Goal: Task Accomplishment & Management: Use online tool/utility

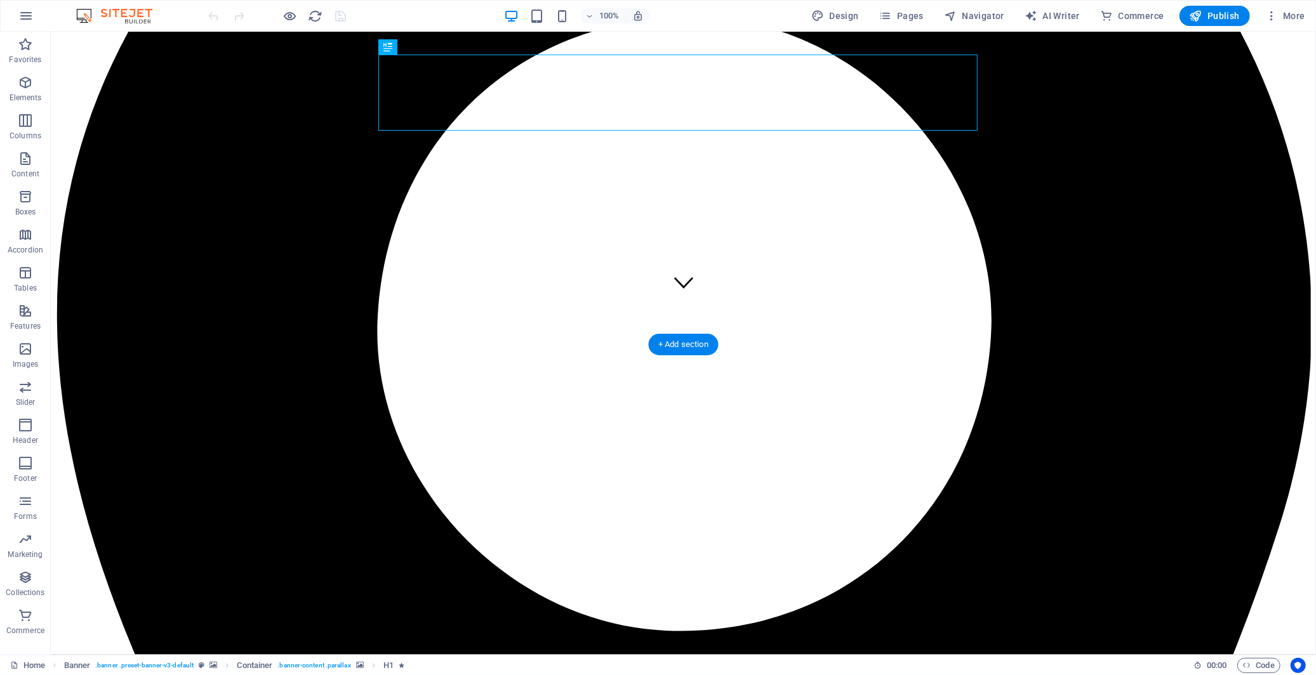
scroll to position [352, 0]
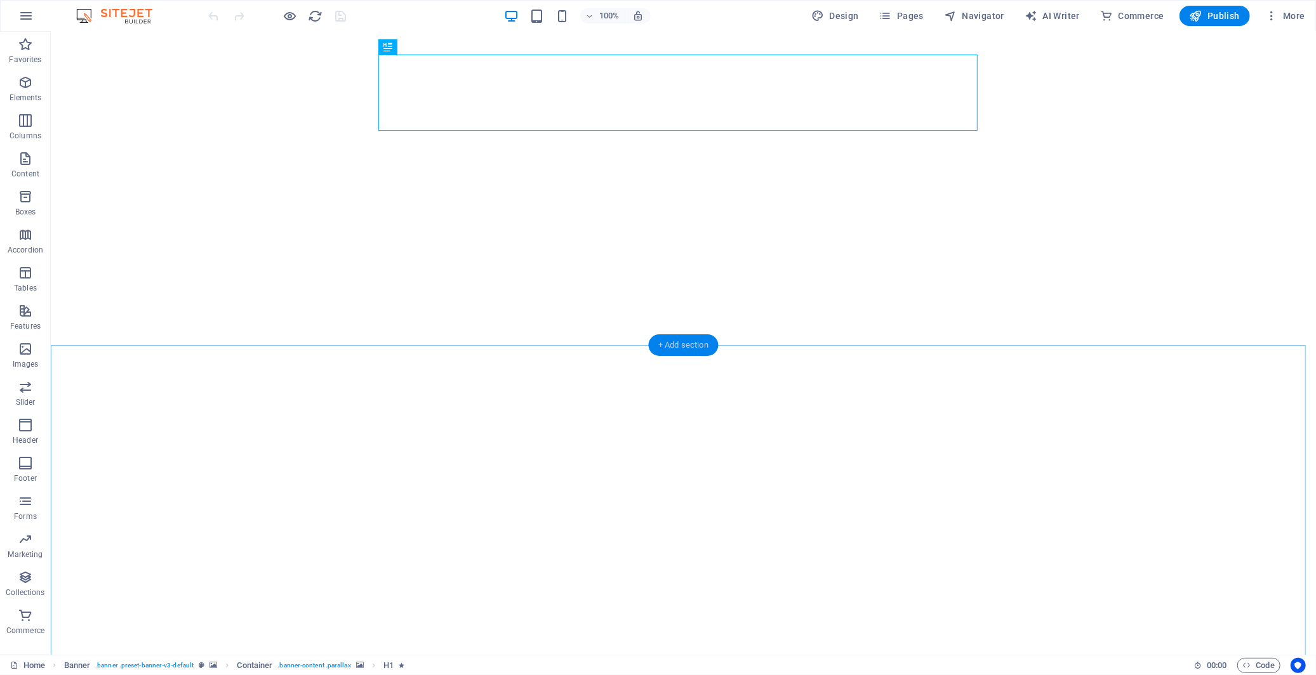
click at [669, 347] on div "+ Add section" at bounding box center [683, 345] width 70 height 22
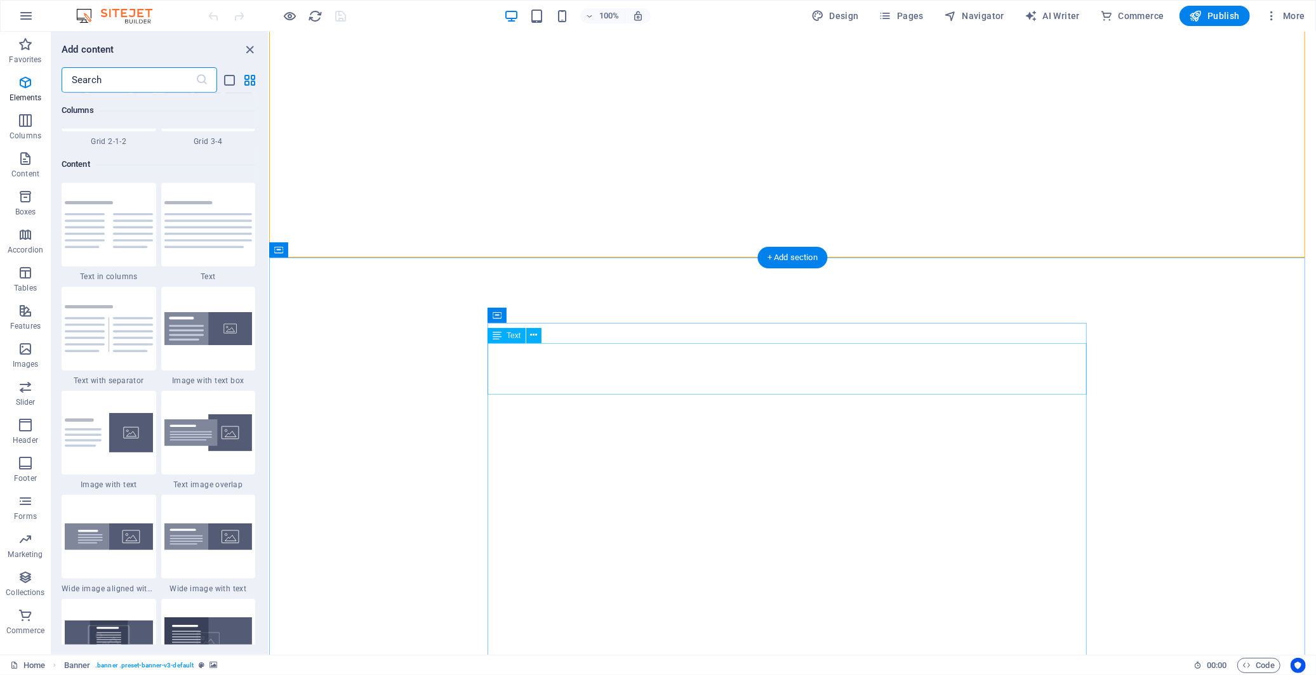
scroll to position [2219, 0]
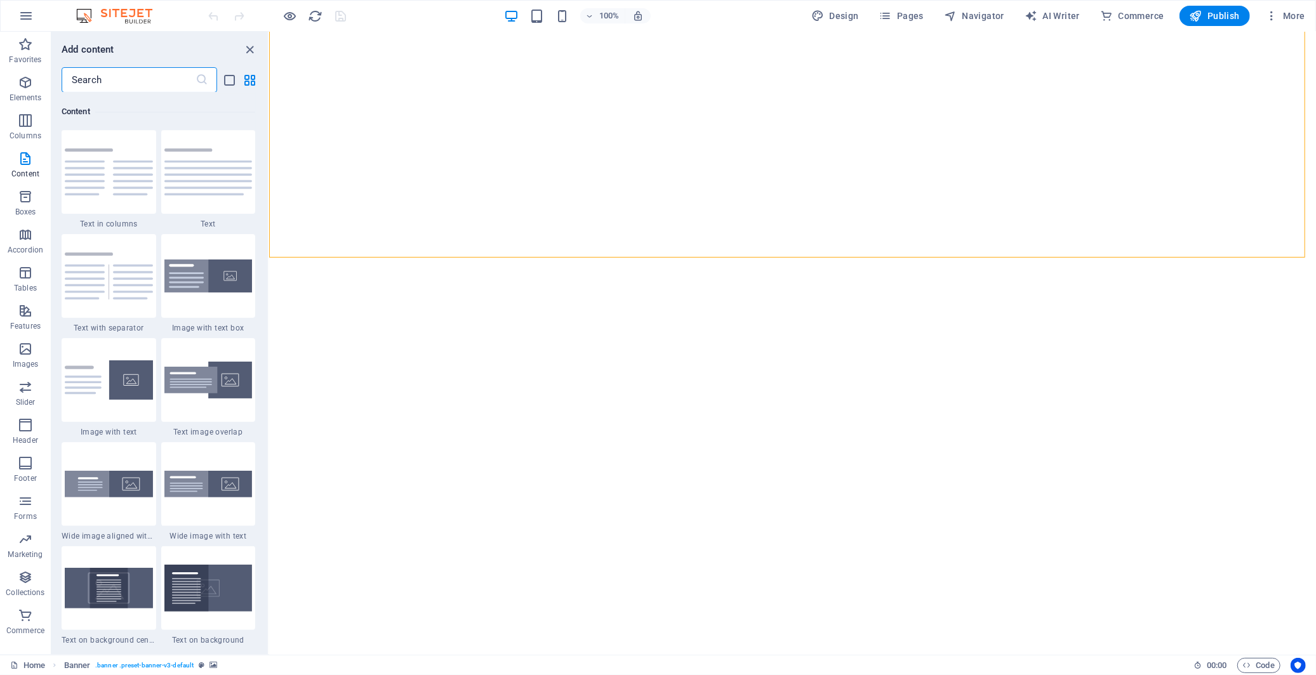
click at [178, 85] on input "text" at bounding box center [129, 79] width 134 height 25
type input "t"
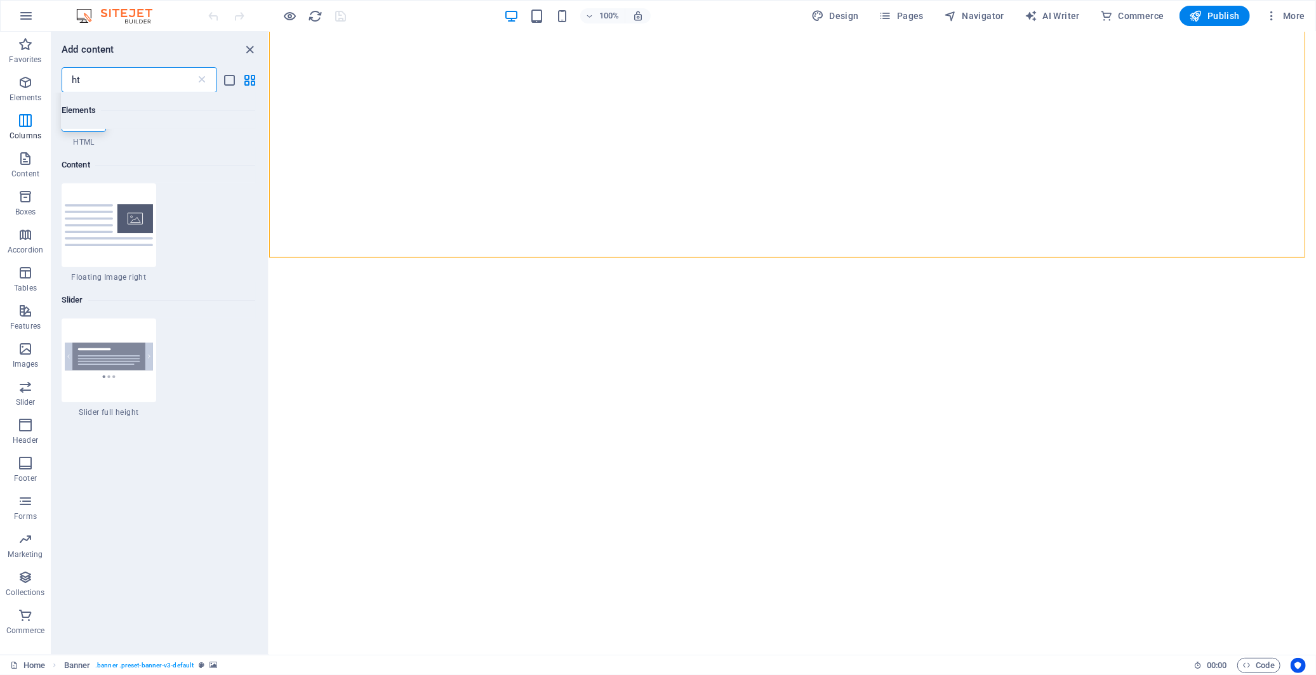
scroll to position [0, 0]
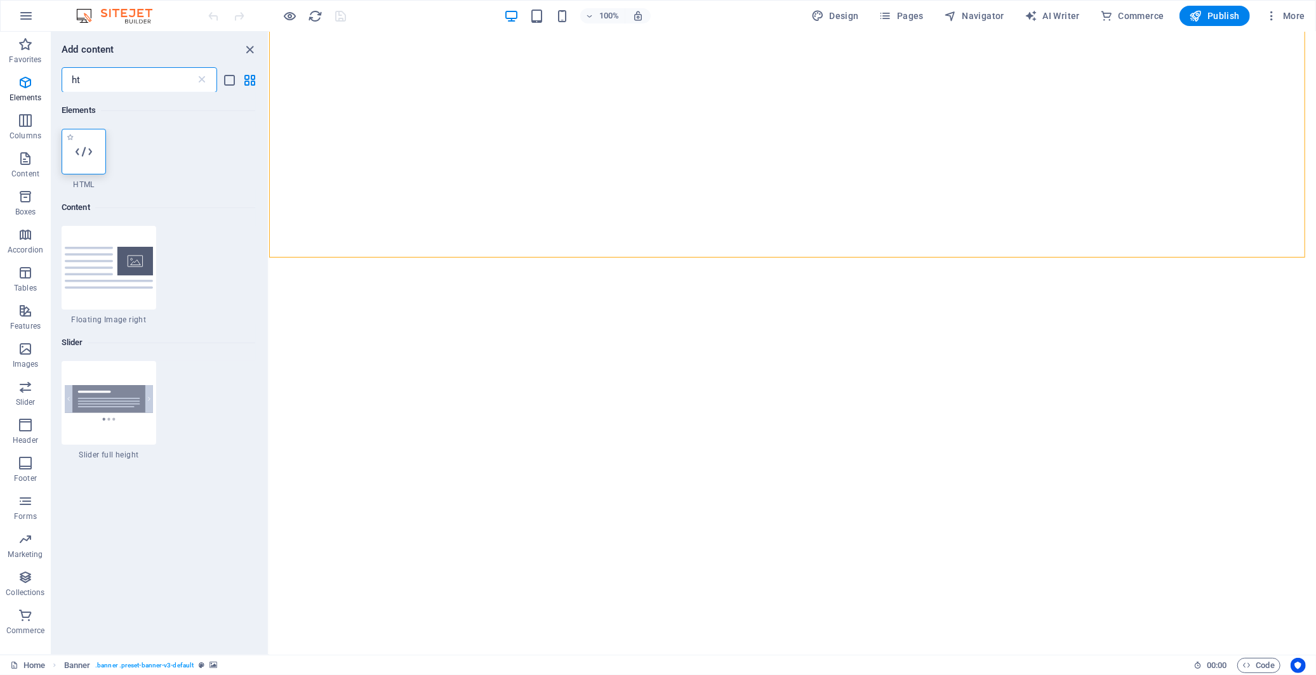
type input "ht"
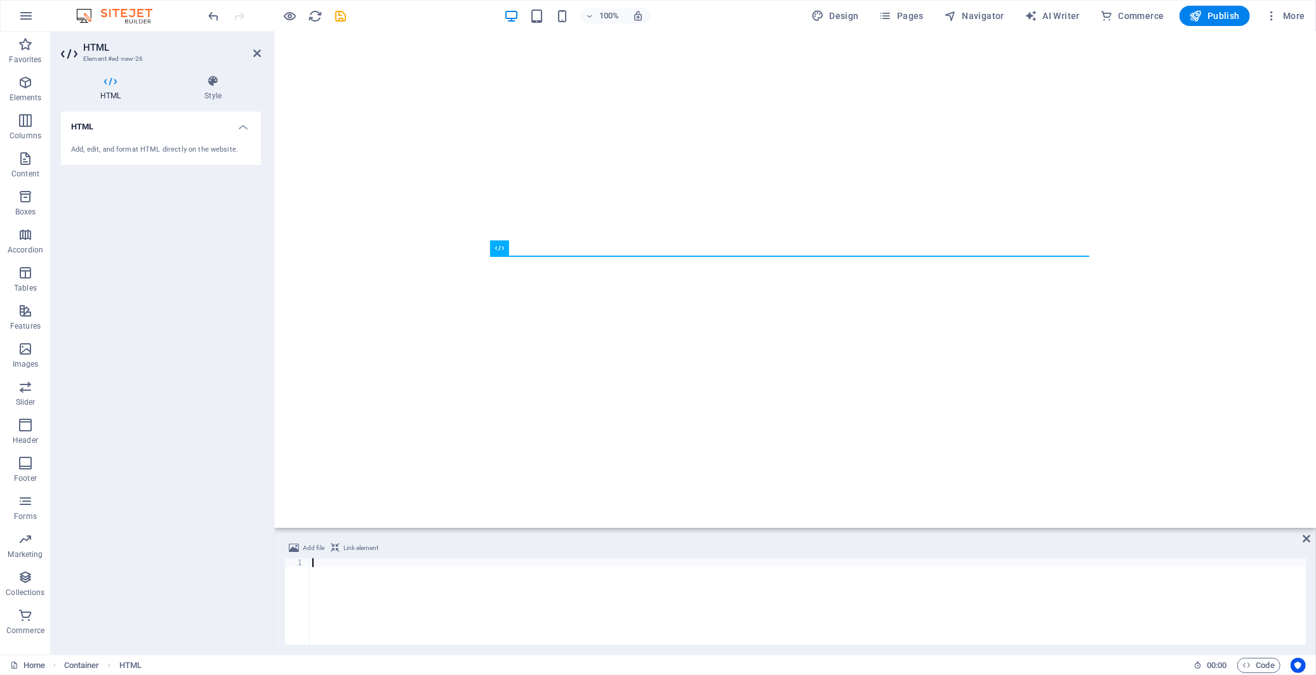
type textarea "<!-- End Google Tag Manager -->"
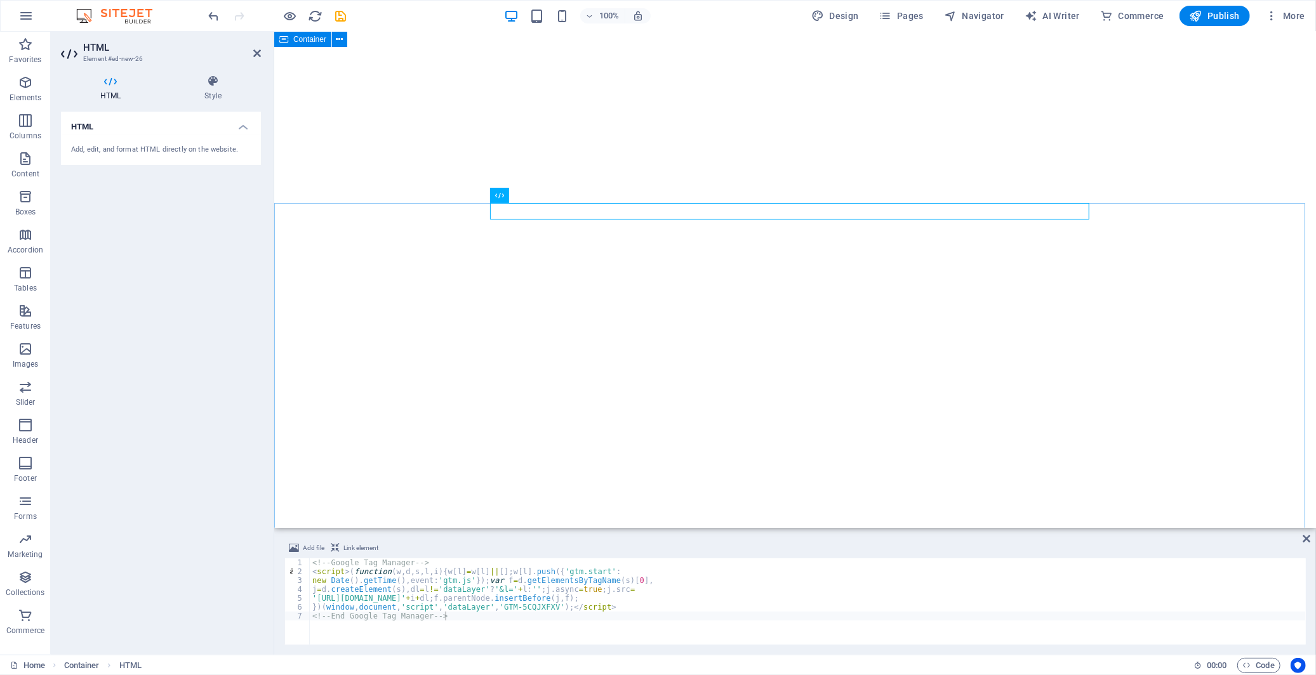
scroll to position [352, 0]
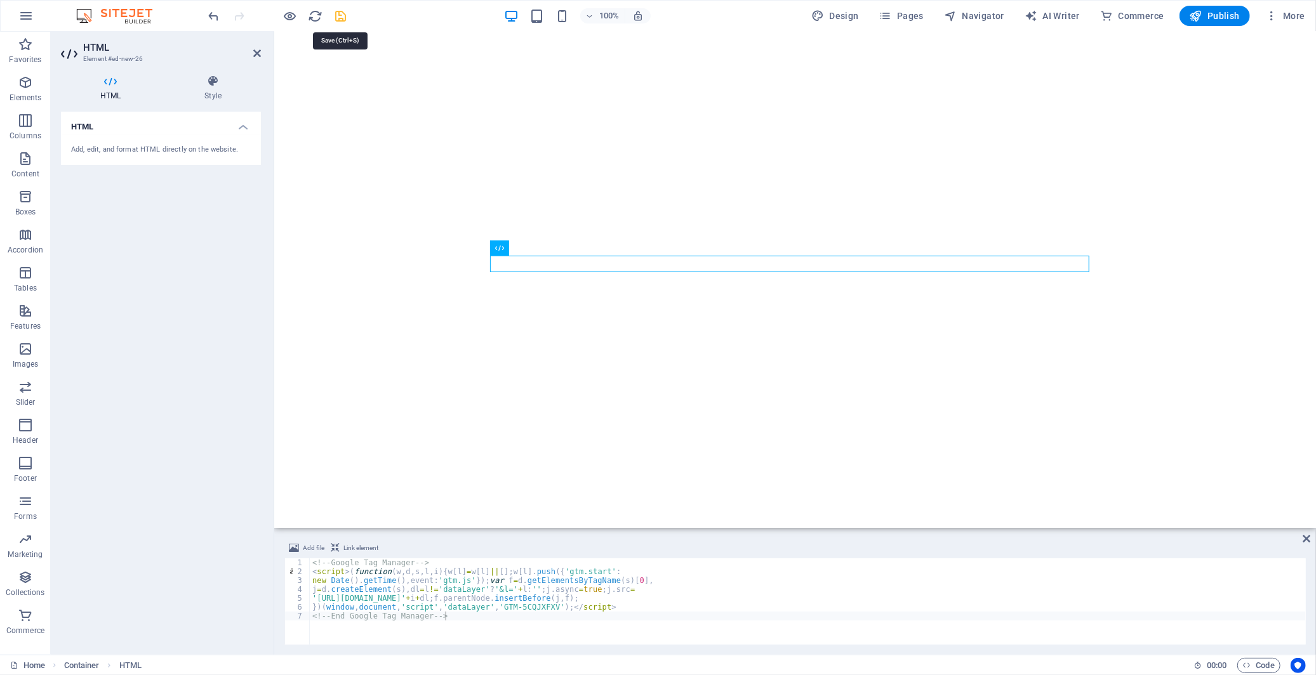
click at [337, 17] on icon "save" at bounding box center [341, 16] width 15 height 15
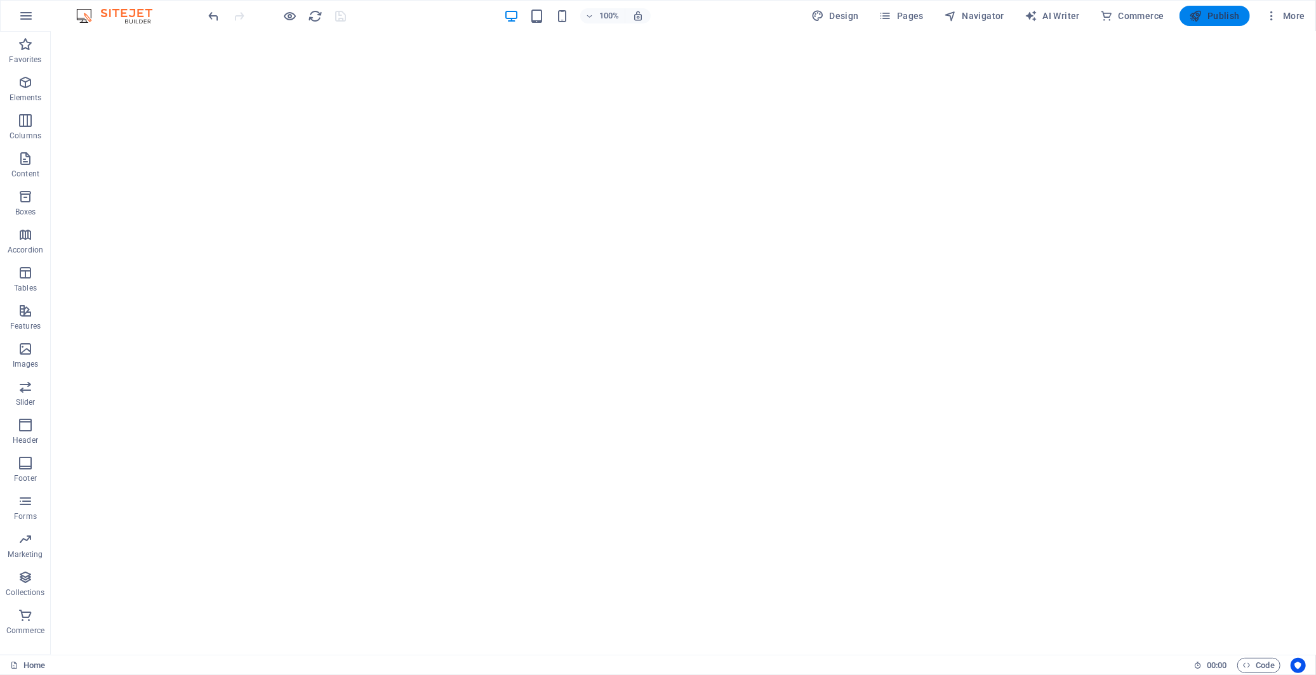
click at [1184, 14] on span "Publish" at bounding box center [1214, 16] width 50 height 13
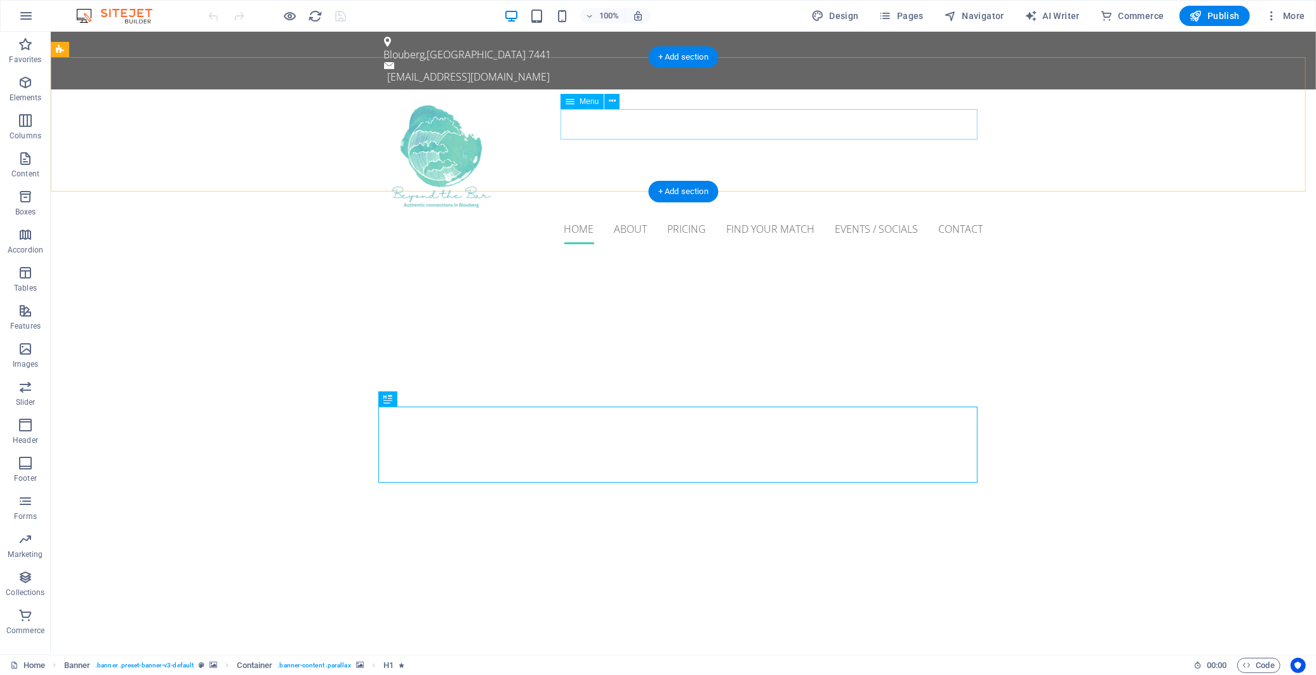
click at [649, 213] on nav "Home About Pricing Find Your Match Events / Socials Contact" at bounding box center [682, 228] width 599 height 30
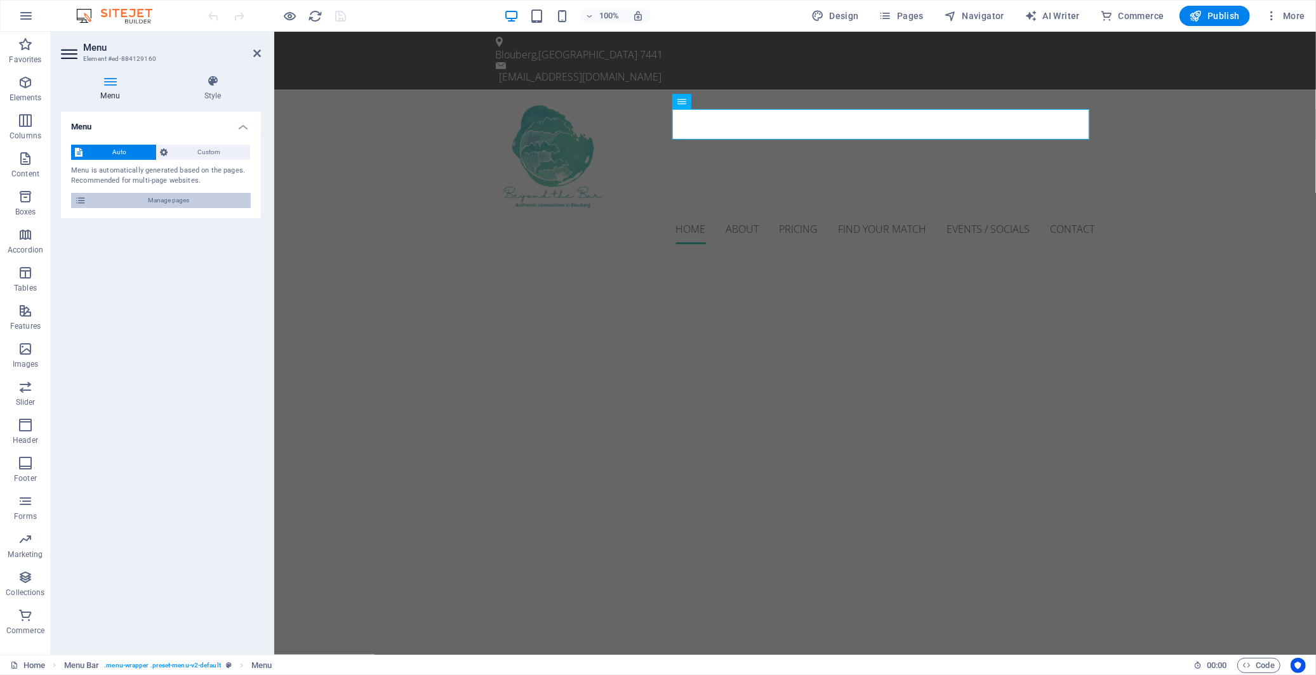
click at [219, 201] on span "Manage pages" at bounding box center [168, 200] width 157 height 15
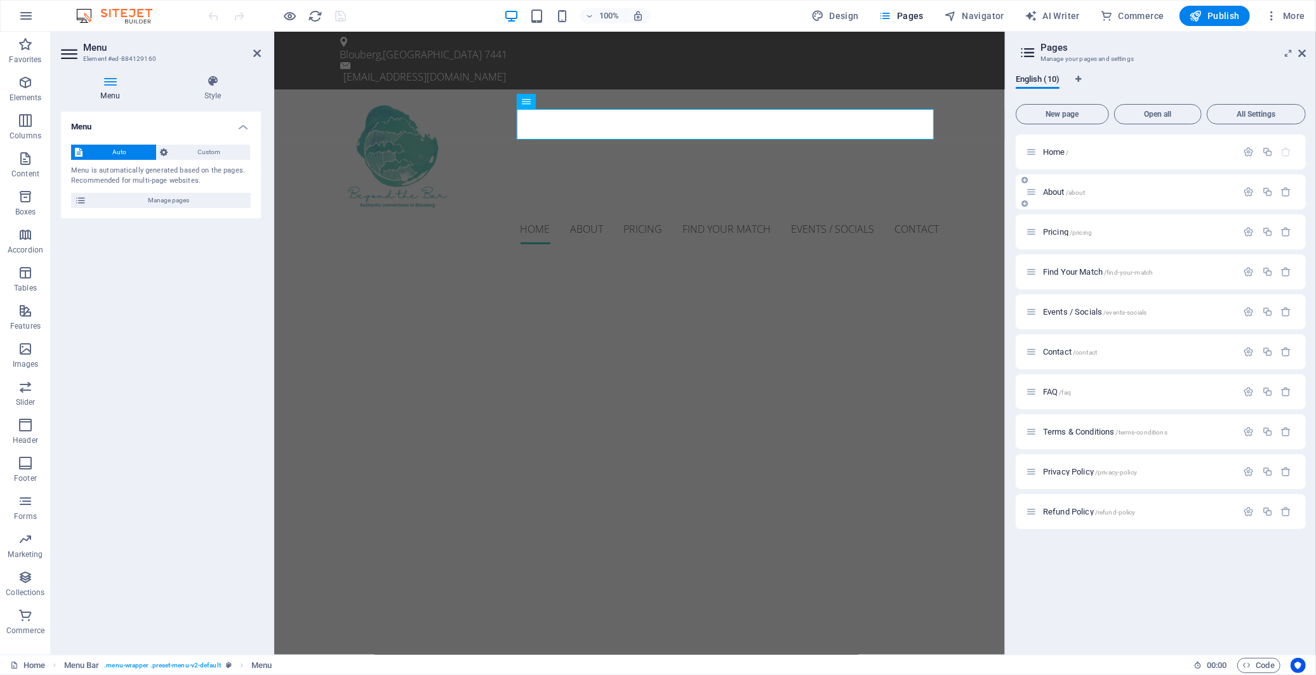
click at [1046, 192] on span "About /about" at bounding box center [1064, 192] width 43 height 10
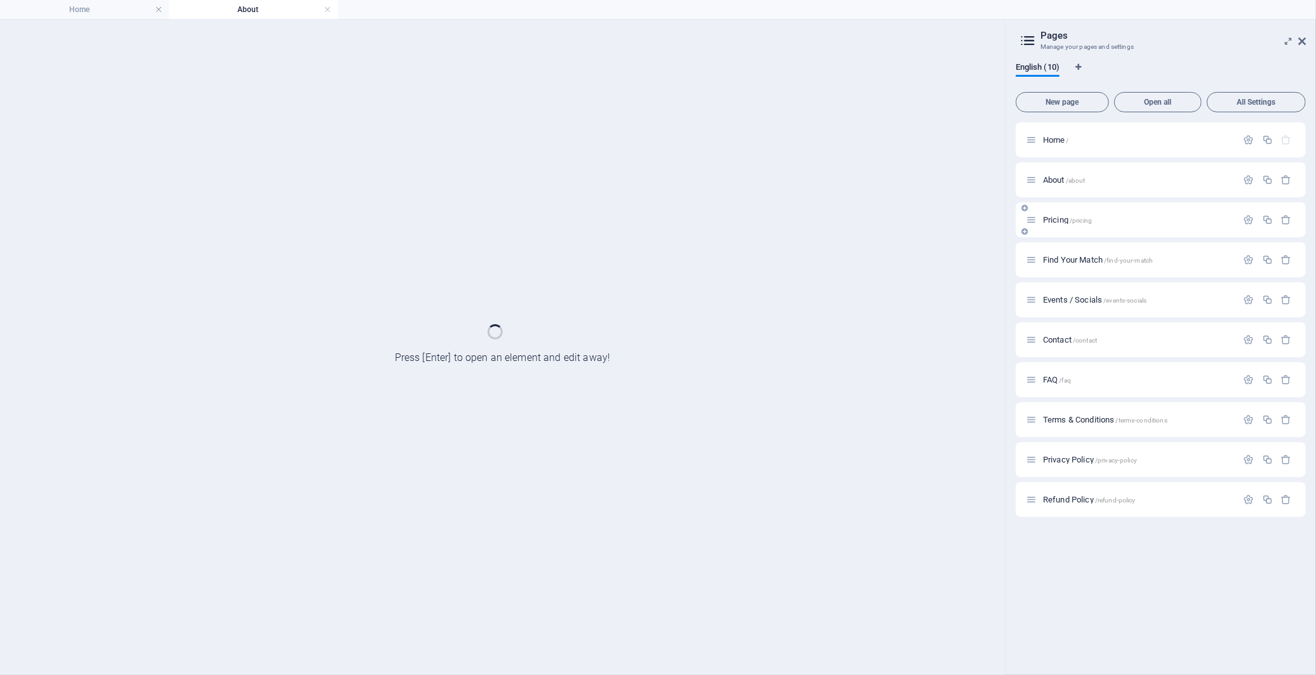
click at [1049, 222] on span "Pricing /pricing" at bounding box center [1067, 220] width 49 height 10
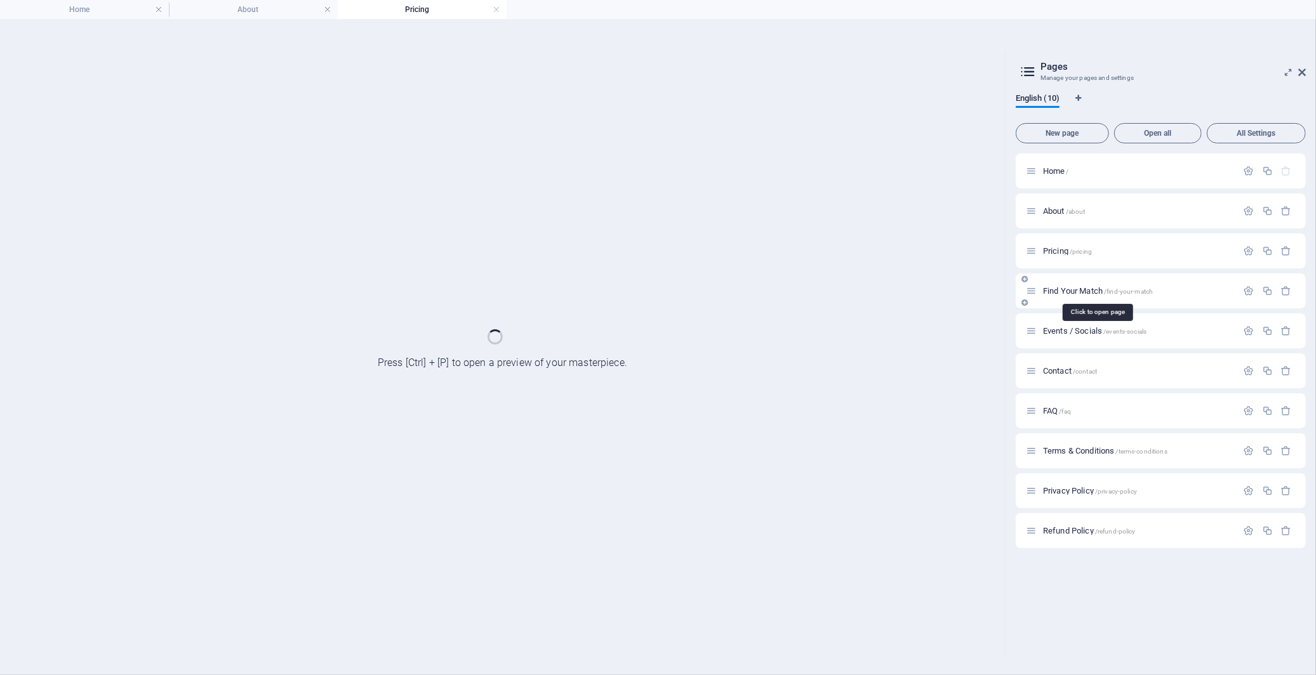
click at [1055, 293] on span "Find Your Match /find-your-match" at bounding box center [1098, 291] width 110 height 10
click at [1059, 331] on span "Events / Socials /events-socials" at bounding box center [1094, 331] width 103 height 10
click at [1056, 370] on span "Contact /contact" at bounding box center [1070, 371] width 54 height 10
click at [1050, 413] on span "FAQ /faq" at bounding box center [1057, 411] width 28 height 10
click at [1058, 449] on span "Terms & Conditions /terms-conditions" at bounding box center [1105, 451] width 124 height 10
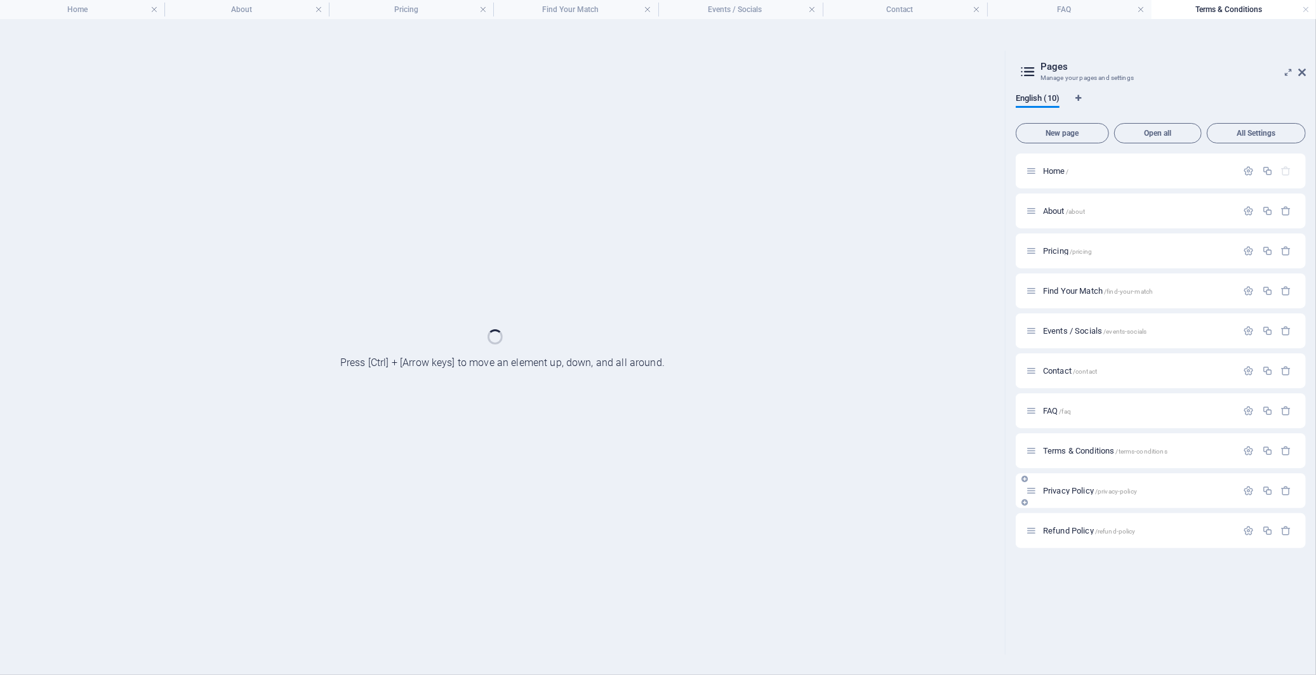
click at [1054, 491] on span "Privacy Policy /privacy-policy" at bounding box center [1090, 491] width 94 height 10
click at [1063, 530] on span "Refund Policy /refund-policy" at bounding box center [1089, 531] width 93 height 10
click at [201, 7] on h4 "About" at bounding box center [196, 10] width 131 height 14
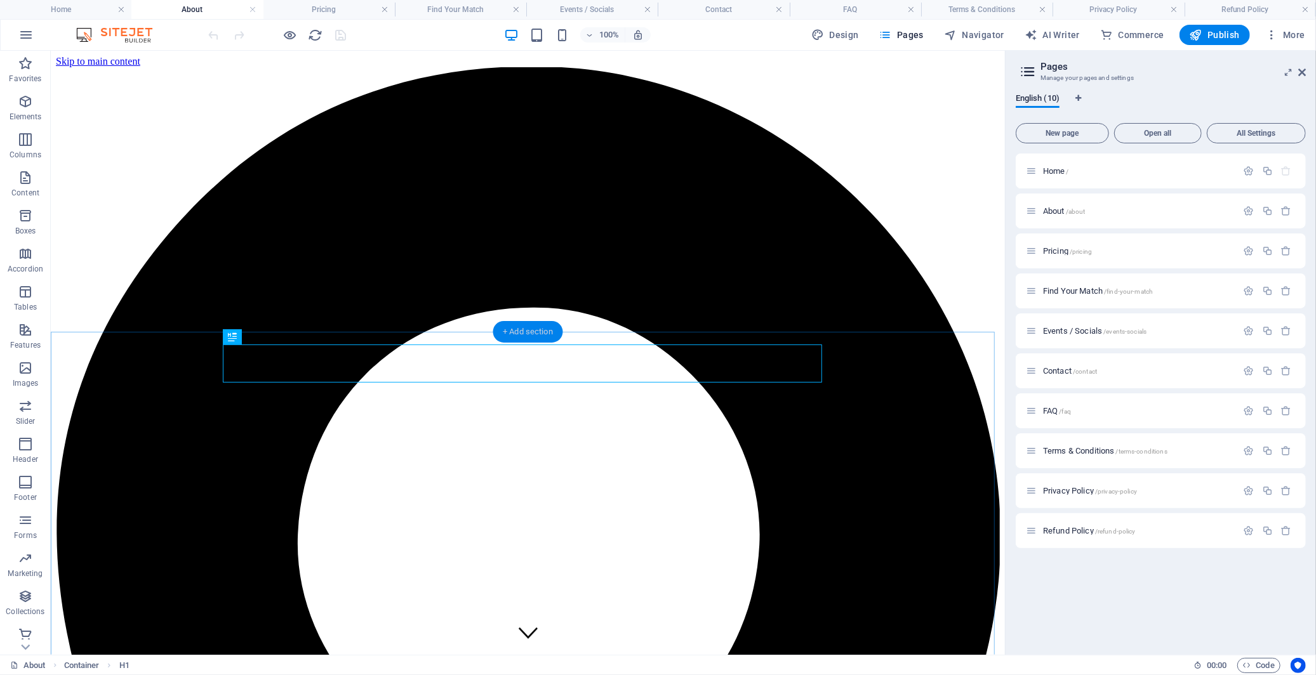
click at [512, 330] on div "+ Add section" at bounding box center [528, 332] width 70 height 22
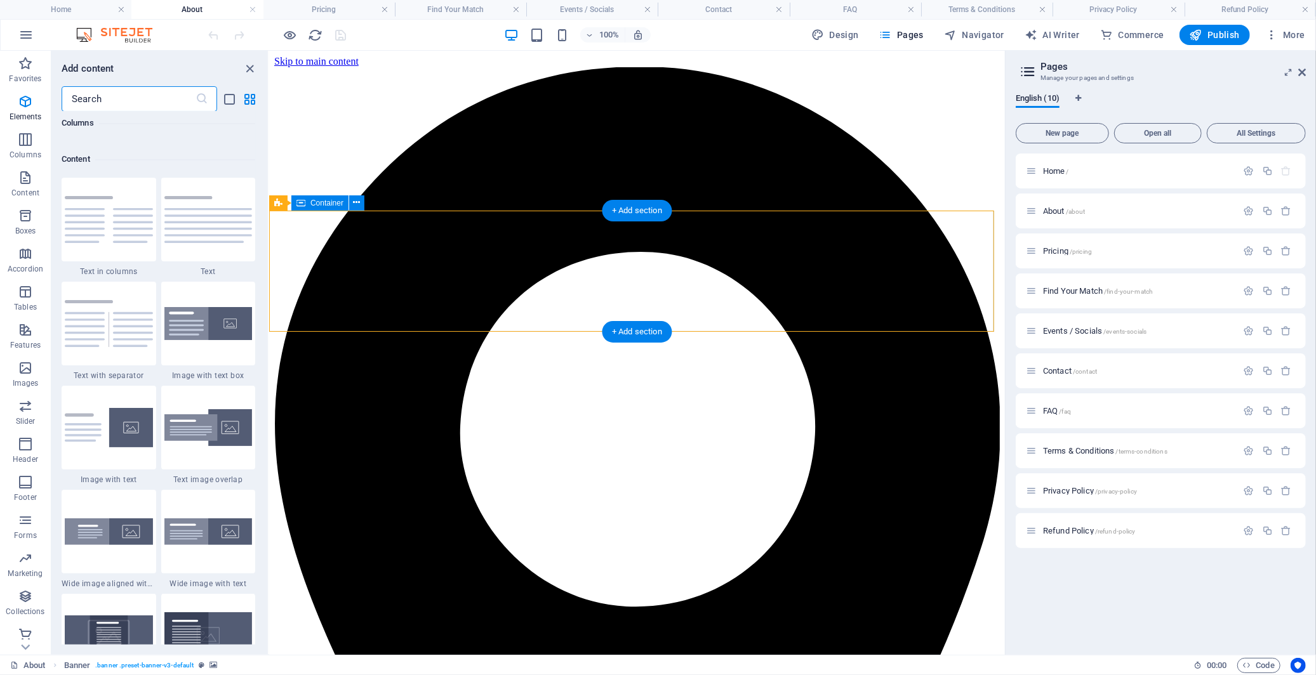
scroll to position [2219, 0]
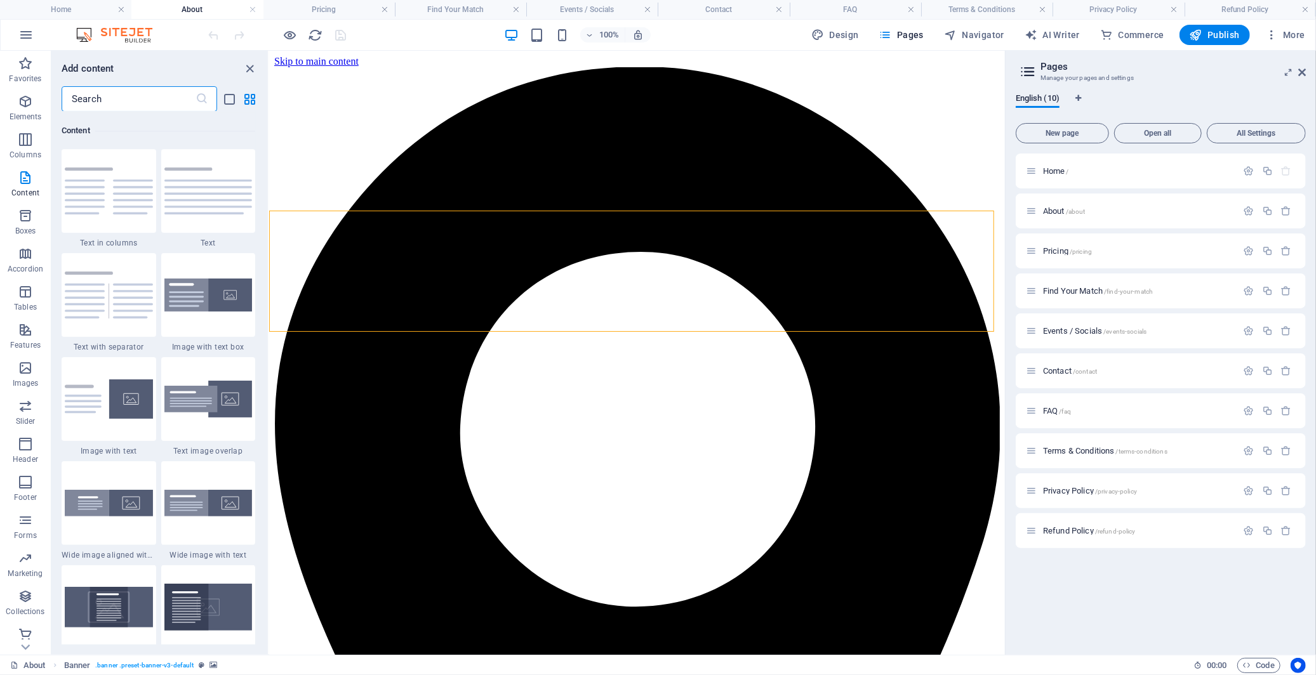
click at [121, 100] on input "text" at bounding box center [129, 98] width 134 height 25
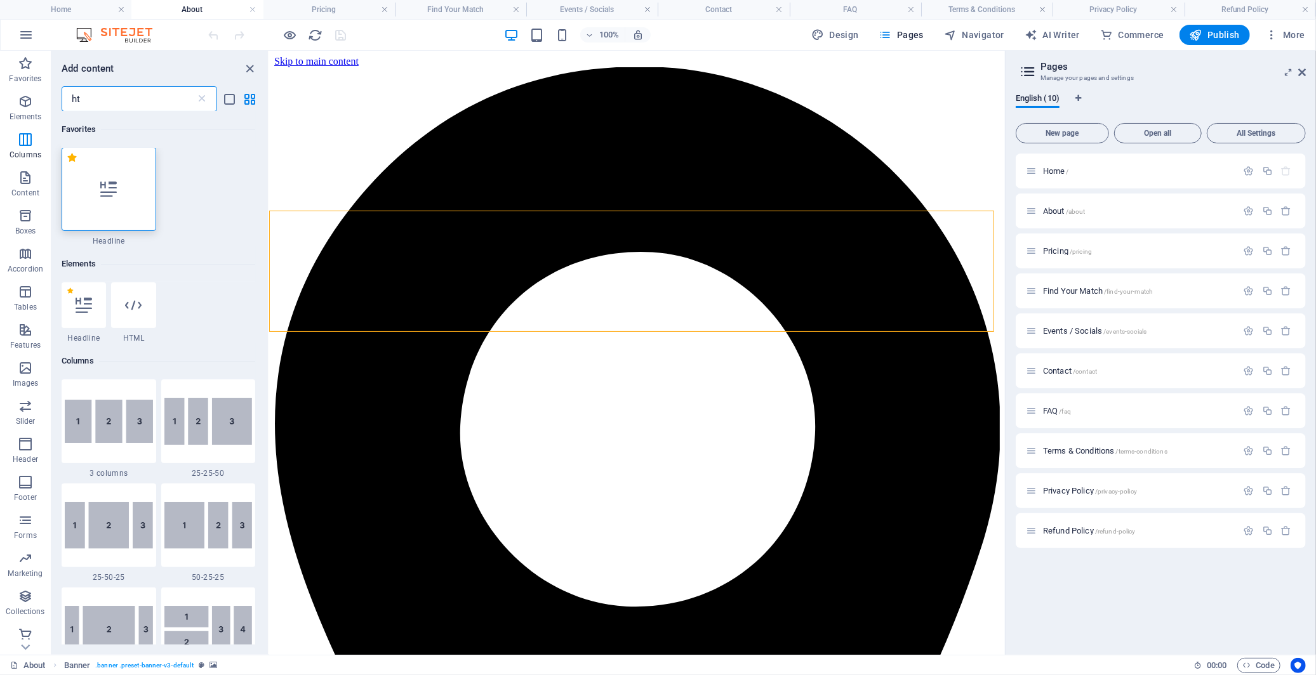
scroll to position [0, 0]
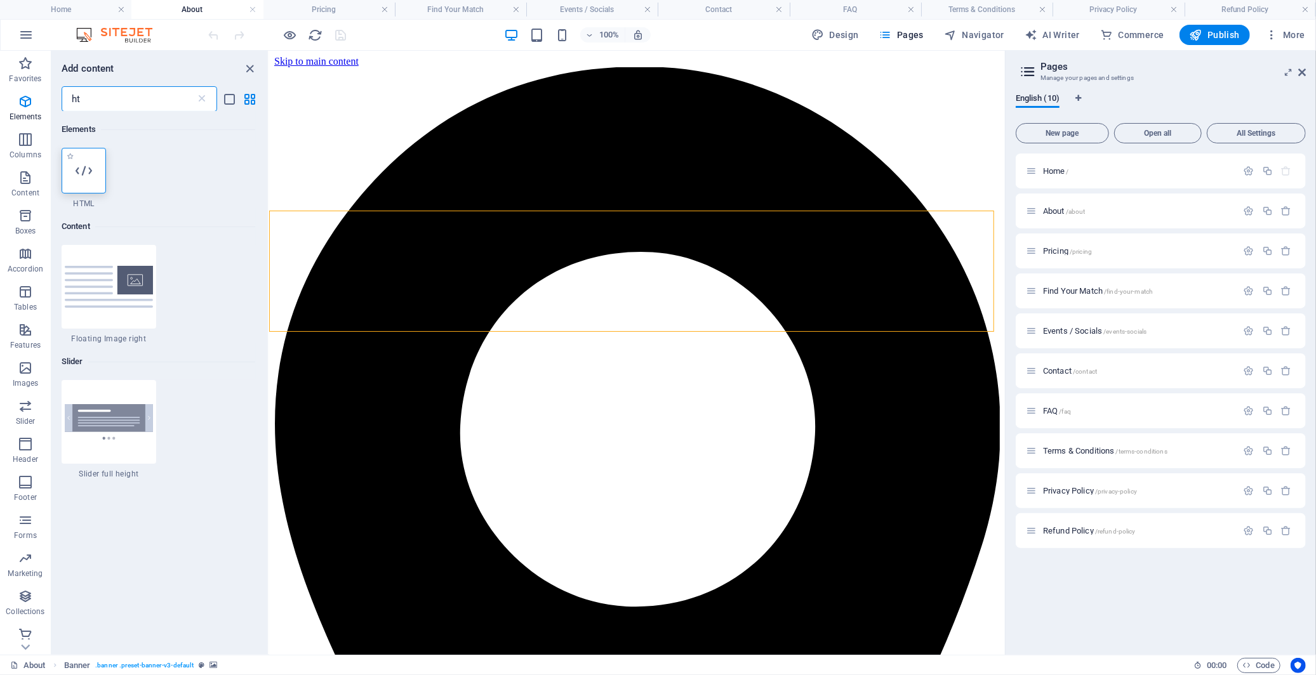
type input "ht"
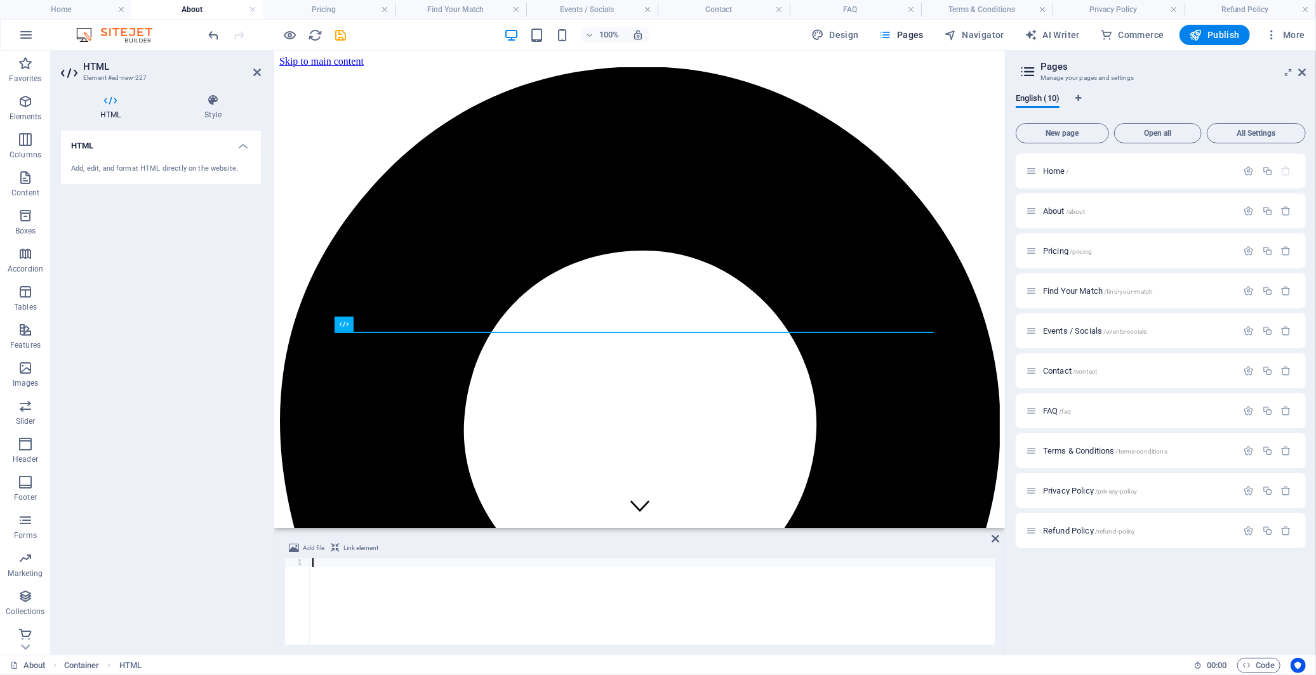
type textarea "<!-- End Google Tag Manager -->"
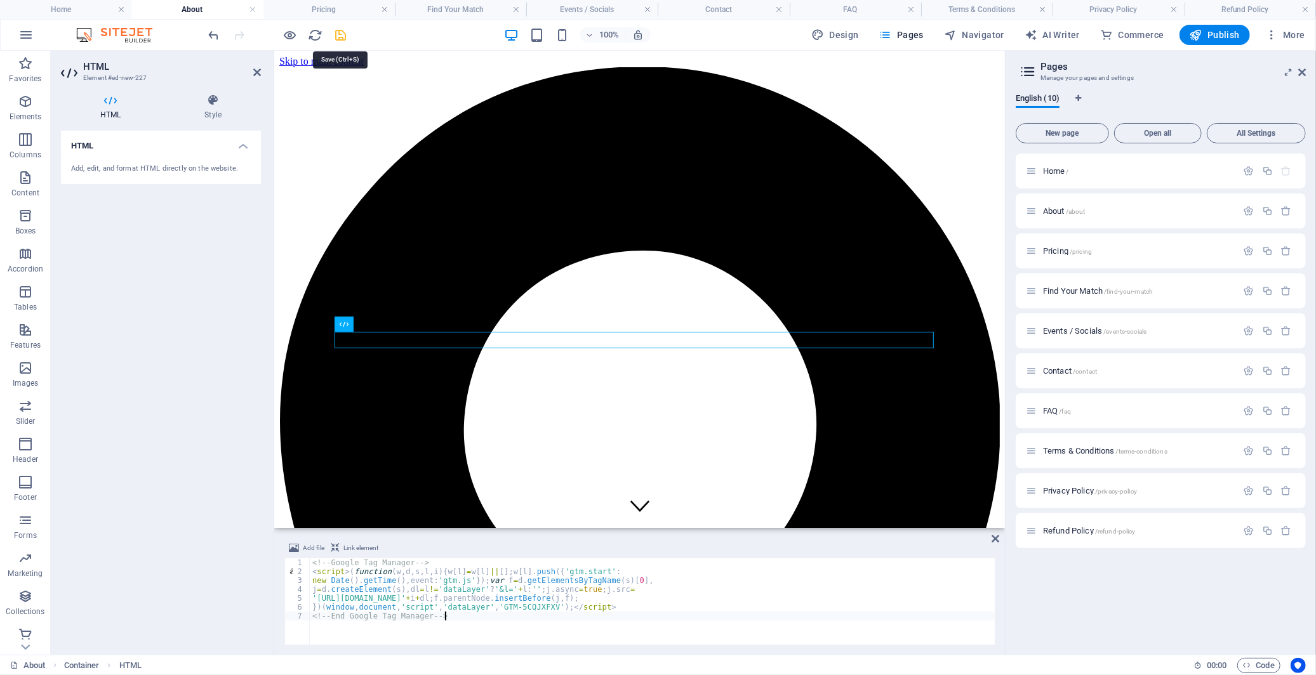
click at [340, 39] on icon "save" at bounding box center [341, 35] width 15 height 15
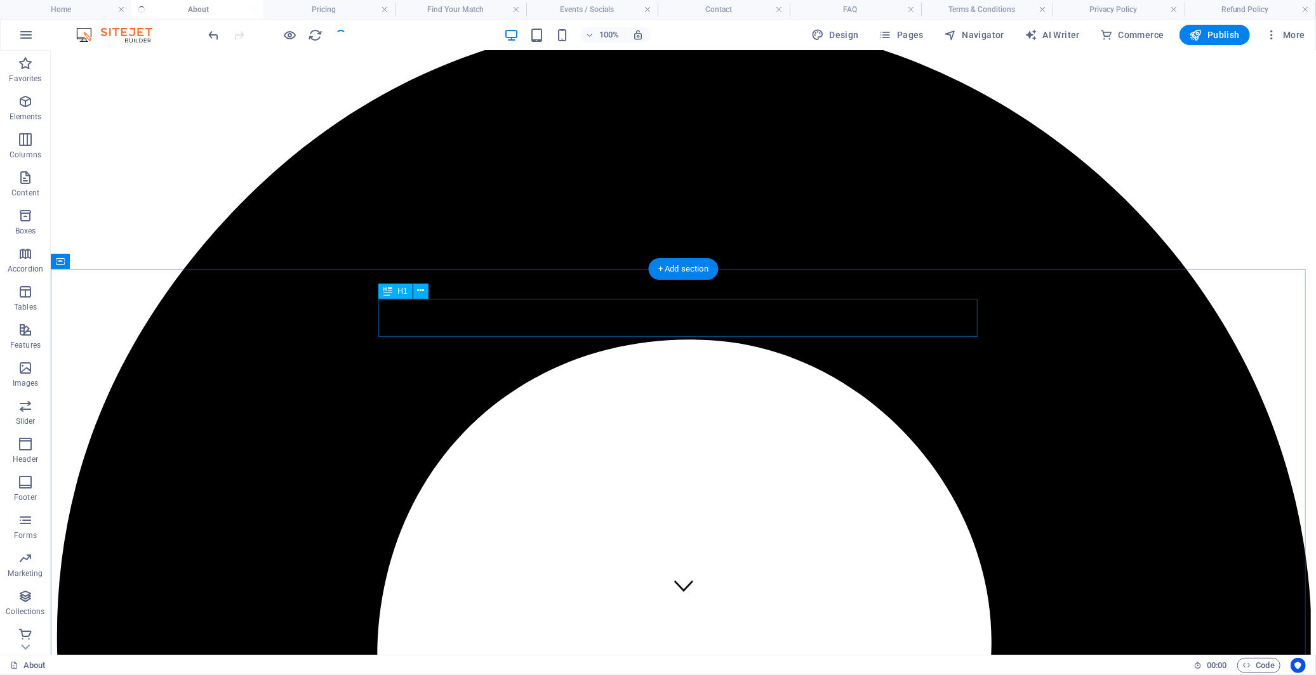
scroll to position [70, 0]
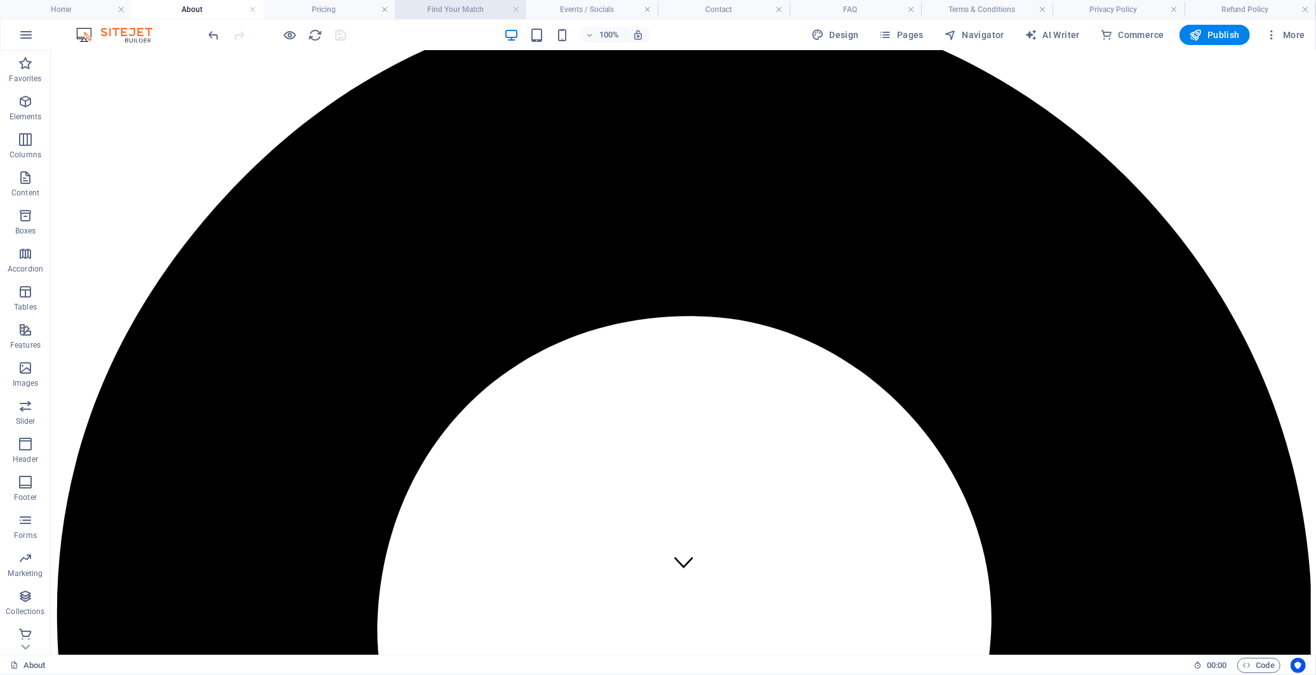
click at [332, 7] on h4 "Pricing" at bounding box center [328, 10] width 131 height 14
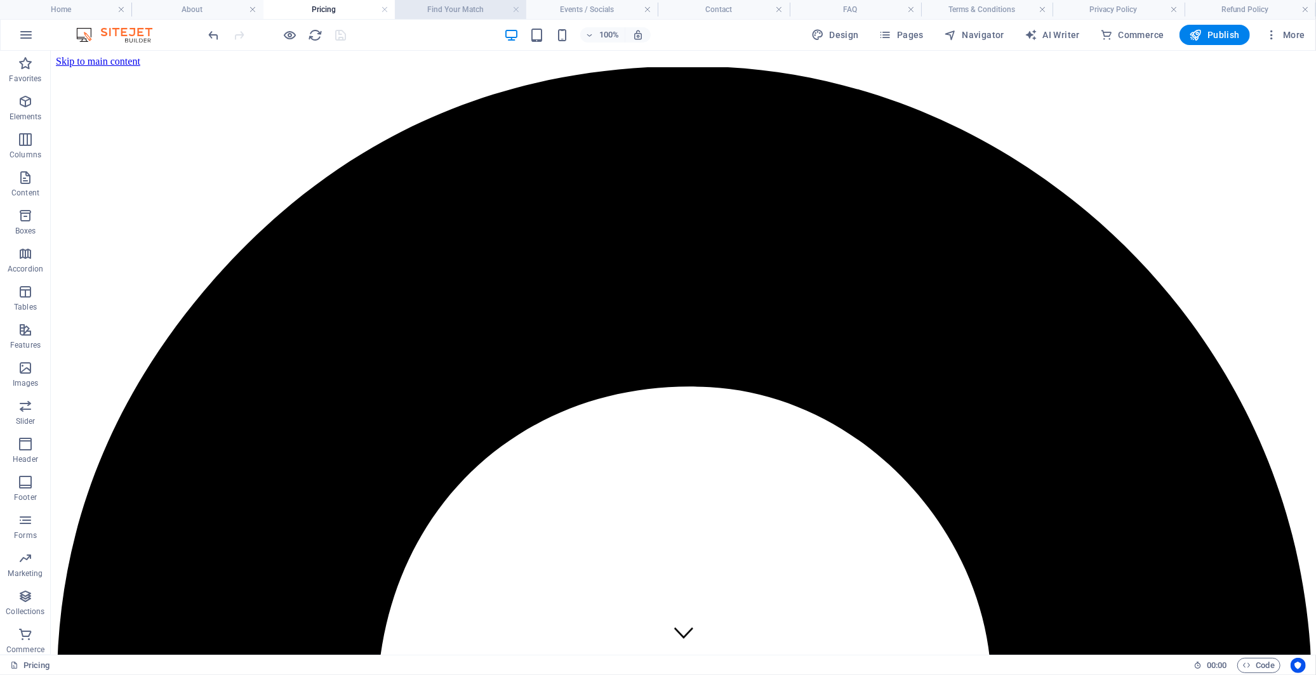
scroll to position [0, 0]
click at [684, 335] on div "+ Add section" at bounding box center [683, 332] width 70 height 22
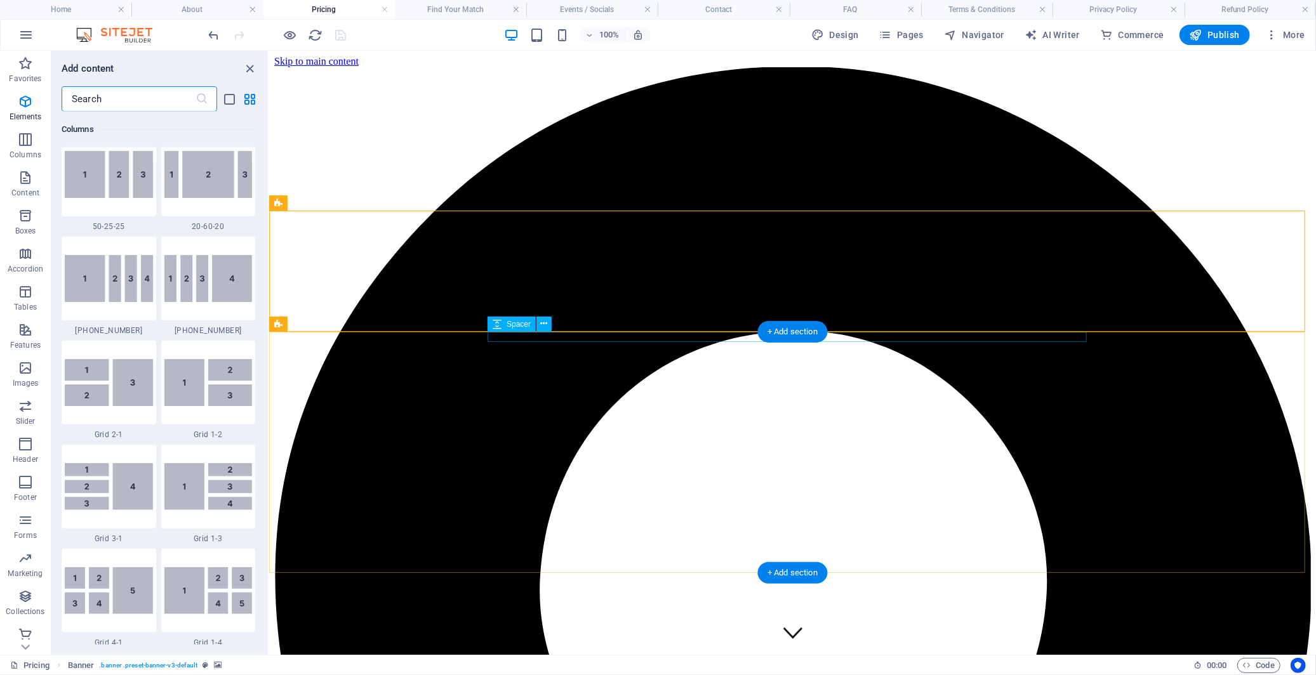
scroll to position [2219, 0]
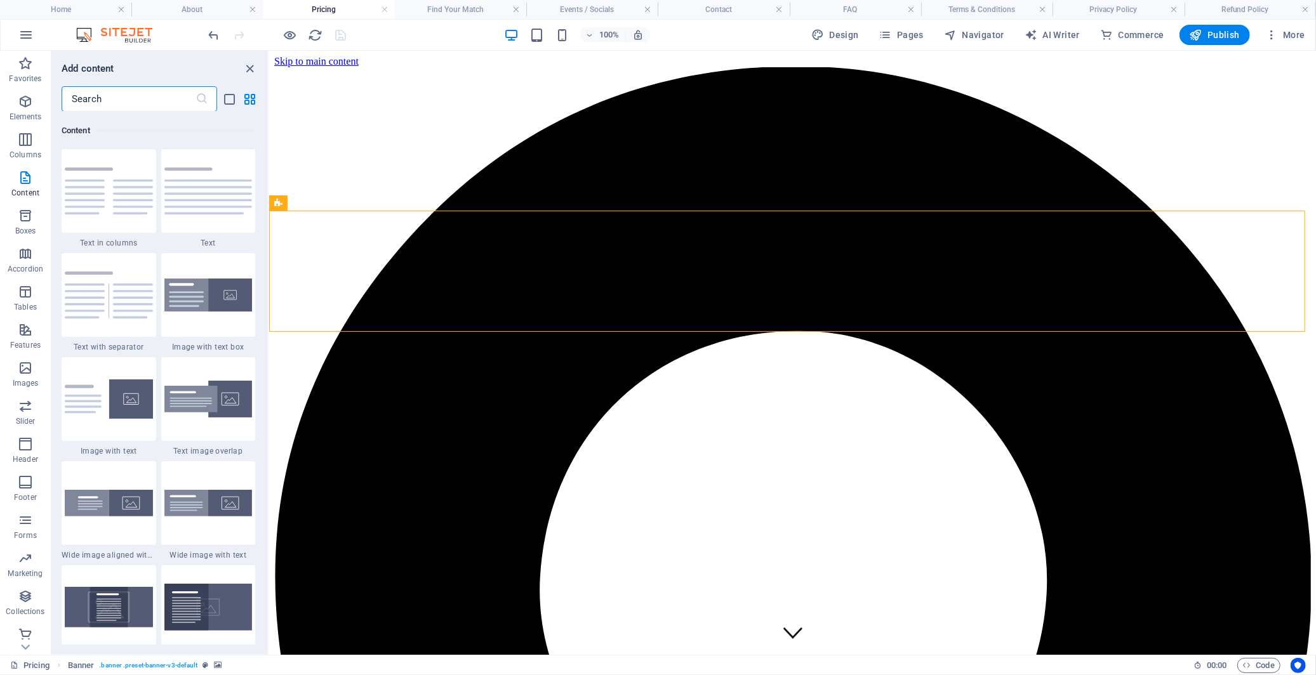
click at [180, 94] on input "text" at bounding box center [129, 98] width 134 height 25
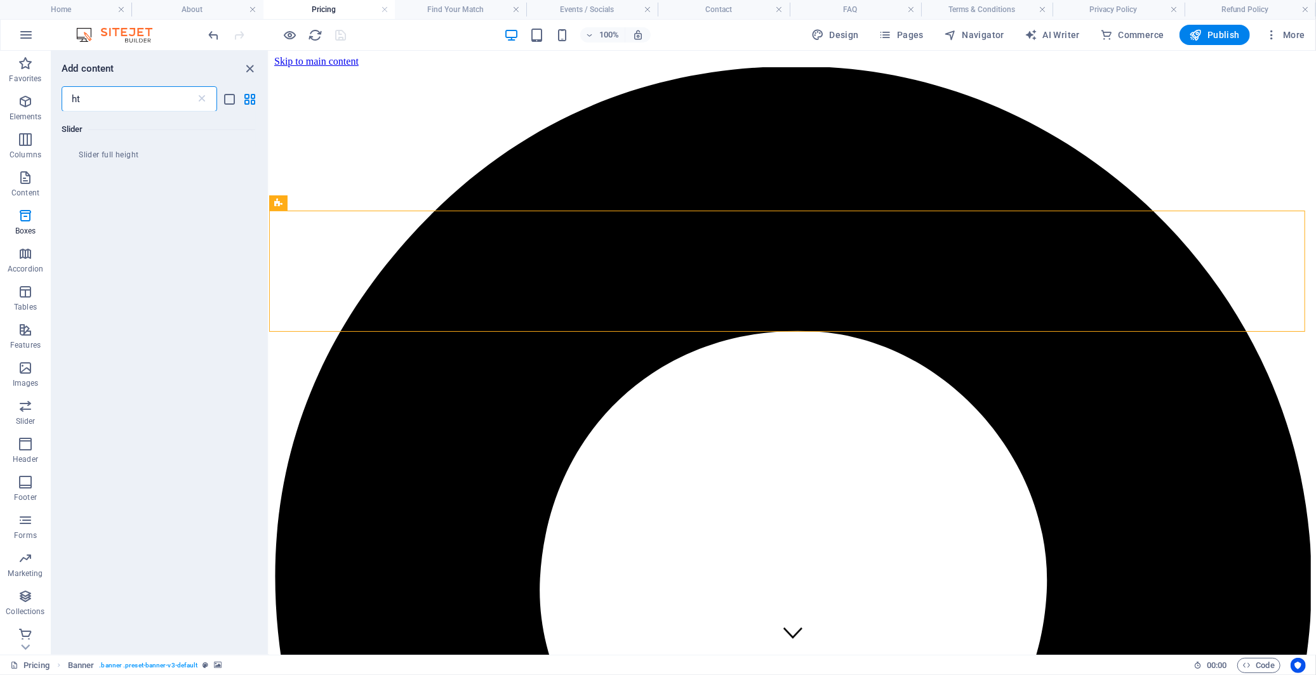
scroll to position [0, 0]
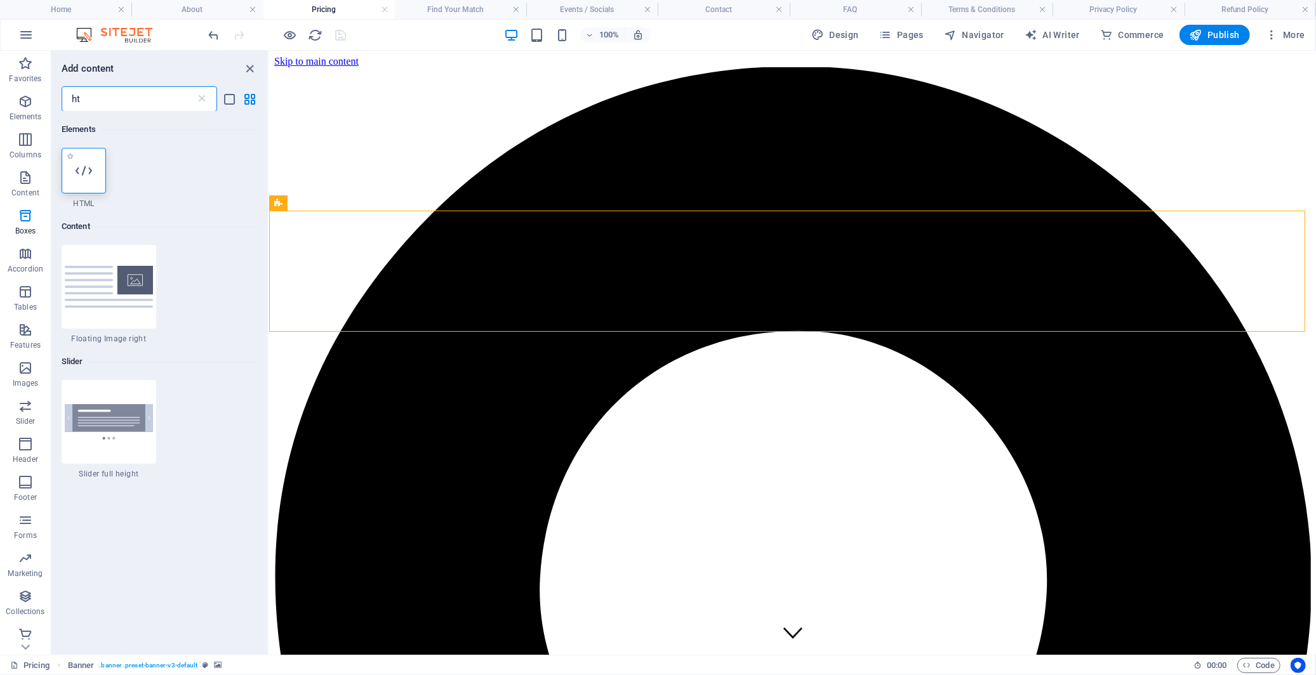
type input "ht"
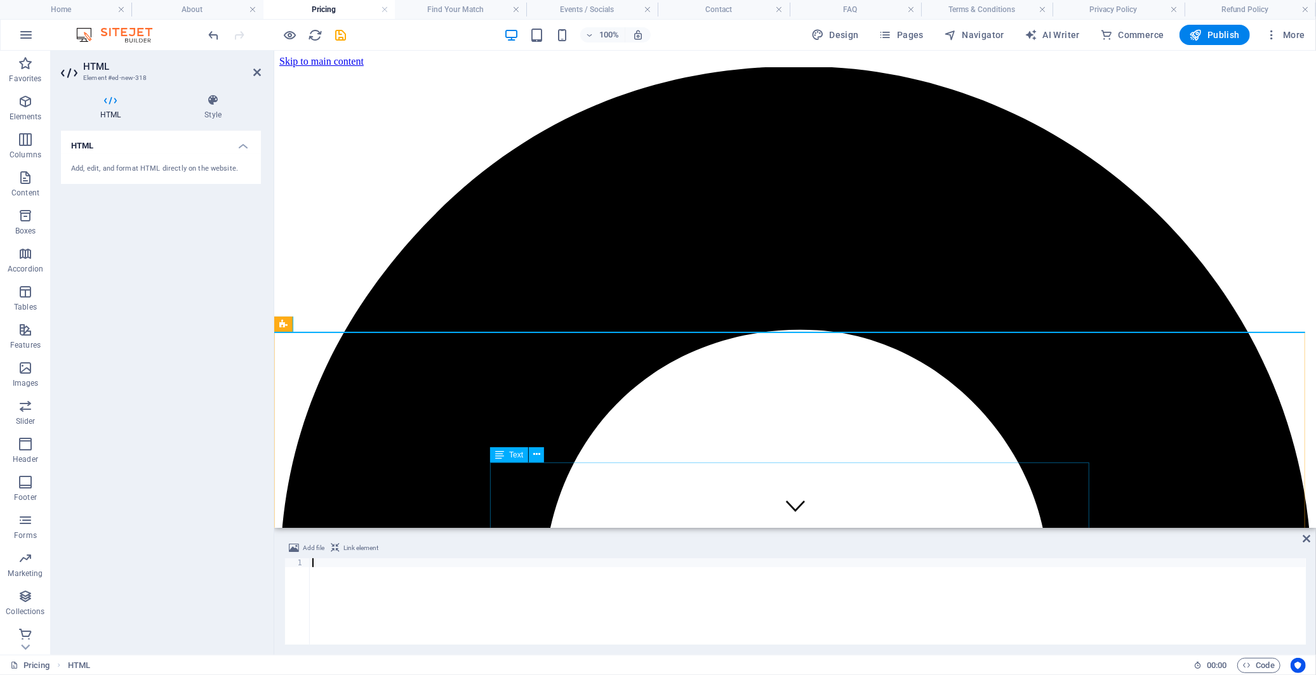
type textarea "<!-- End Google Tag Manager -->"
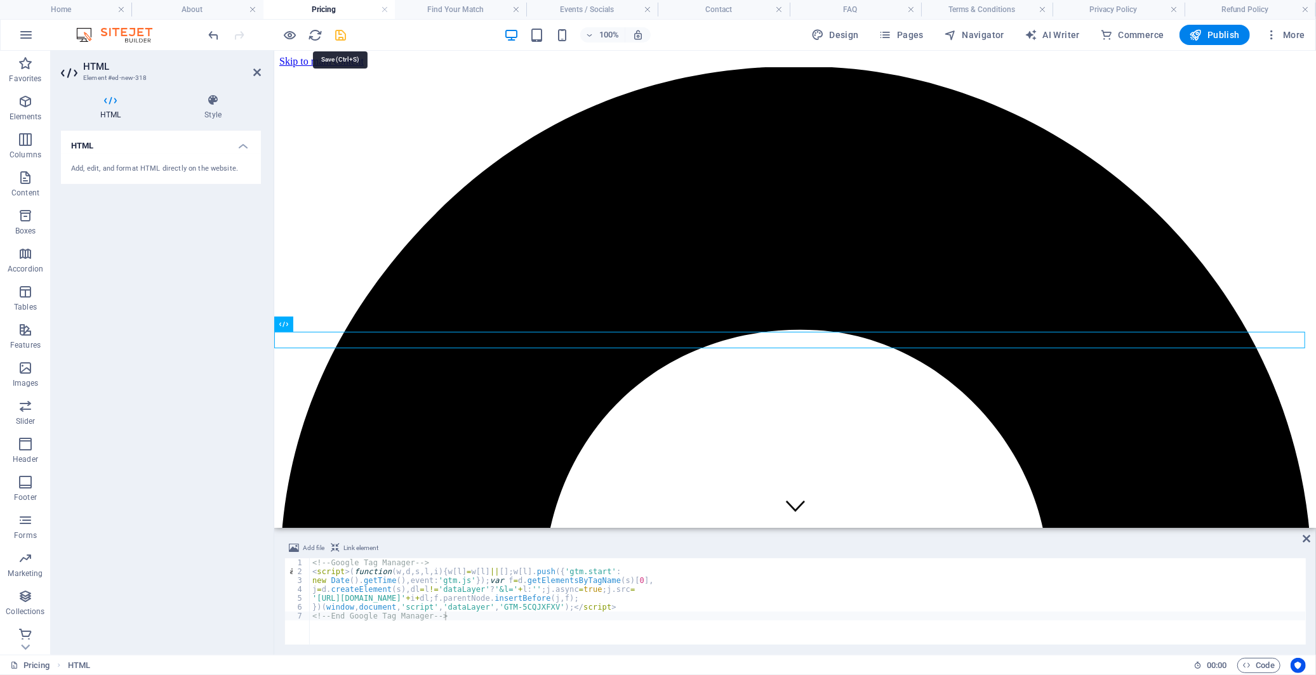
click at [339, 34] on icon "save" at bounding box center [341, 35] width 15 height 15
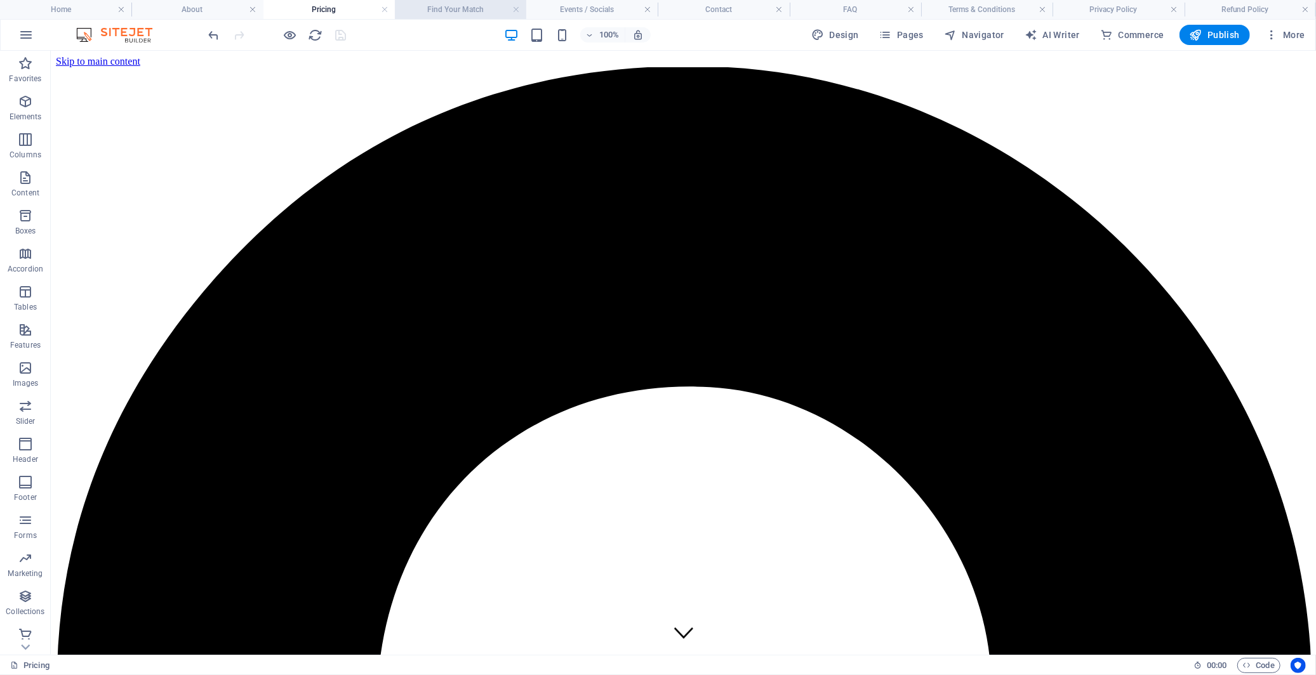
click at [455, 11] on h4 "Find Your Match" at bounding box center [460, 10] width 131 height 14
click at [671, 329] on div "+ Add section" at bounding box center [683, 332] width 70 height 22
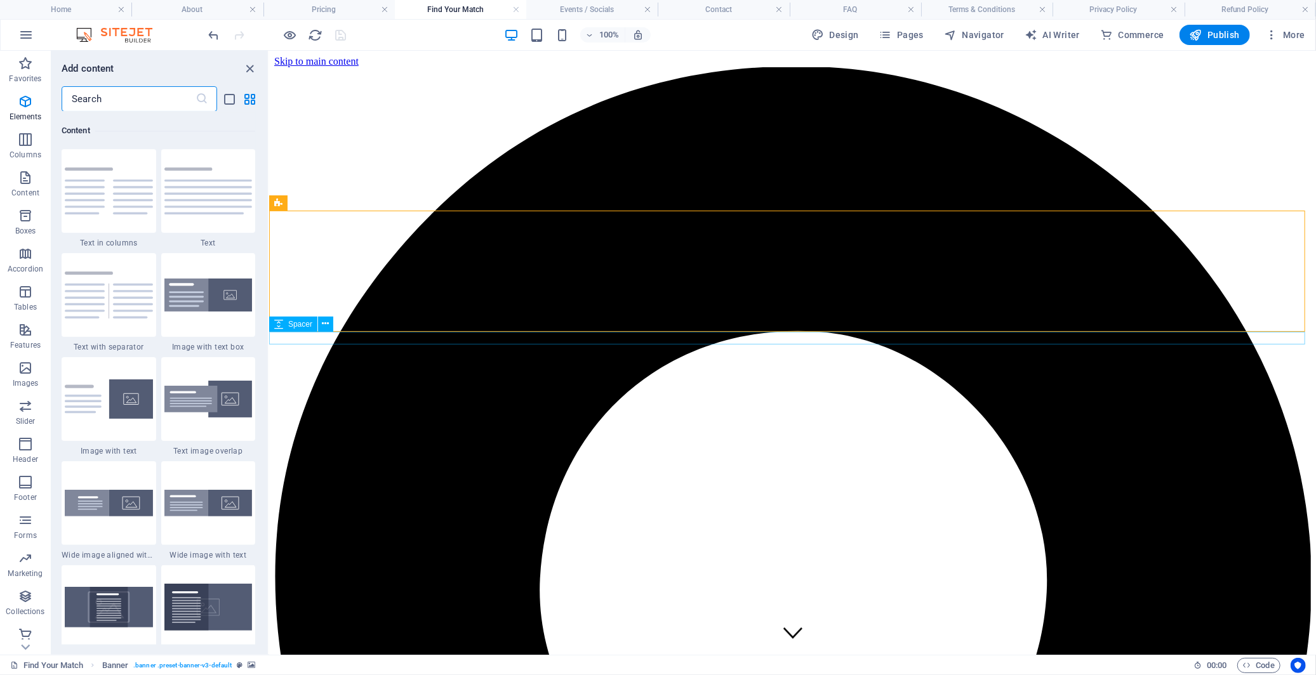
scroll to position [2219, 0]
click at [160, 107] on input "text" at bounding box center [129, 98] width 134 height 25
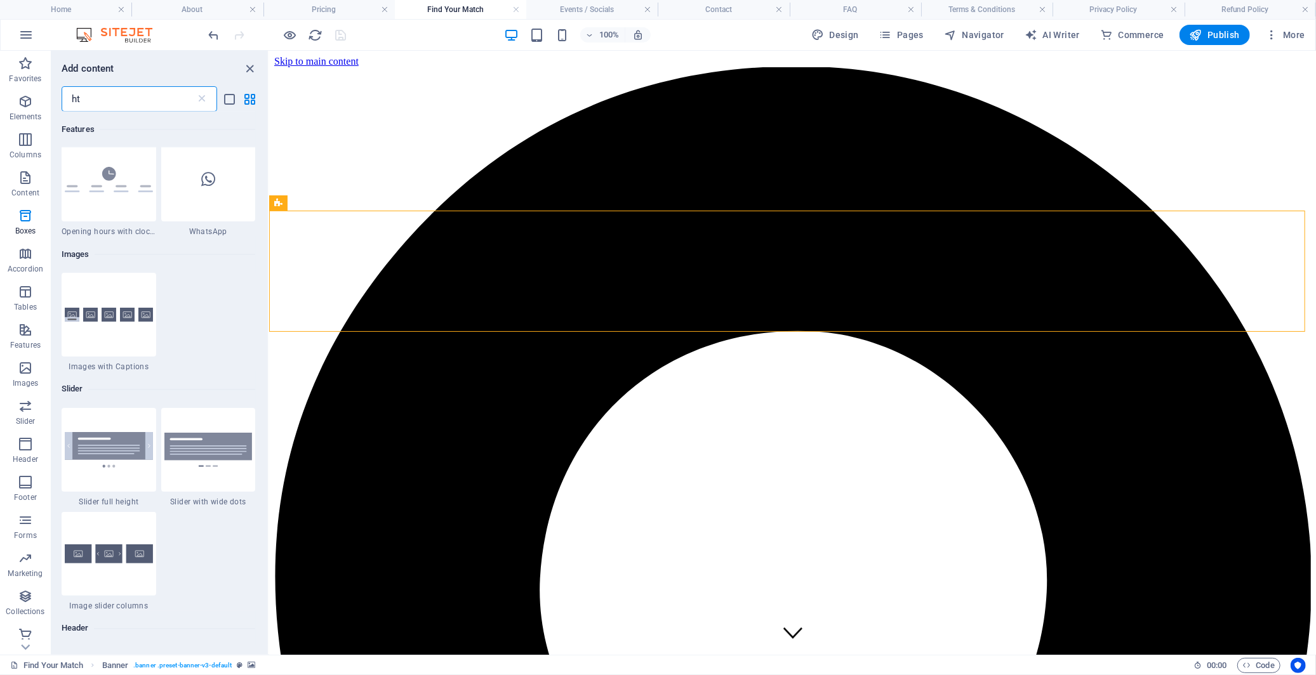
scroll to position [0, 0]
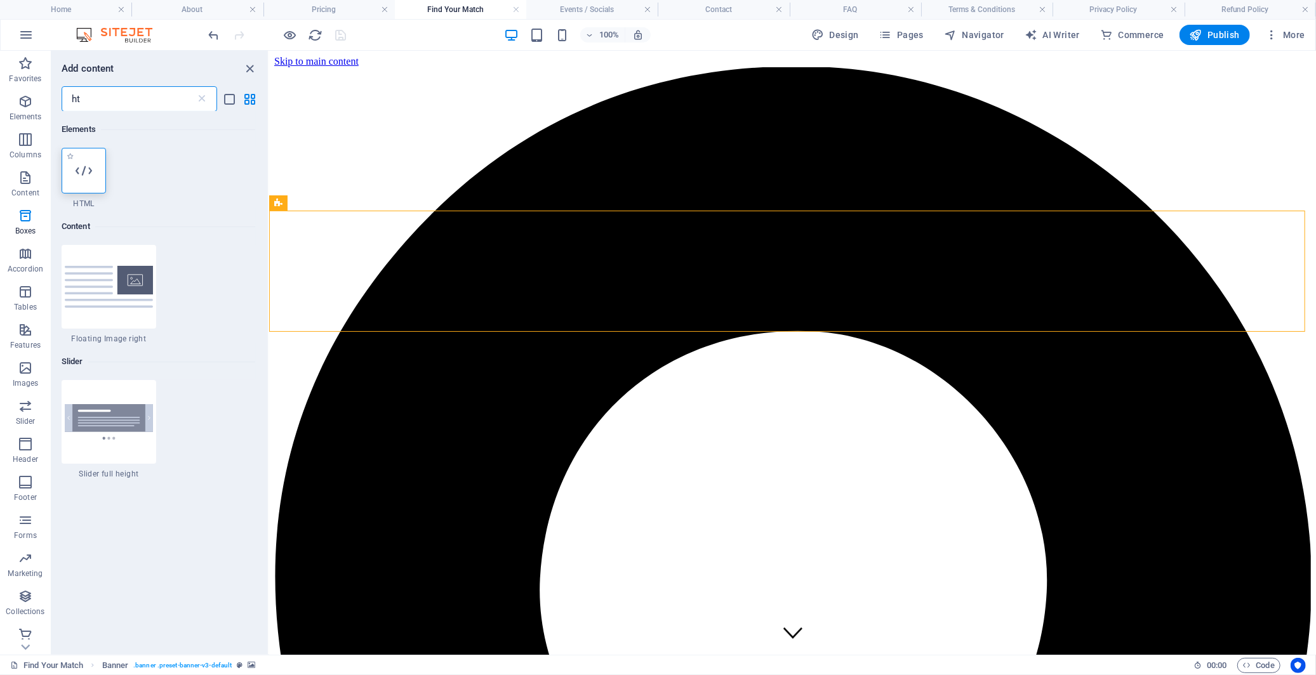
type input "ht"
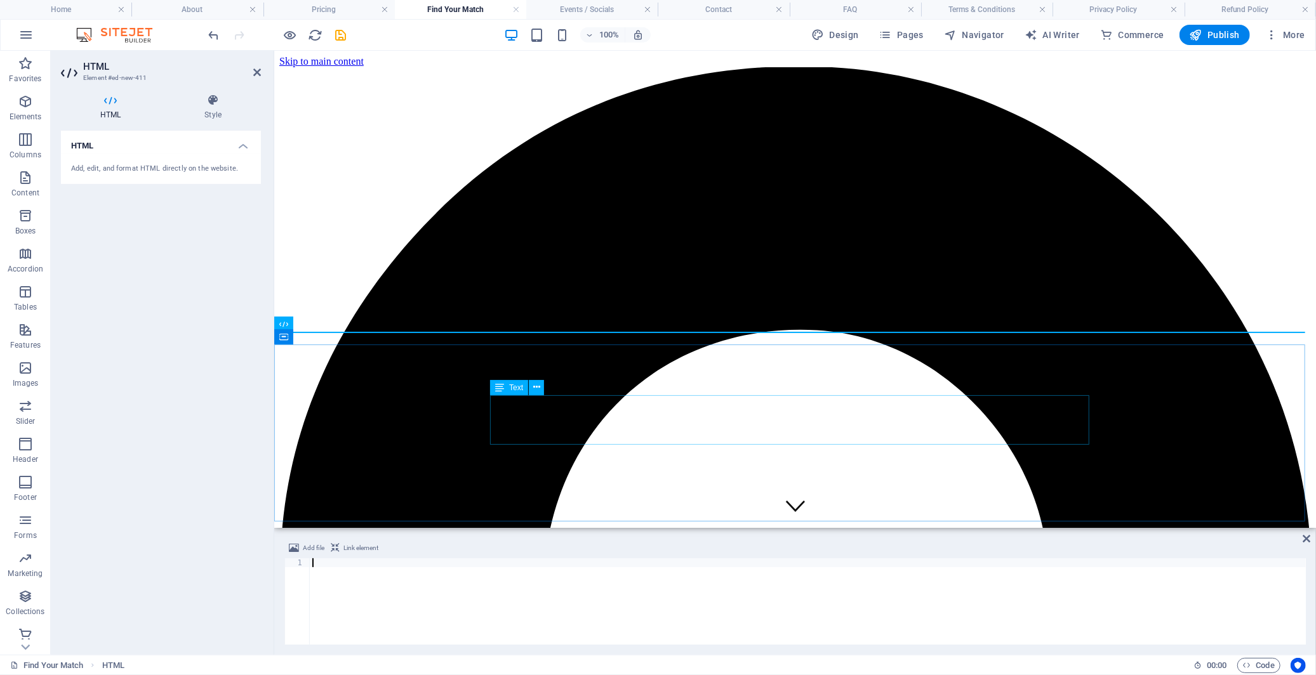
type textarea "<!-- End Google Tag Manager -->"
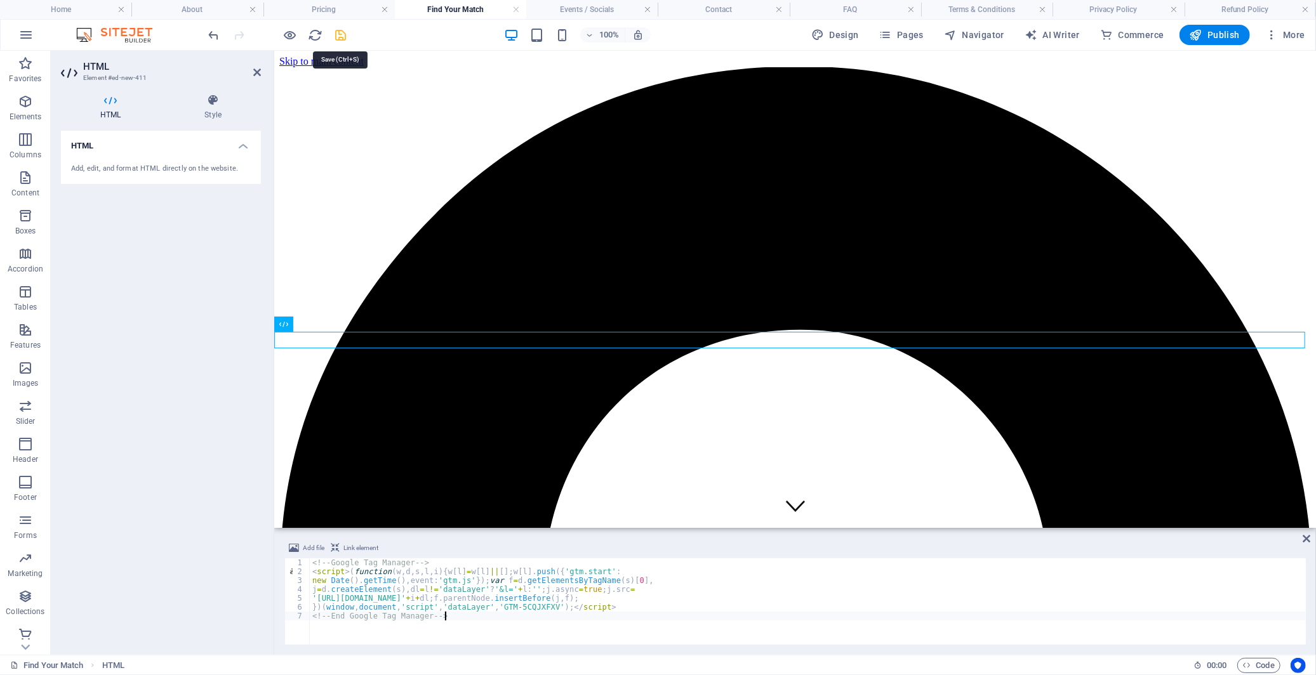
click at [343, 36] on icon "save" at bounding box center [341, 35] width 15 height 15
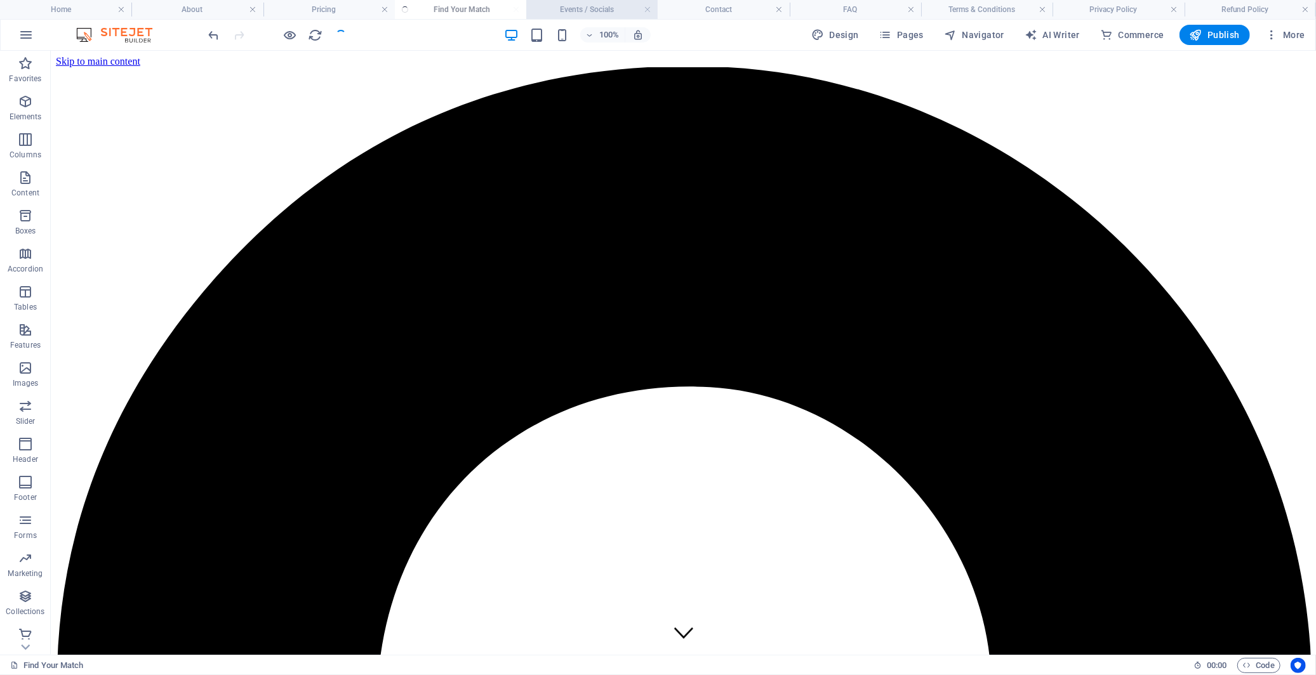
click at [583, 4] on h4 "Events / Socials" at bounding box center [591, 10] width 131 height 14
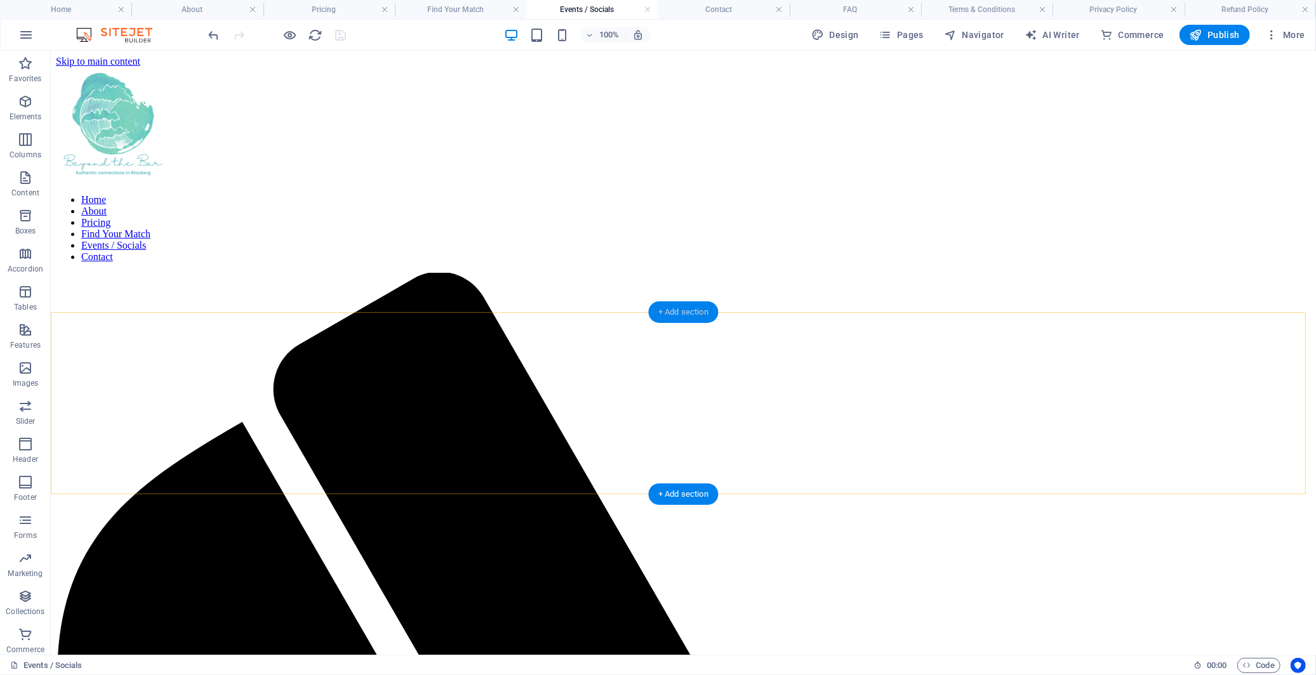
click at [682, 307] on div "+ Add section" at bounding box center [683, 312] width 70 height 22
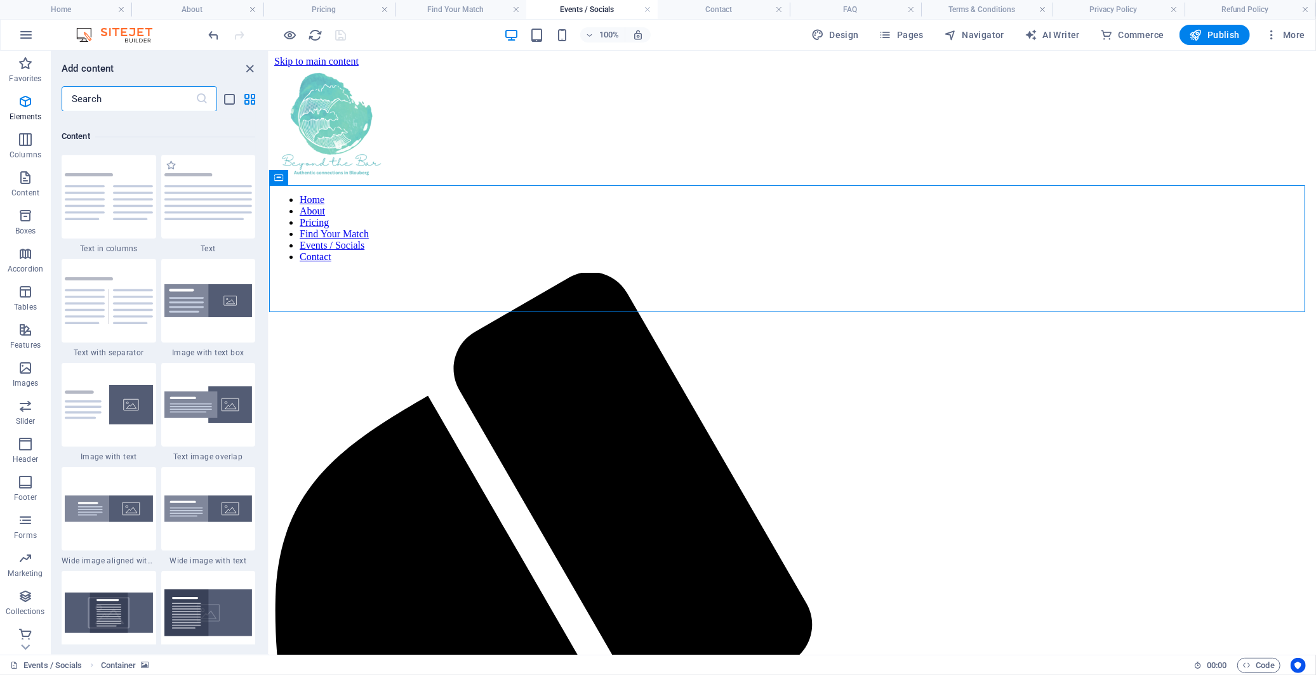
scroll to position [2219, 0]
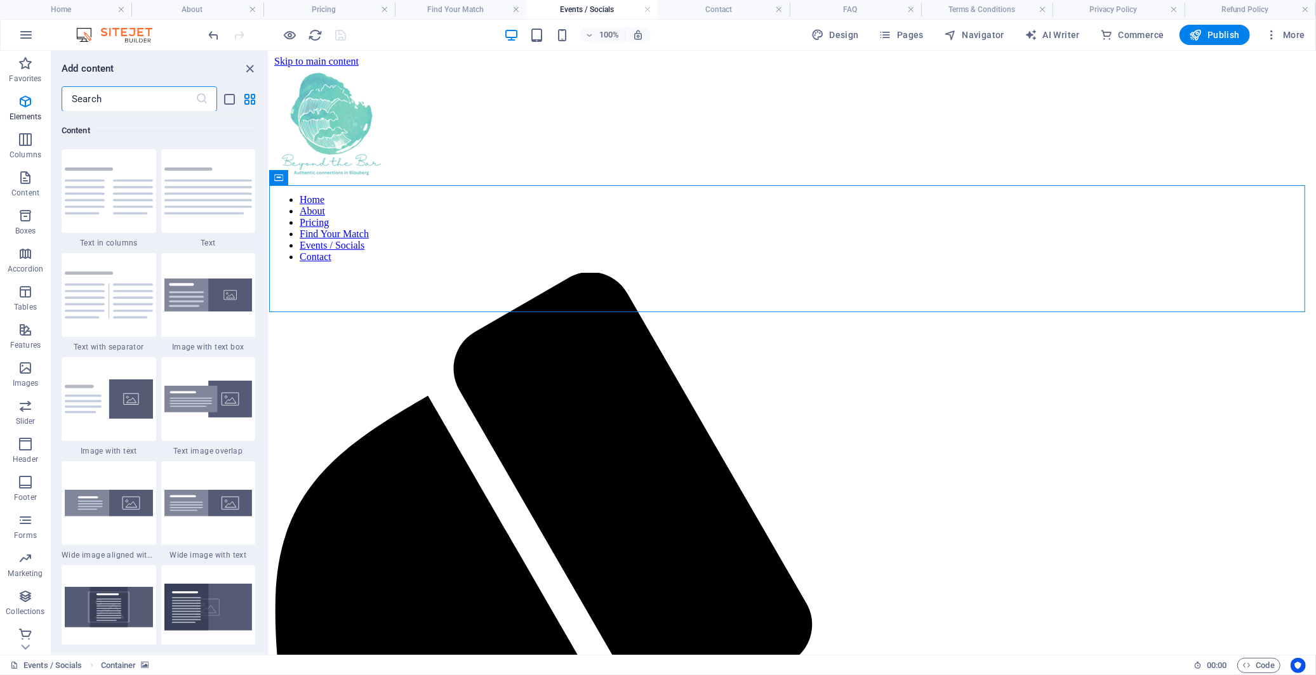
click at [154, 97] on input "text" at bounding box center [129, 98] width 134 height 25
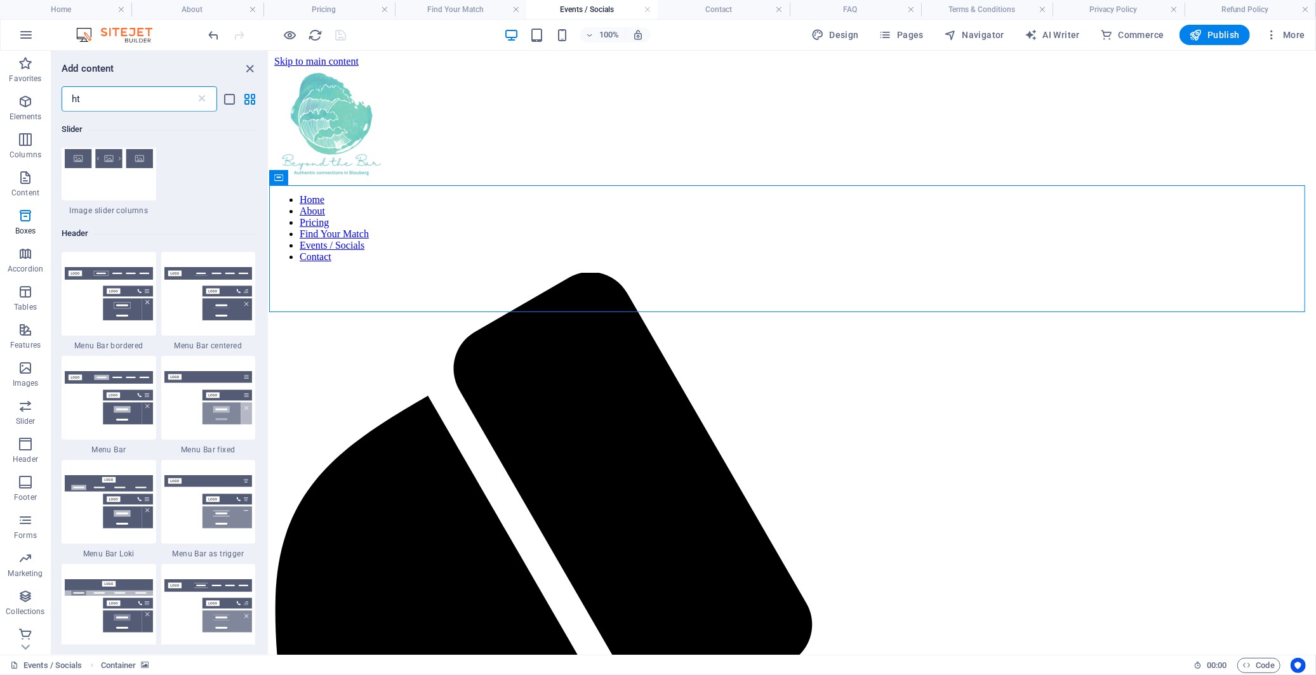
scroll to position [0, 0]
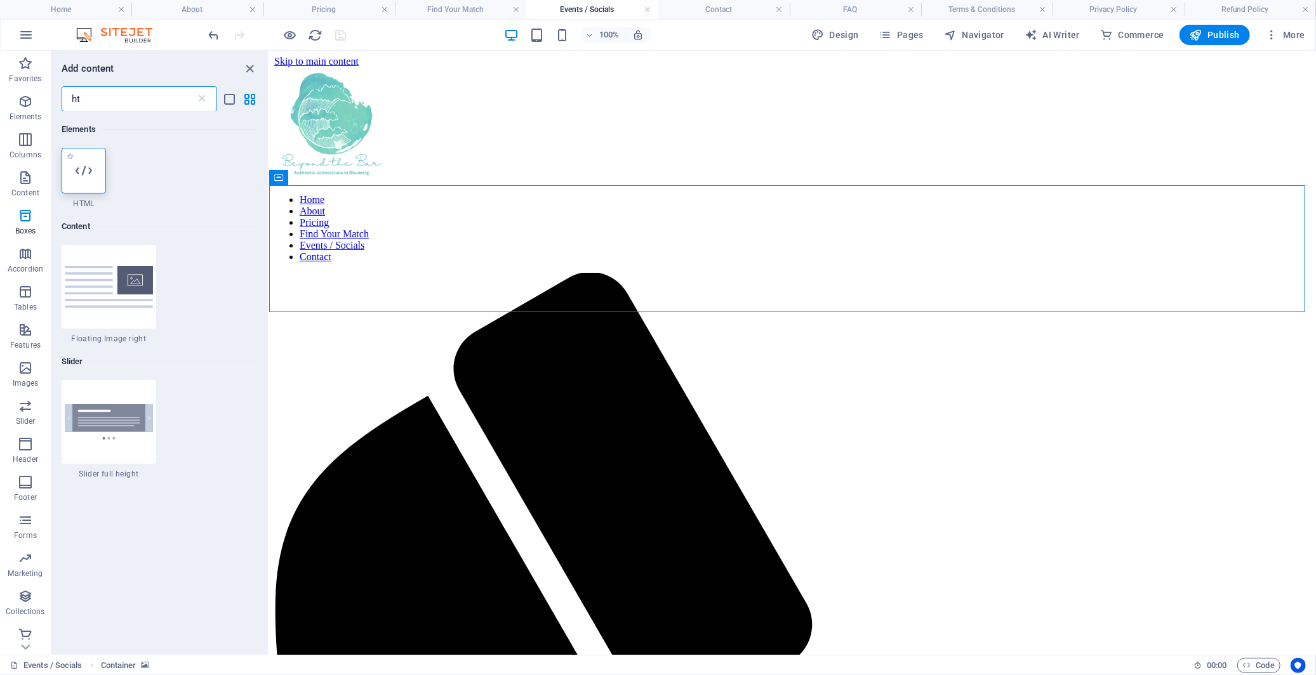
type input "ht"
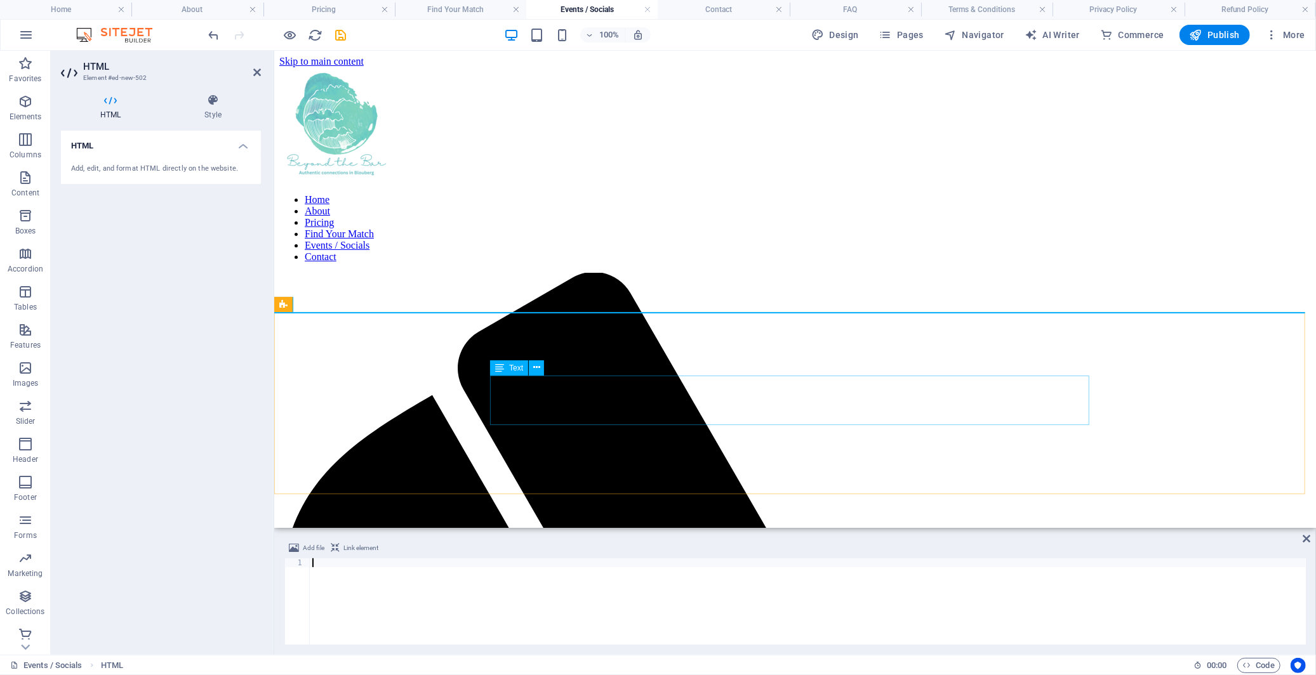
type textarea "<!-- End Google Tag Manager -->"
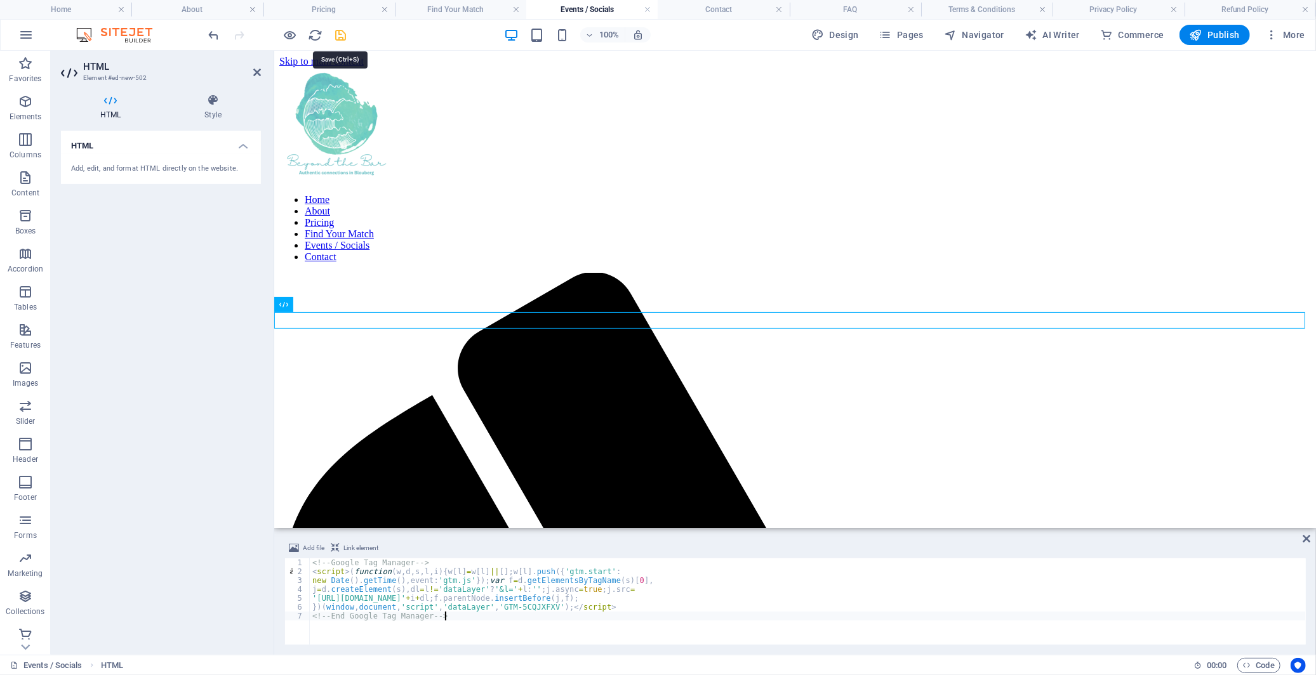
click at [340, 33] on icon "save" at bounding box center [341, 35] width 15 height 15
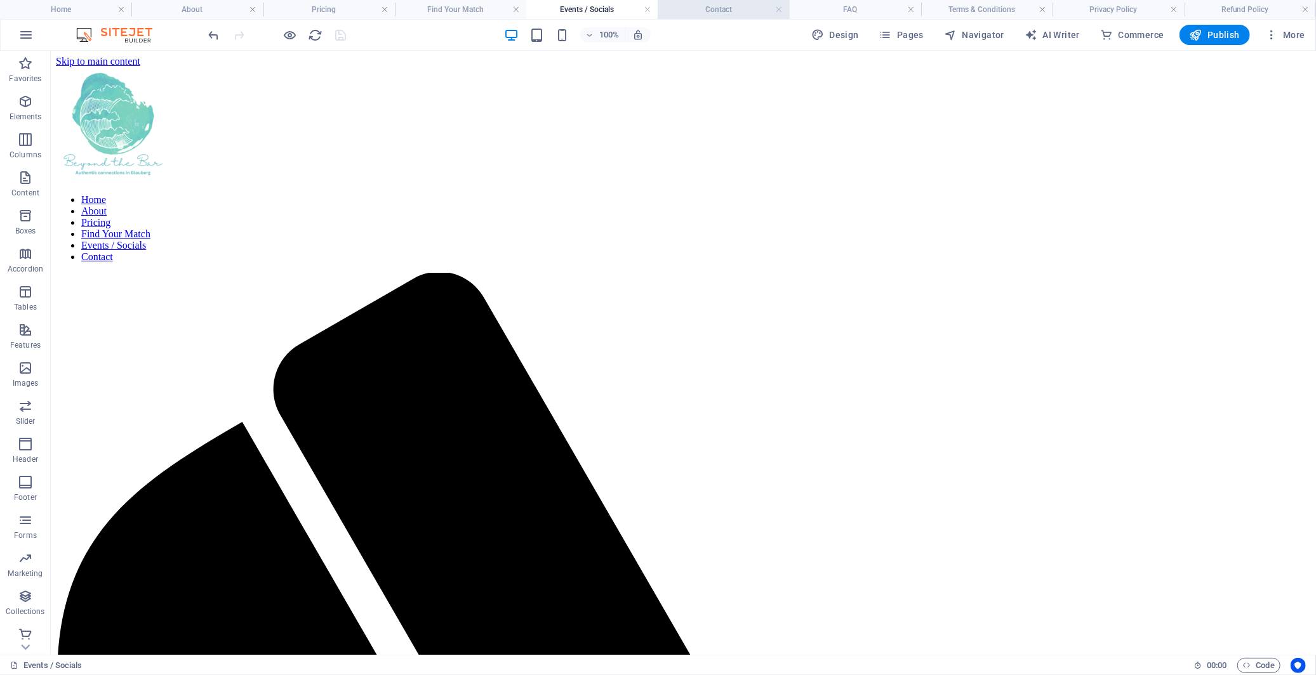
click at [718, 8] on h4 "Contact" at bounding box center [723, 10] width 131 height 14
click at [674, 324] on div "+ Add section" at bounding box center [683, 325] width 70 height 22
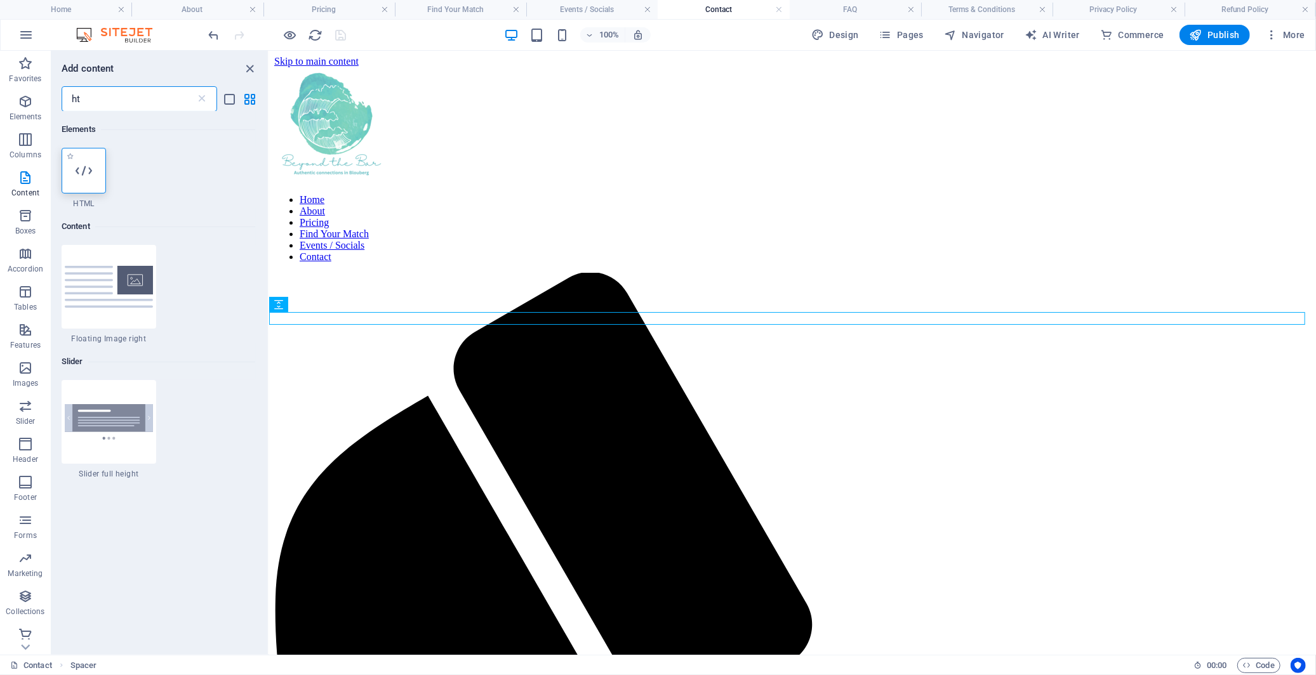
type input "ht"
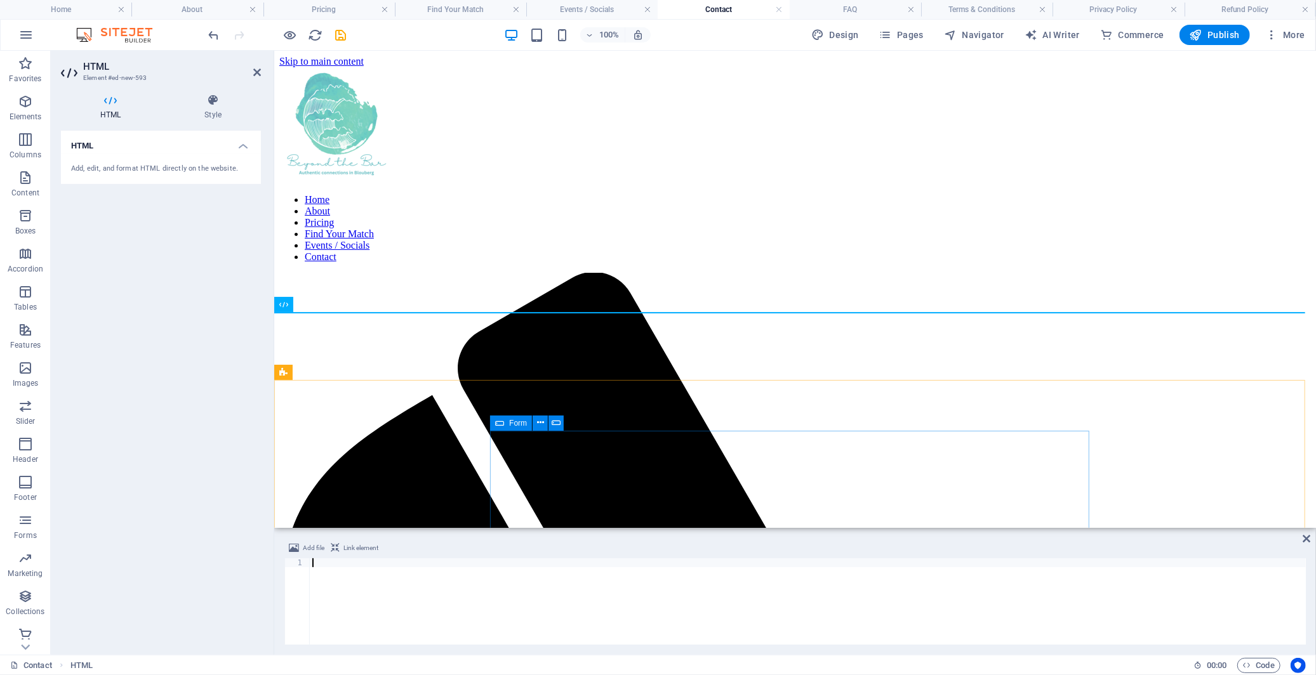
type textarea "<!-- End Google Tag Manager -->"
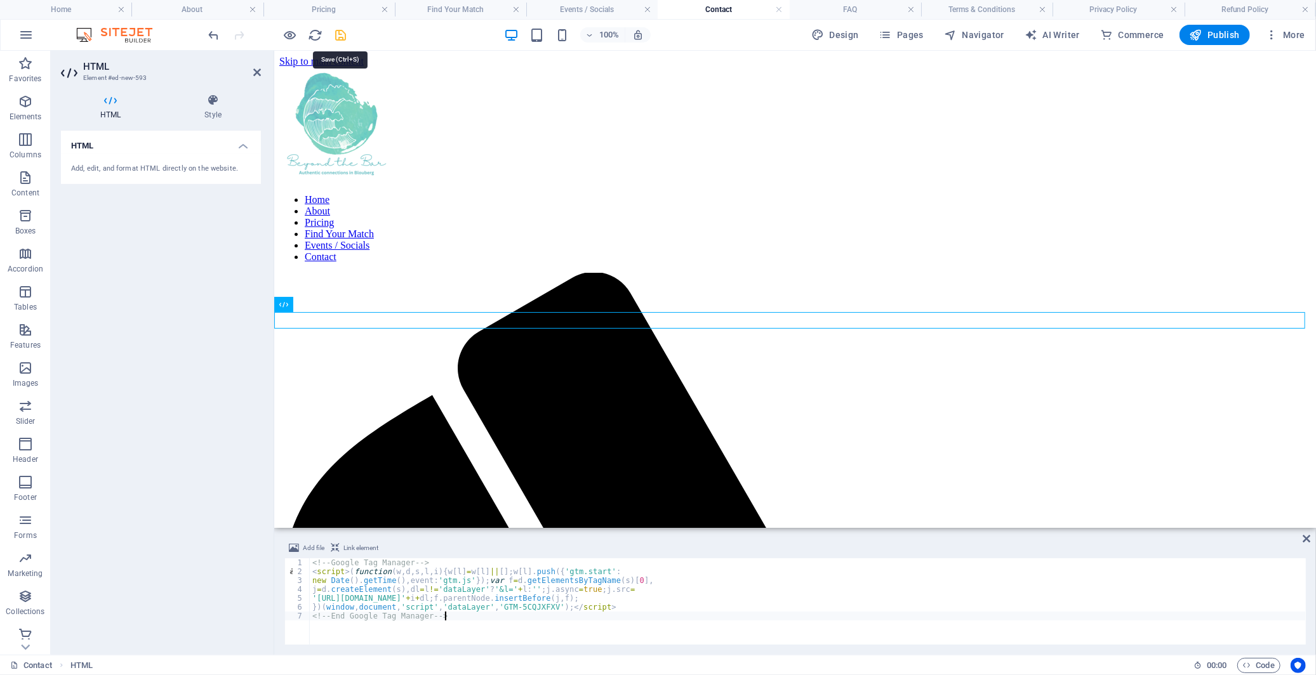
click at [341, 34] on icon "save" at bounding box center [341, 35] width 15 height 15
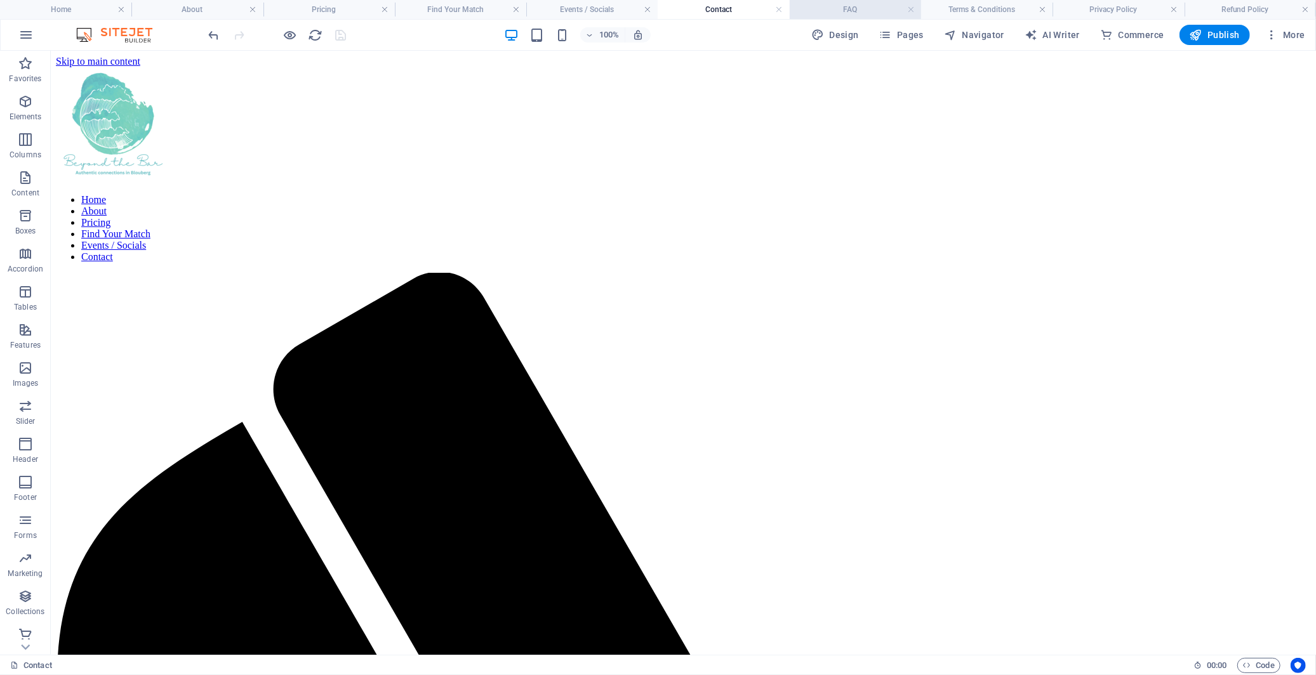
click at [841, 9] on h4 "FAQ" at bounding box center [855, 10] width 131 height 14
click at [671, 312] on div "+ Add section" at bounding box center [683, 312] width 70 height 22
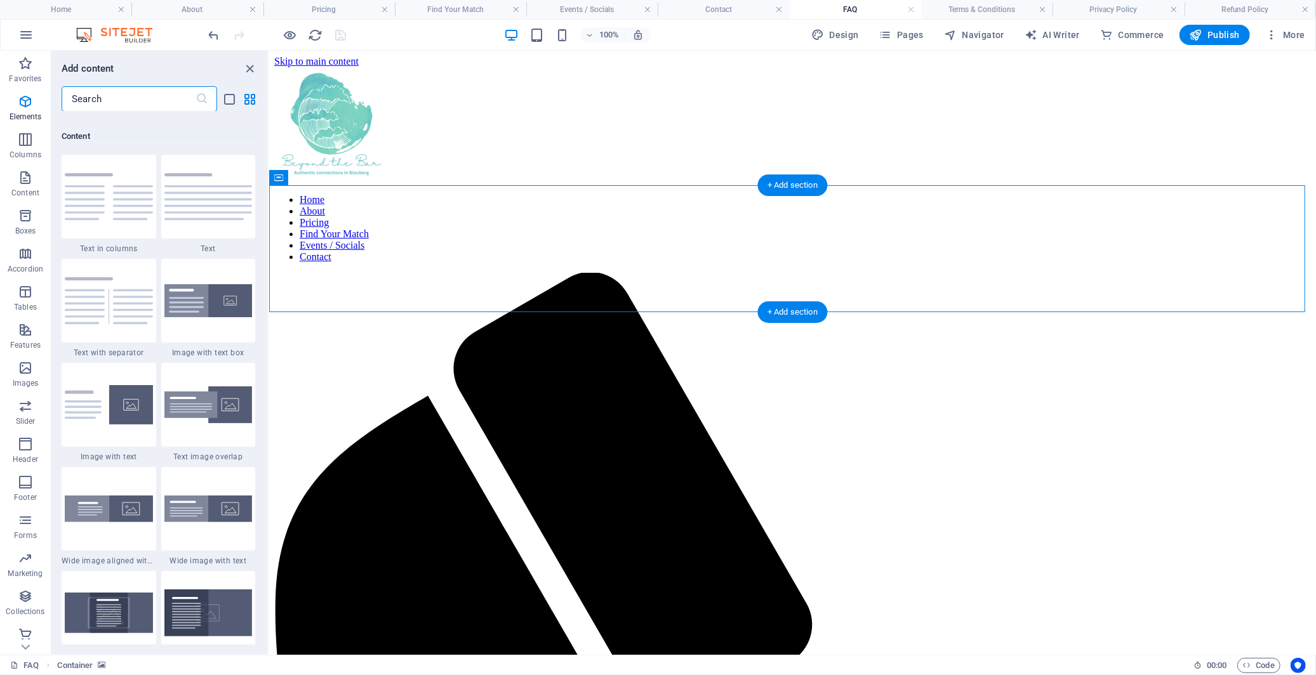
scroll to position [2219, 0]
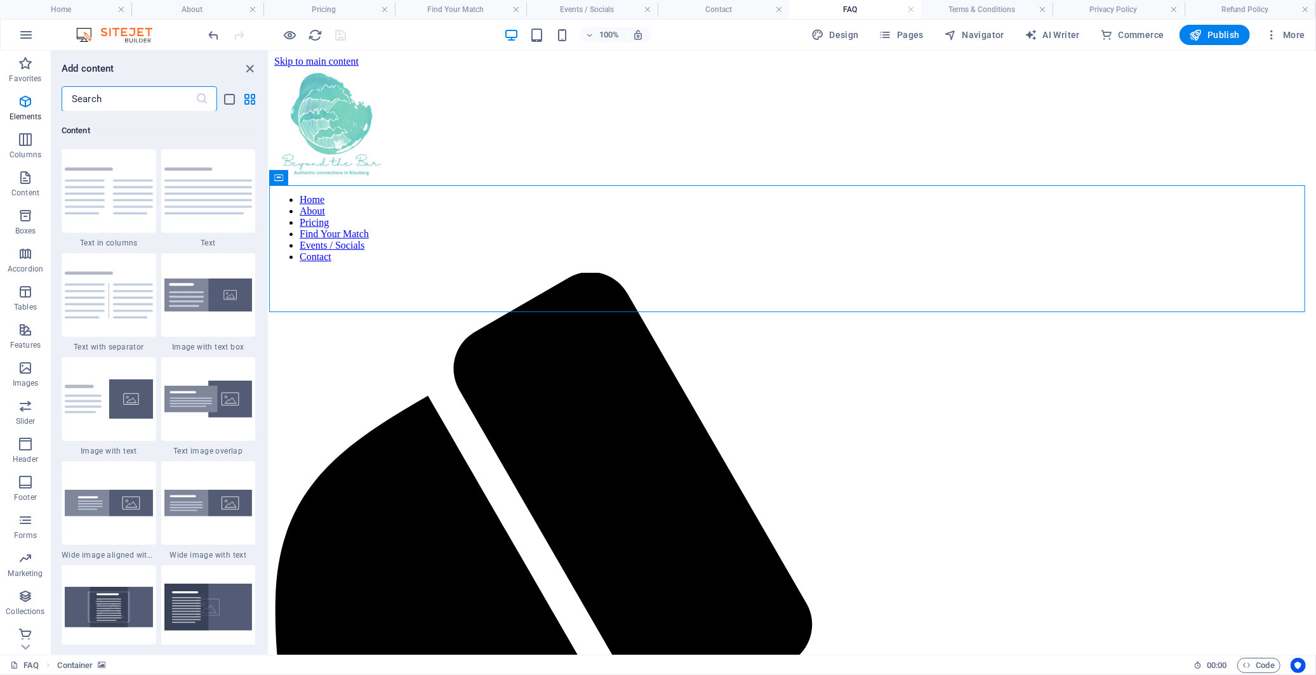
click at [169, 91] on input "text" at bounding box center [129, 98] width 134 height 25
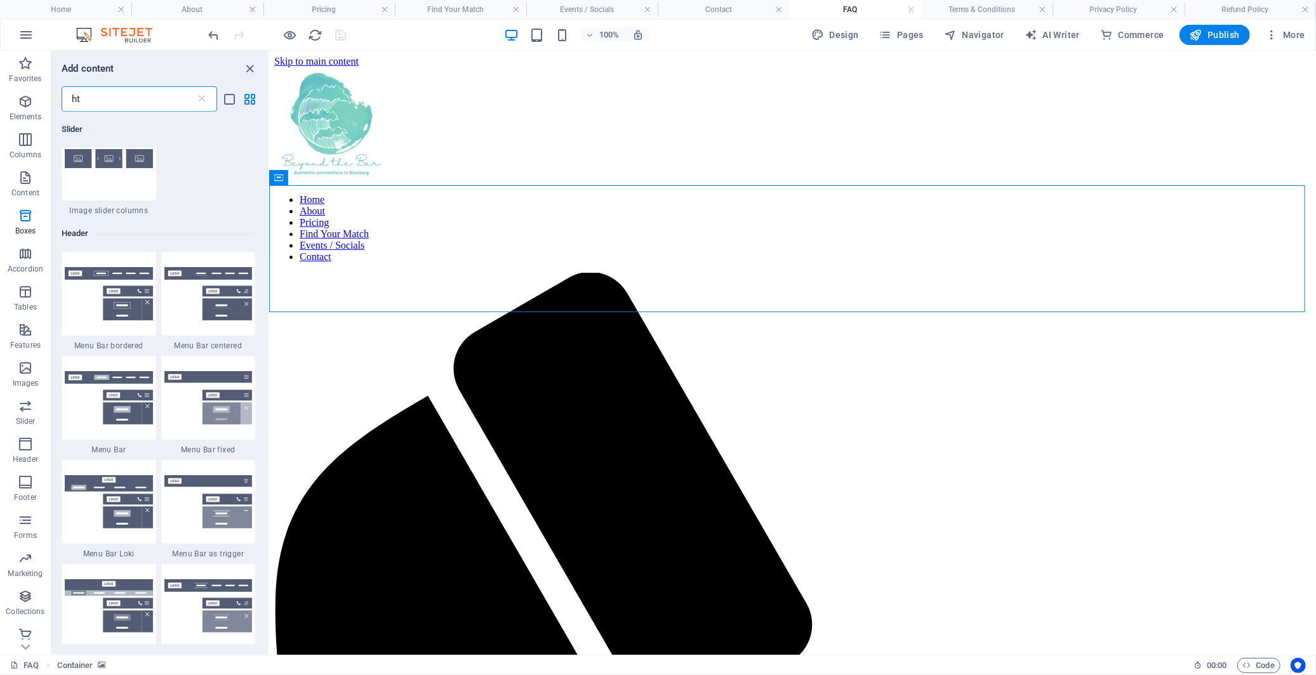
scroll to position [0, 0]
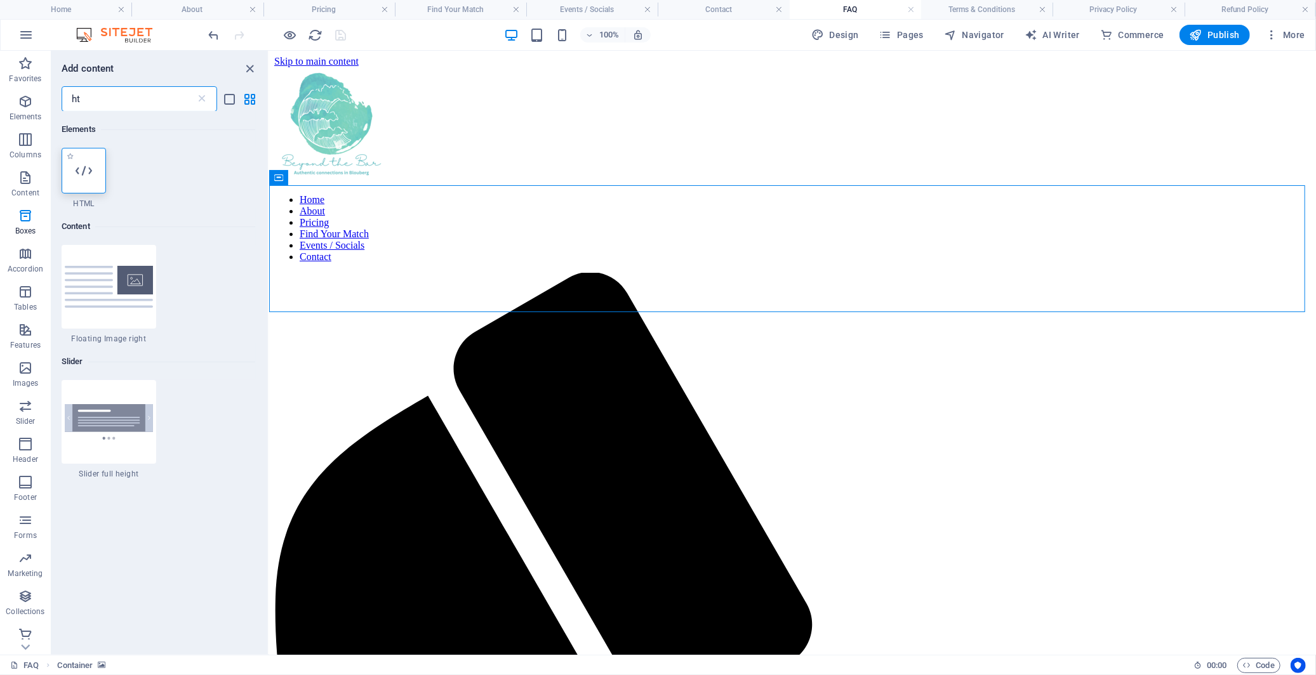
type input "ht"
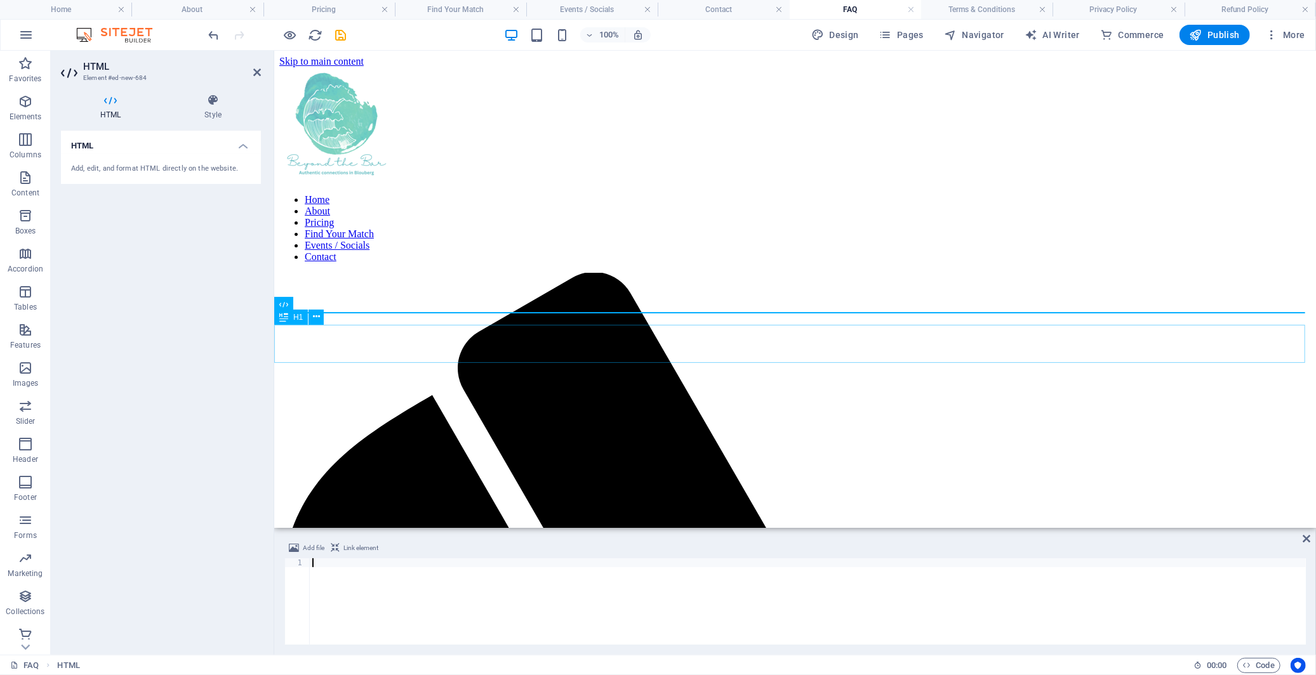
type textarea "<!-- End Google Tag Manager -->"
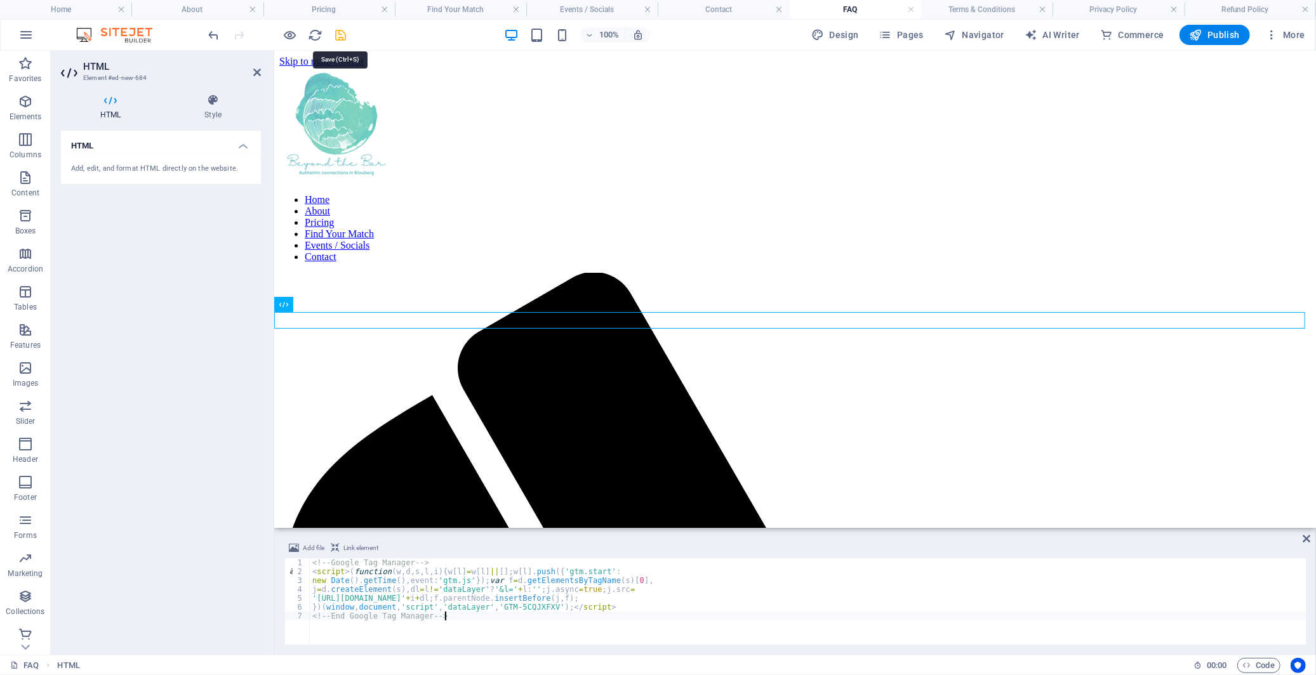
click at [339, 32] on icon "save" at bounding box center [341, 35] width 15 height 15
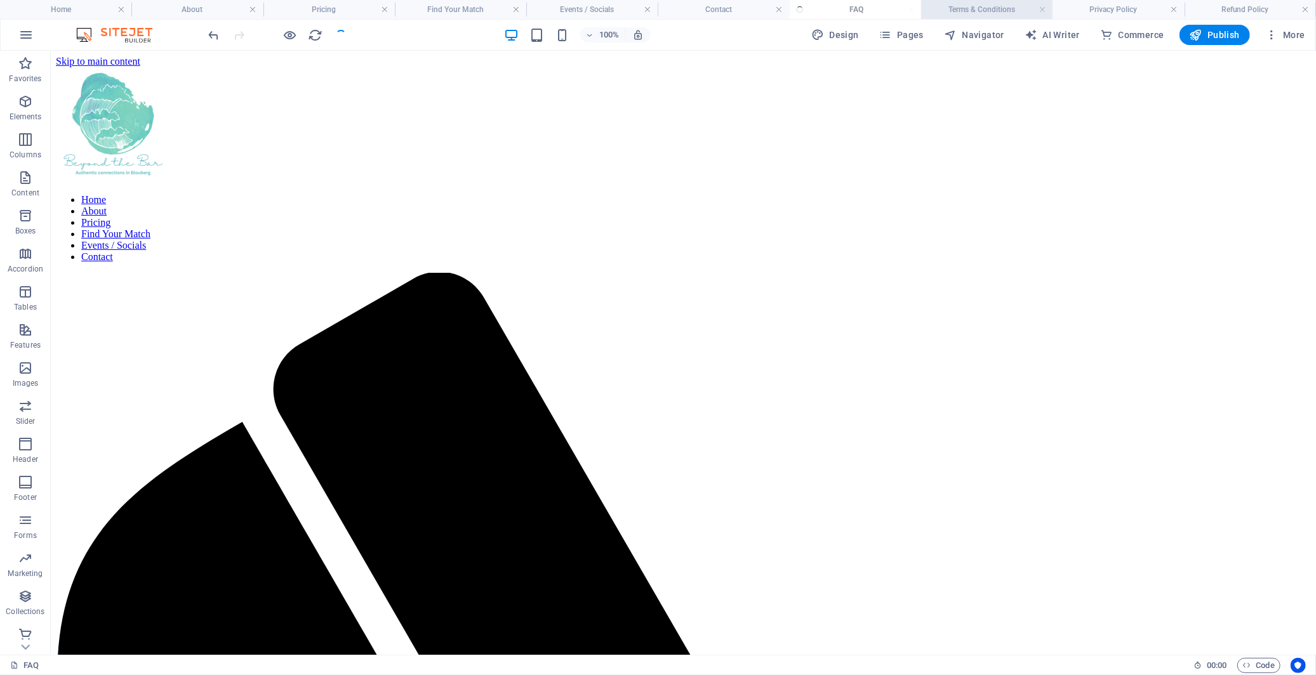
click at [972, 6] on h4 "Terms & Conditions" at bounding box center [986, 10] width 131 height 14
click at [24, 102] on icon "button" at bounding box center [25, 101] width 15 height 15
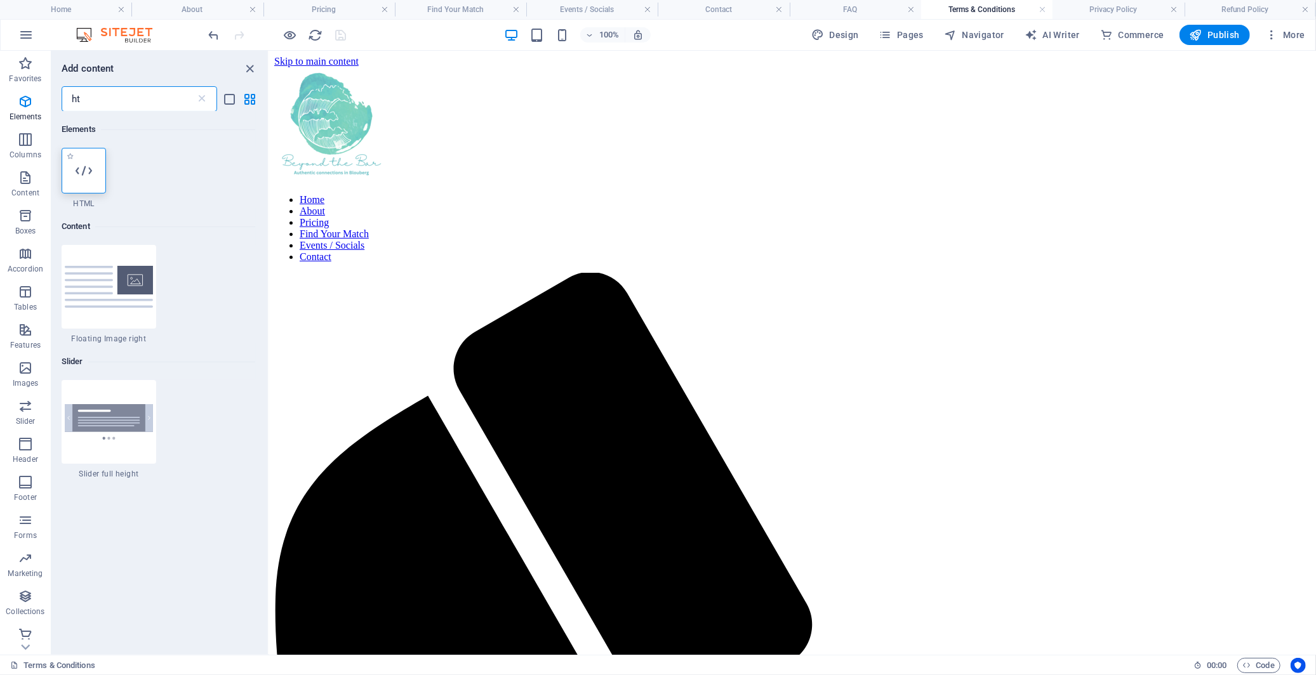
type input "ht"
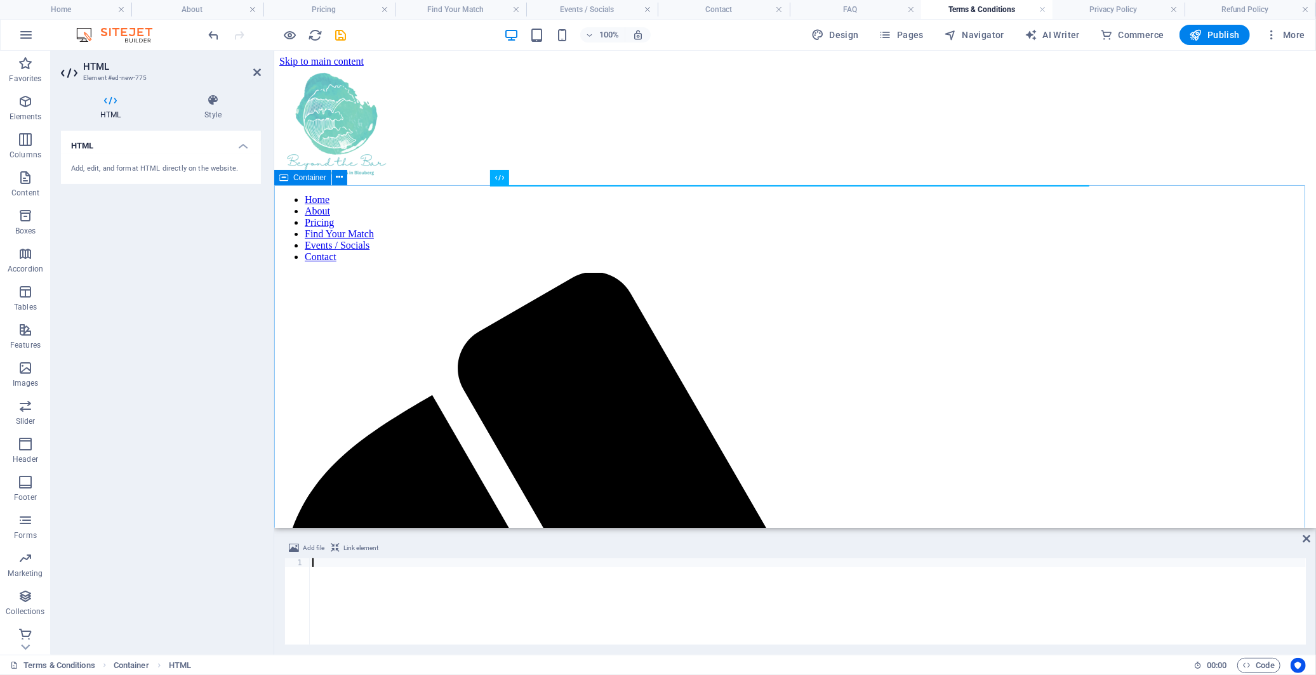
type textarea "<!-- End Google Tag Manager -->"
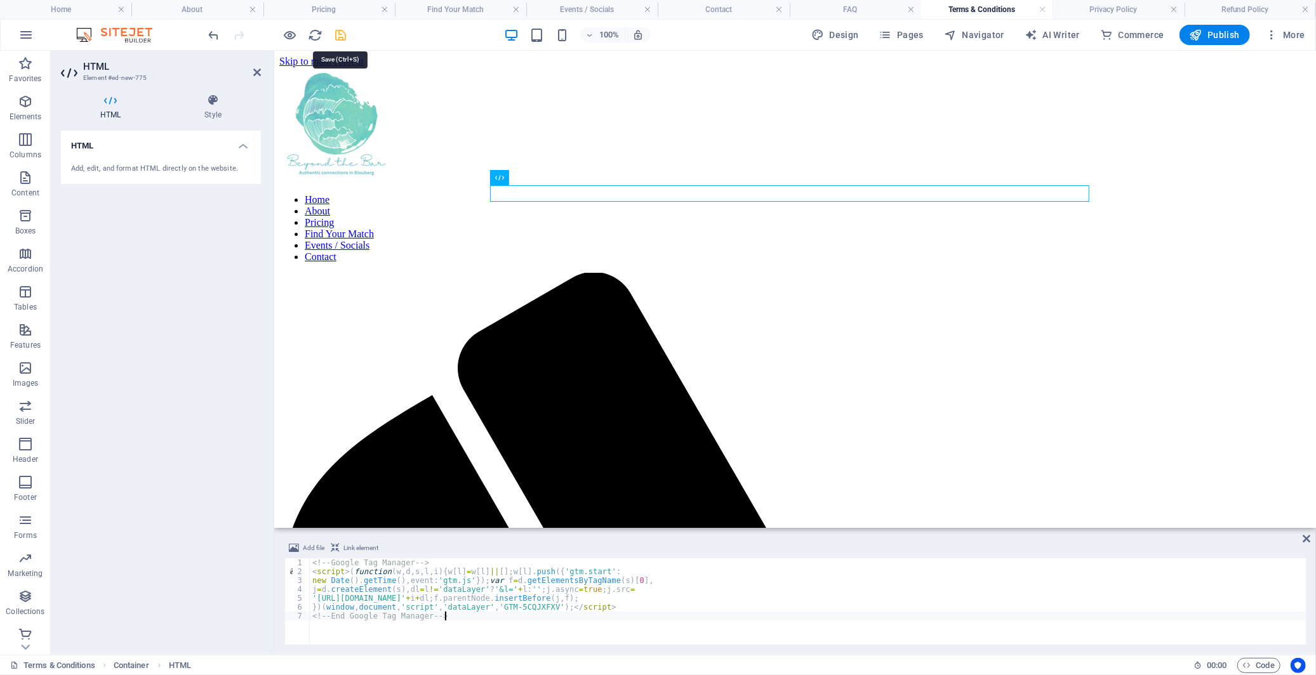
click at [338, 34] on icon "save" at bounding box center [341, 35] width 15 height 15
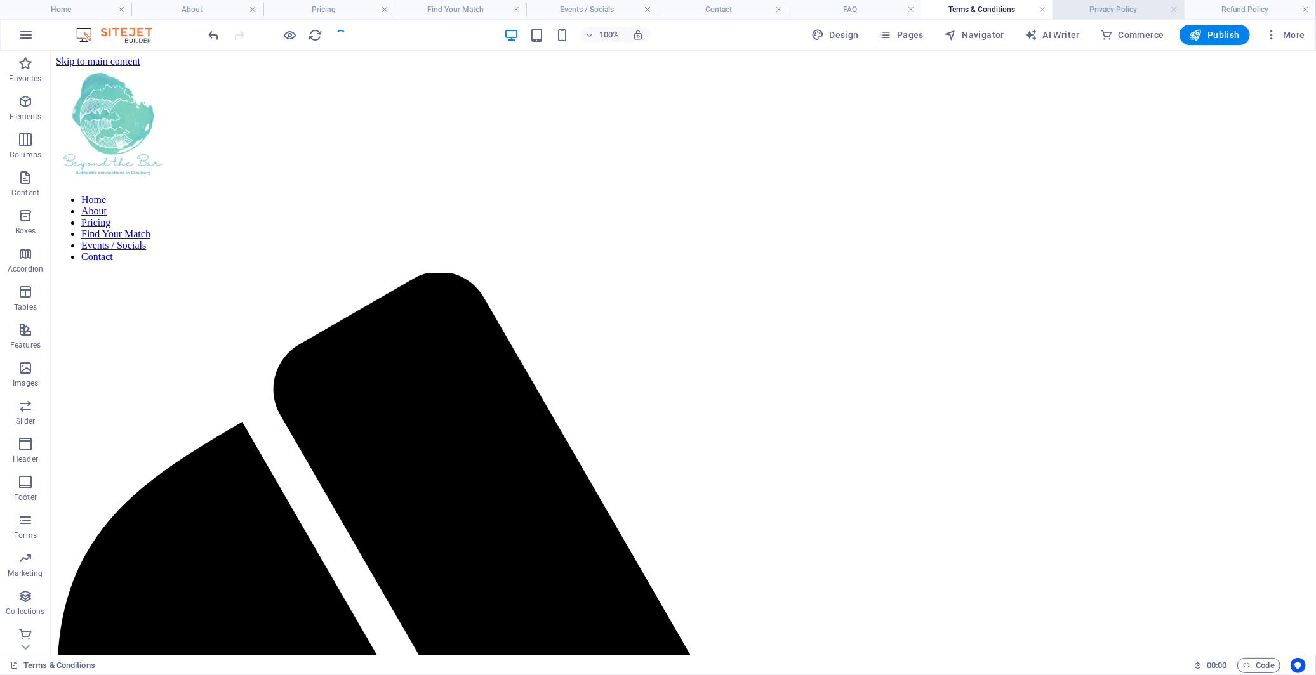
click at [1114, 10] on h4 "Privacy Policy" at bounding box center [1117, 10] width 131 height 14
click at [25, 98] on icon "button" at bounding box center [25, 101] width 15 height 15
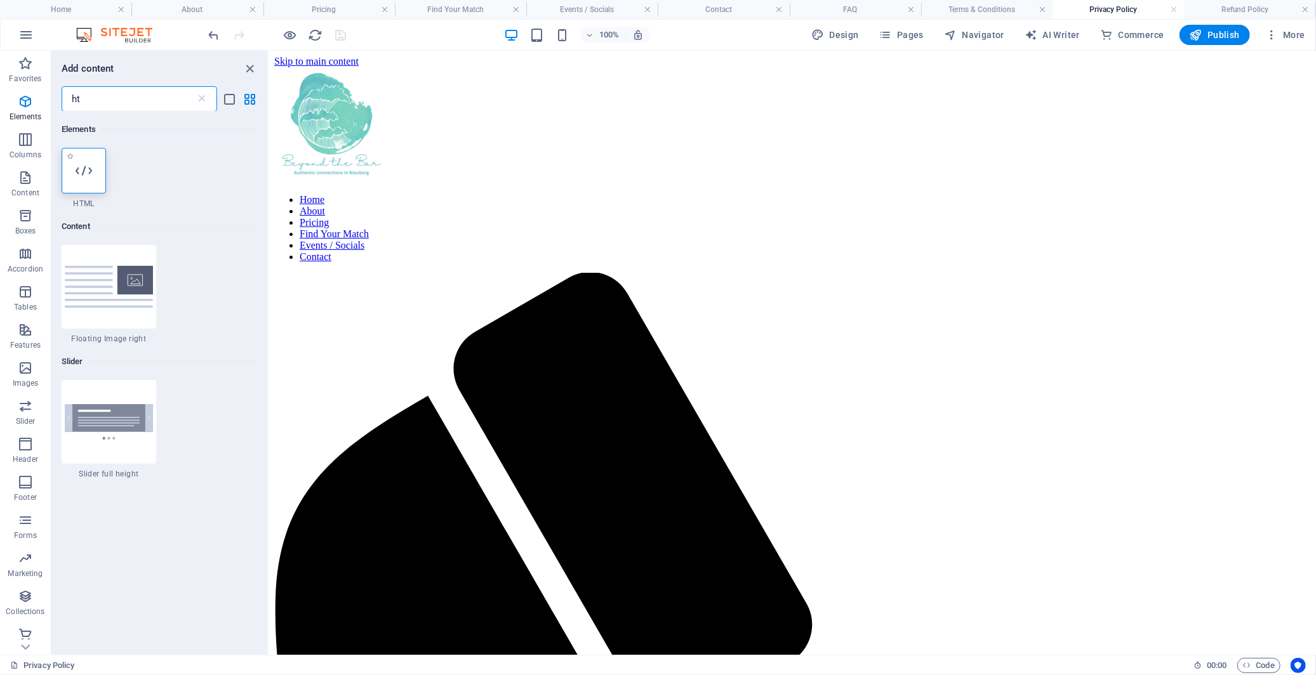
type input "ht"
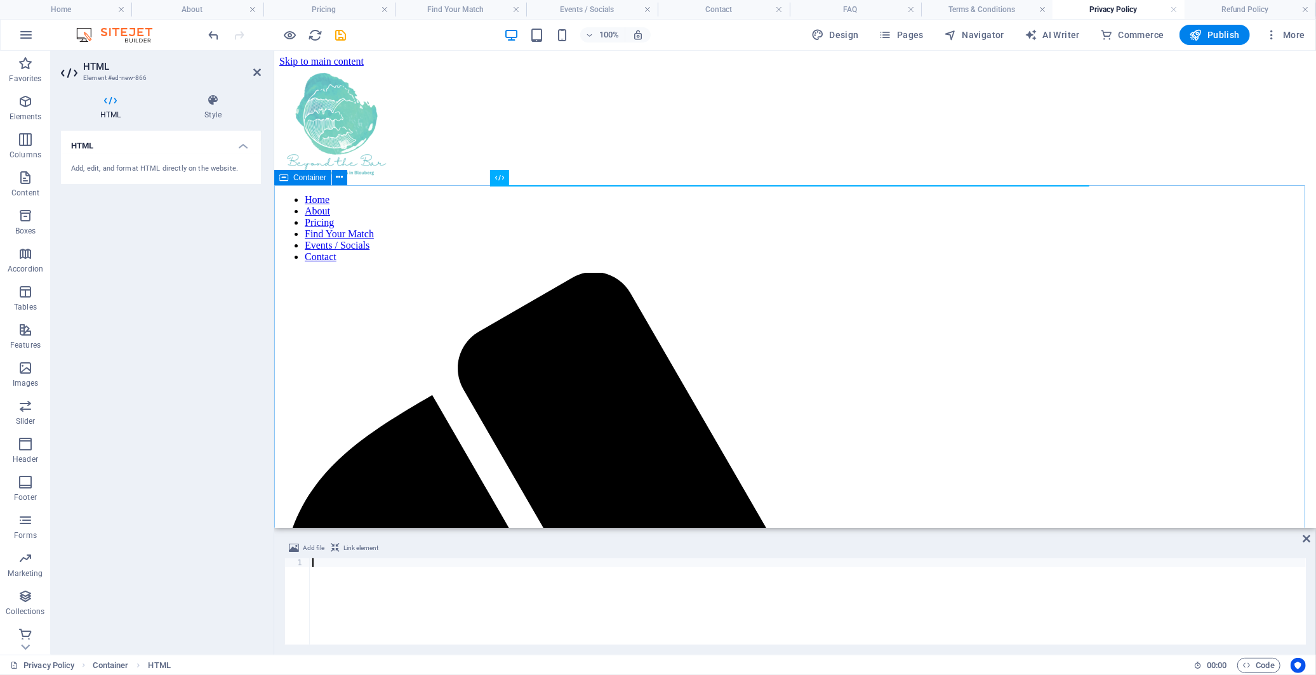
type textarea "<!-- End Google Tag Manager -->"
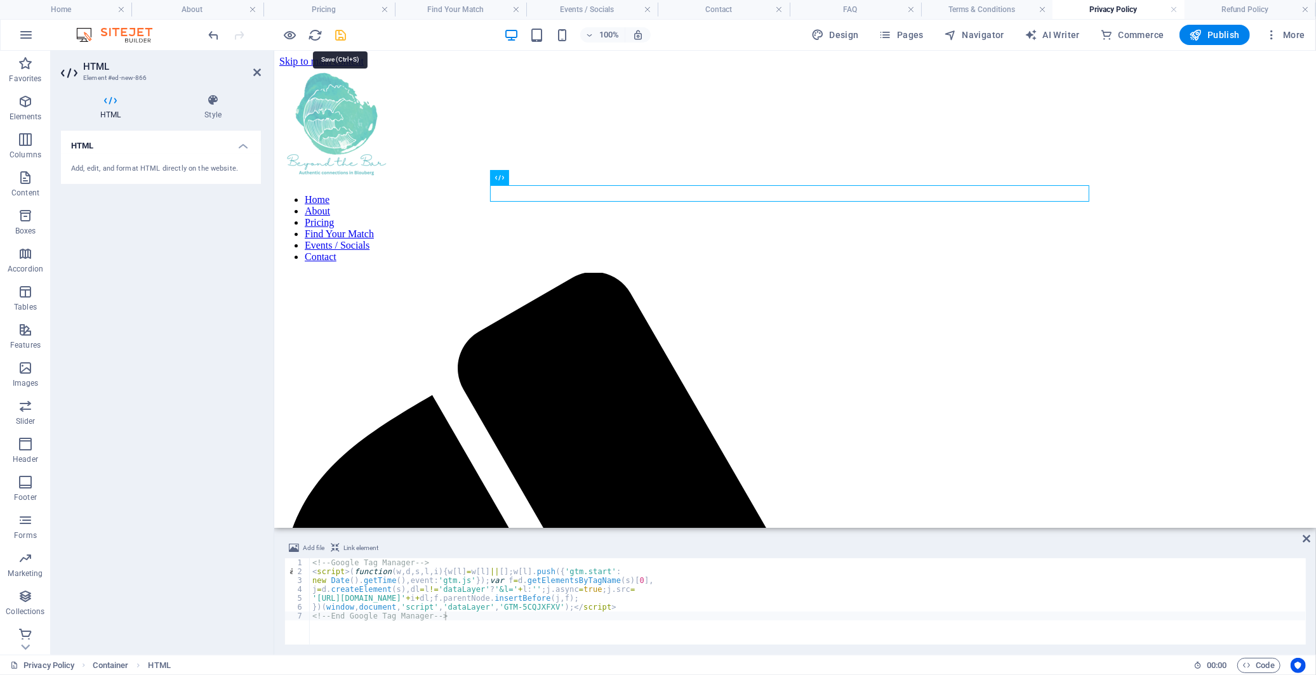
drag, startPoint x: 340, startPoint y: 30, endPoint x: 1264, endPoint y: 9, distance: 925.0
click at [340, 30] on icon "save" at bounding box center [341, 35] width 15 height 15
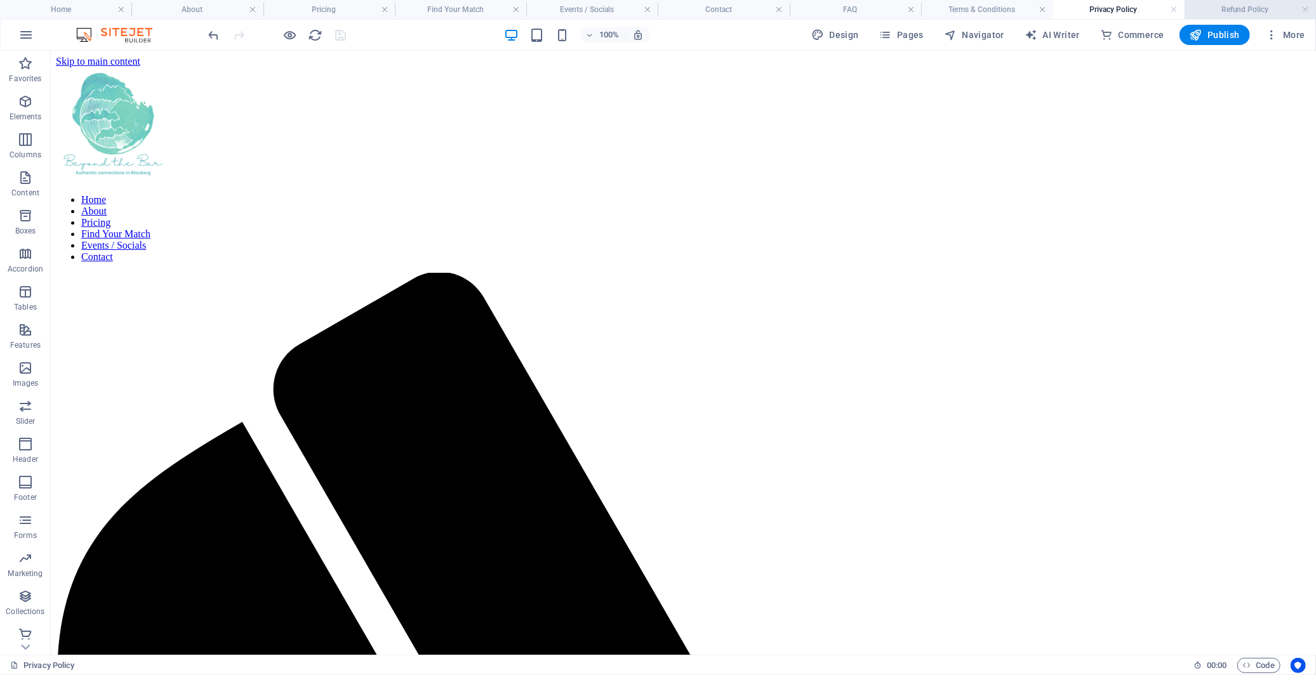
click at [1240, 11] on h4 "Refund Policy" at bounding box center [1249, 10] width 131 height 14
click at [22, 99] on icon "button" at bounding box center [25, 101] width 15 height 15
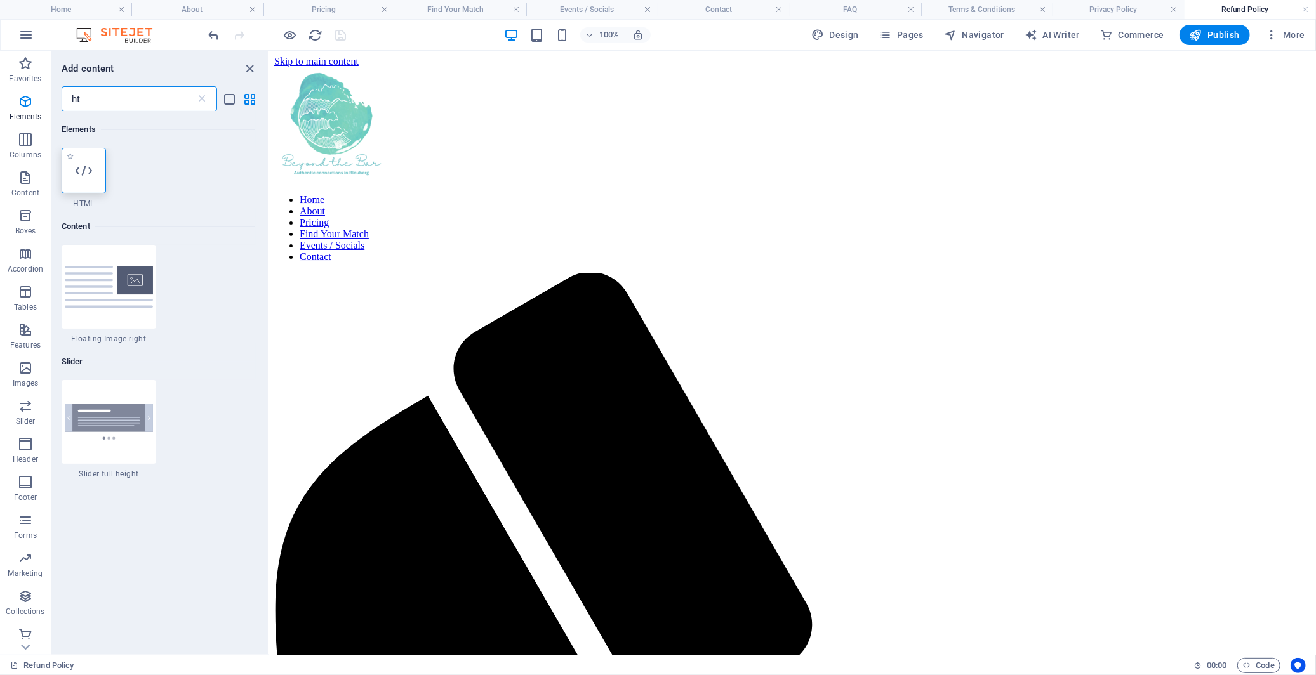
type input "ht"
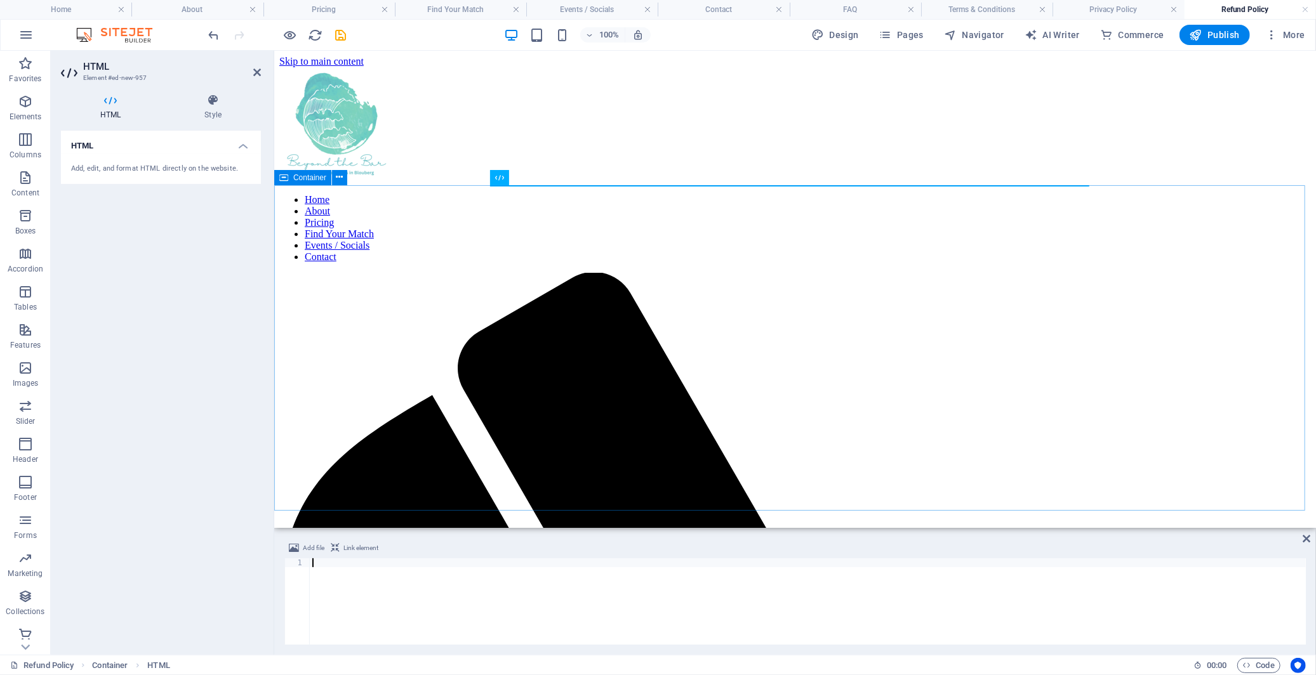
type textarea "<!-- End Google Tag Manager -->"
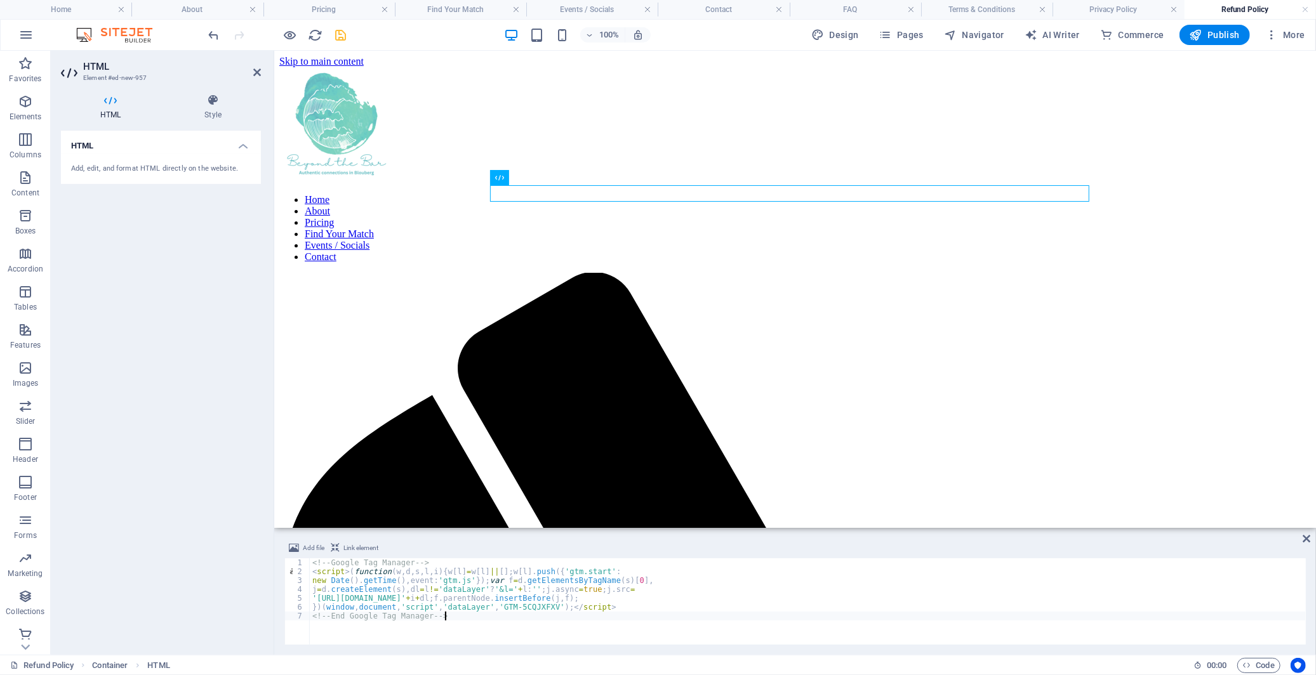
click at [338, 36] on icon "save" at bounding box center [341, 35] width 15 height 15
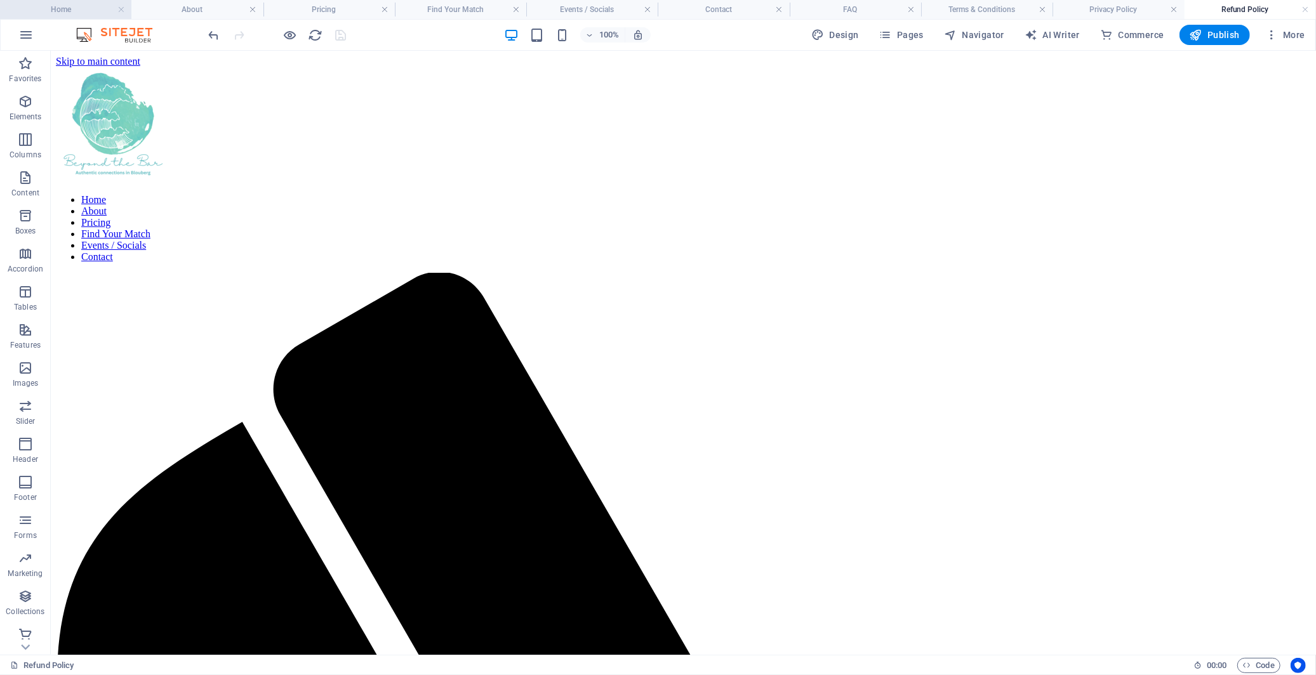
click at [83, 6] on h4 "Home" at bounding box center [65, 10] width 131 height 14
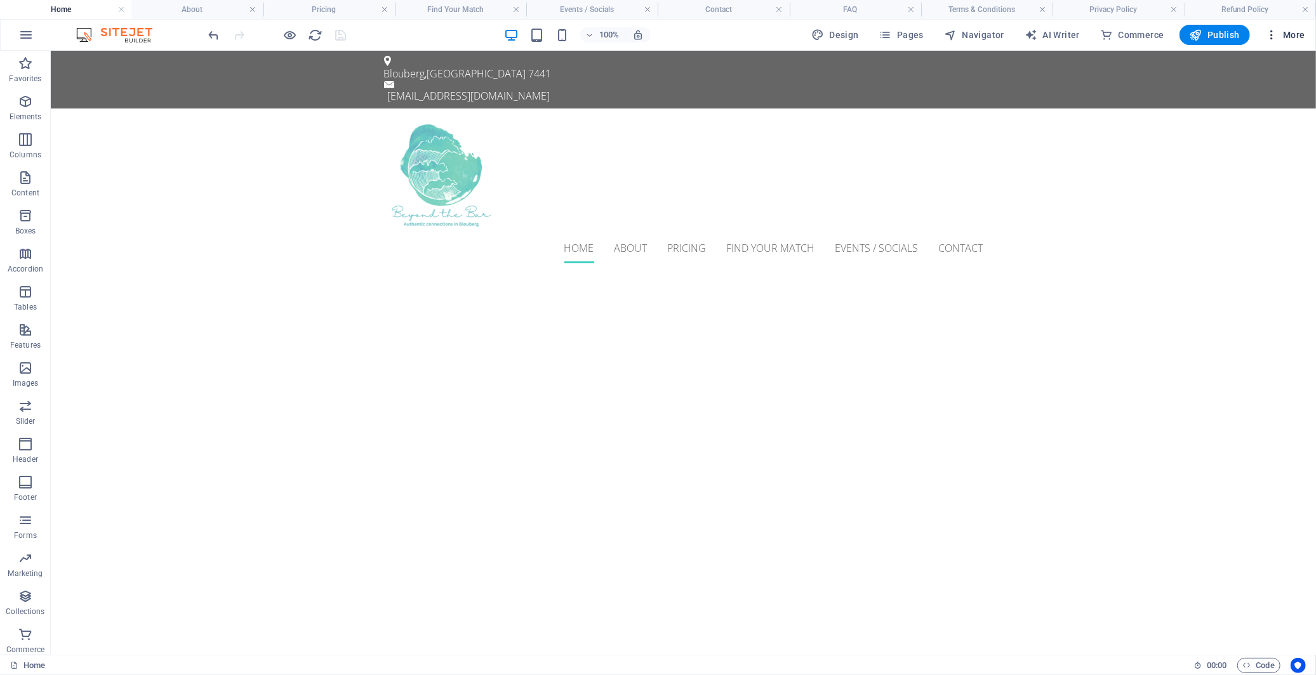
click at [1274, 33] on icon "button" at bounding box center [1271, 35] width 13 height 13
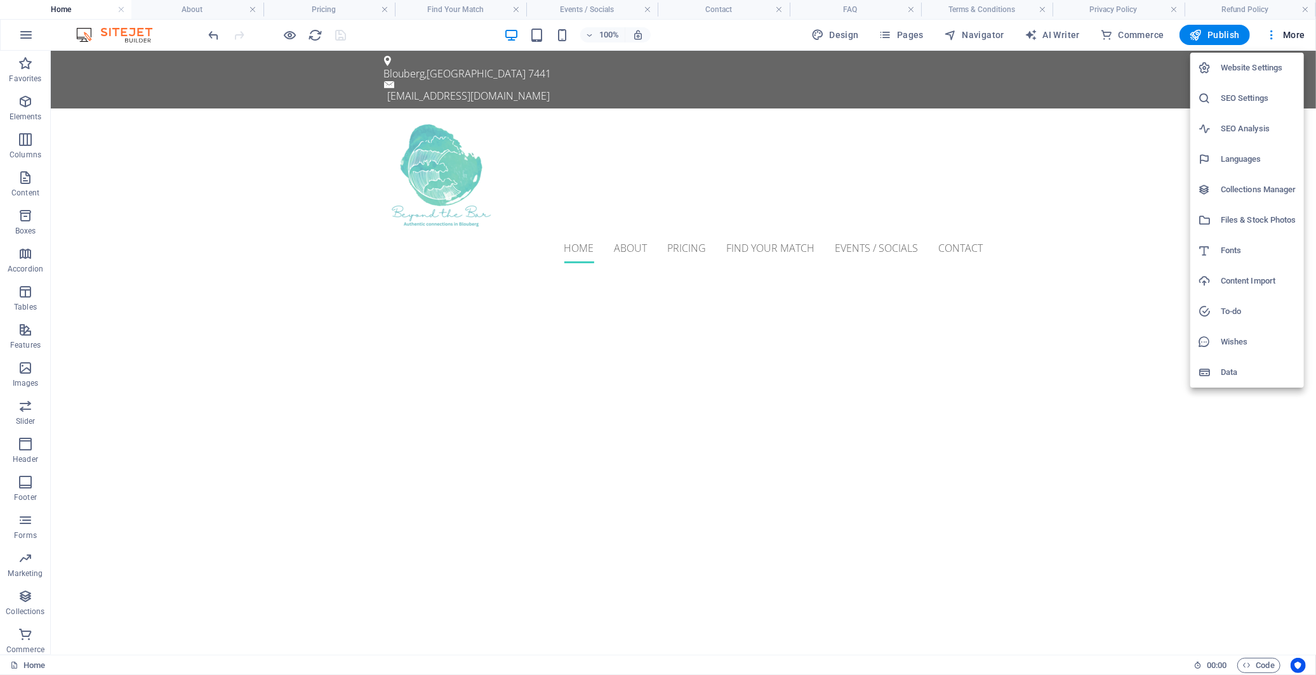
click at [1244, 97] on h6 "SEO Settings" at bounding box center [1258, 98] width 76 height 15
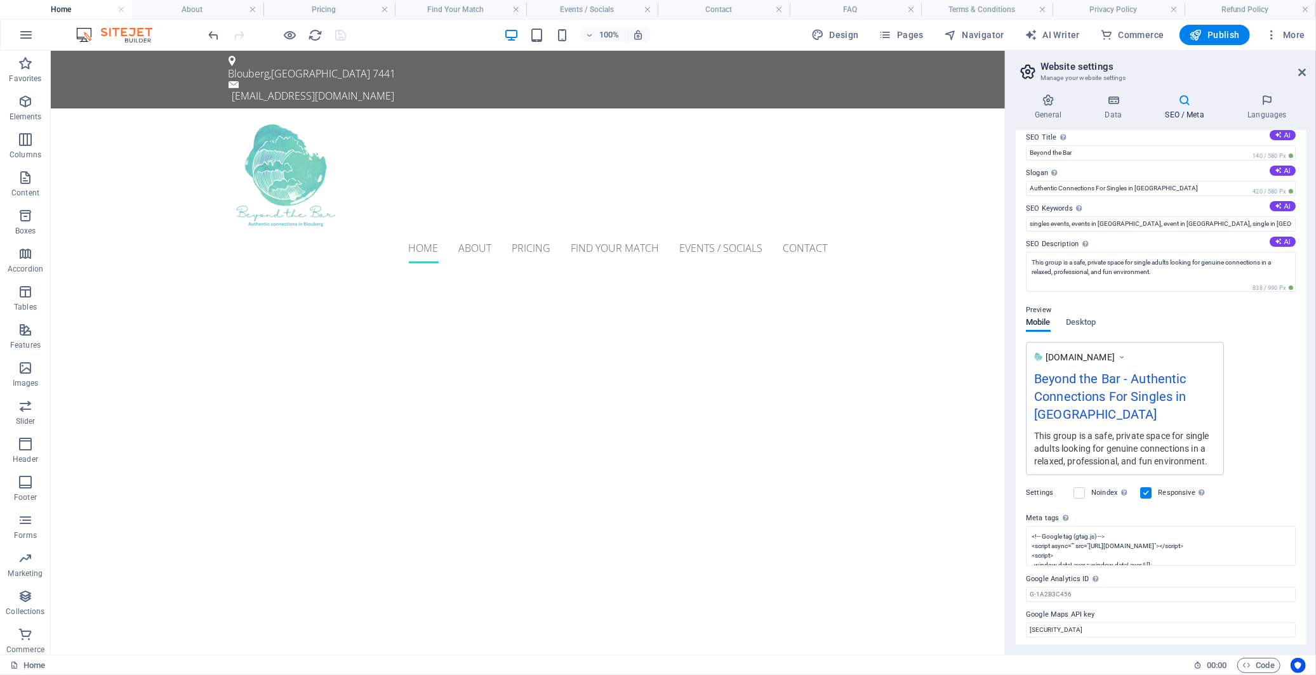
scroll to position [13, 0]
click at [1083, 592] on input "Google Analytics ID Please only add the Google Analytics ID. We automatically i…" at bounding box center [1161, 592] width 270 height 15
paste input "G-KSG10CPTSE"
type input "G-KSG10CPTSE"
click at [1151, 572] on label "Google Analytics ID Please only add the Google Analytics ID. We automatically i…" at bounding box center [1161, 576] width 270 height 15
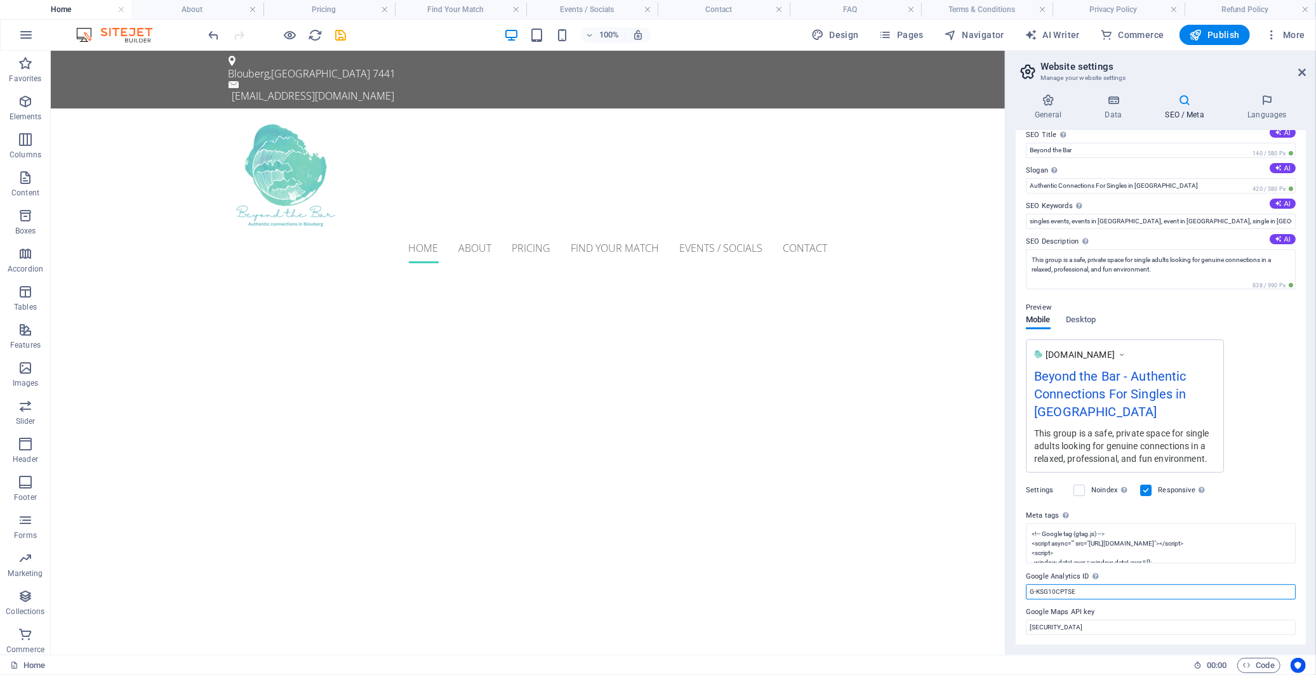
click at [1151, 585] on input "G-KSG10CPTSE" at bounding box center [1161, 592] width 270 height 15
click at [338, 35] on icon "save" at bounding box center [341, 35] width 15 height 15
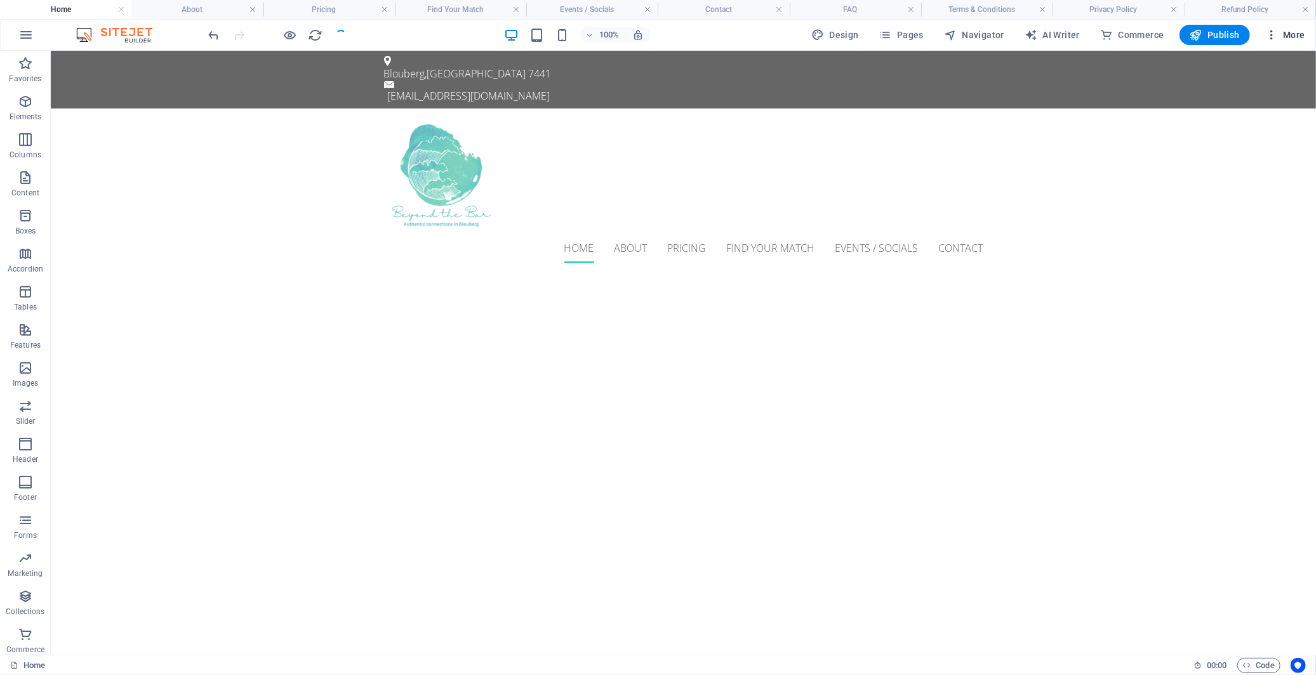
click at [1271, 36] on icon "button" at bounding box center [1271, 35] width 13 height 13
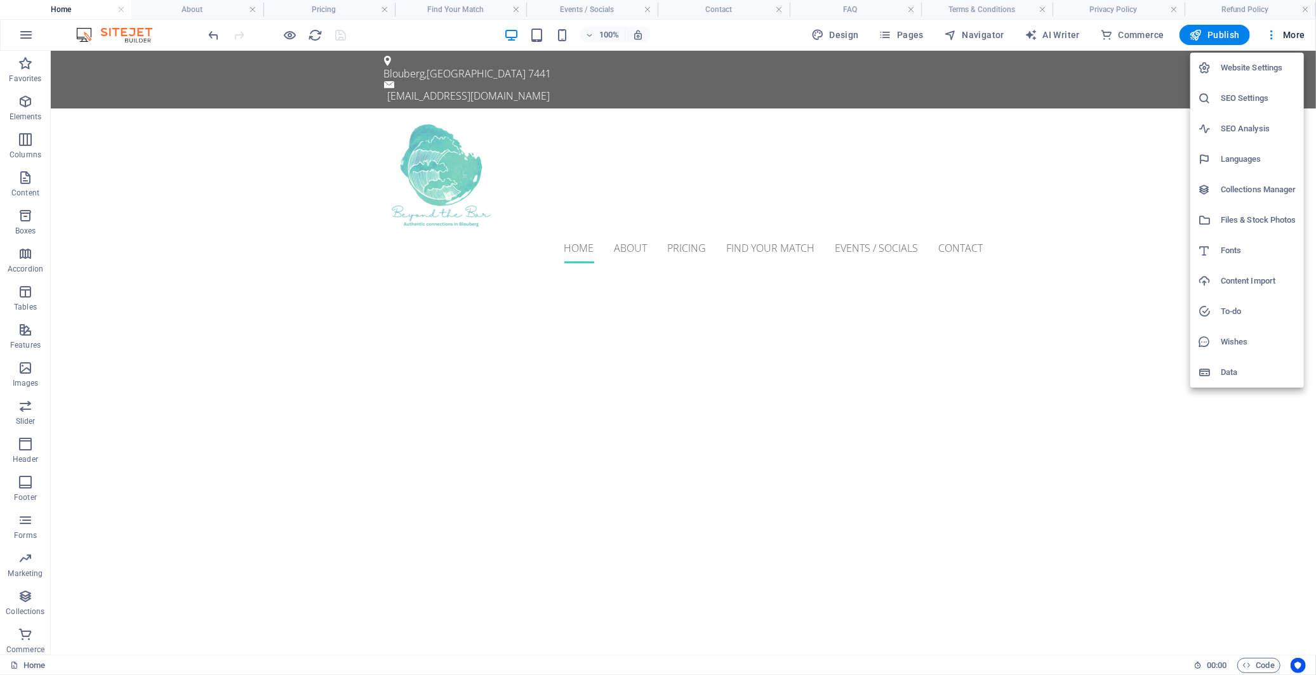
click at [1230, 92] on h6 "SEO Settings" at bounding box center [1258, 98] width 76 height 15
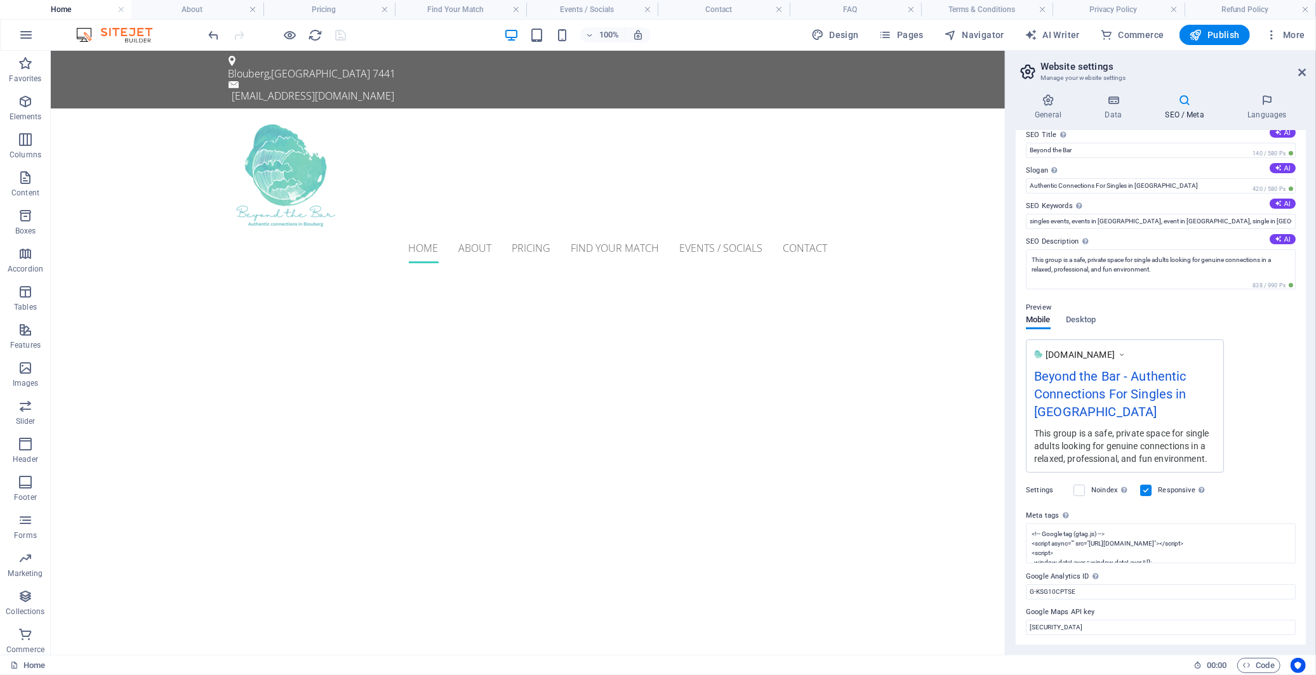
scroll to position [0, 0]
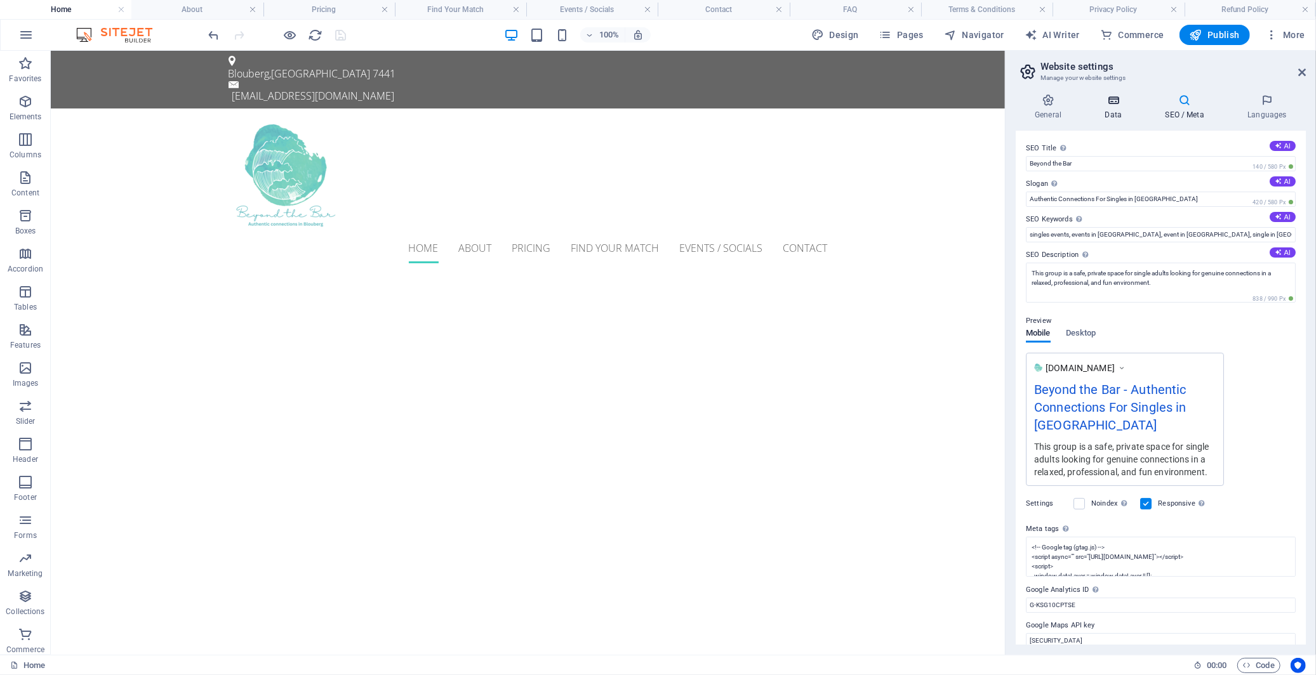
click at [1117, 100] on icon at bounding box center [1112, 100] width 55 height 13
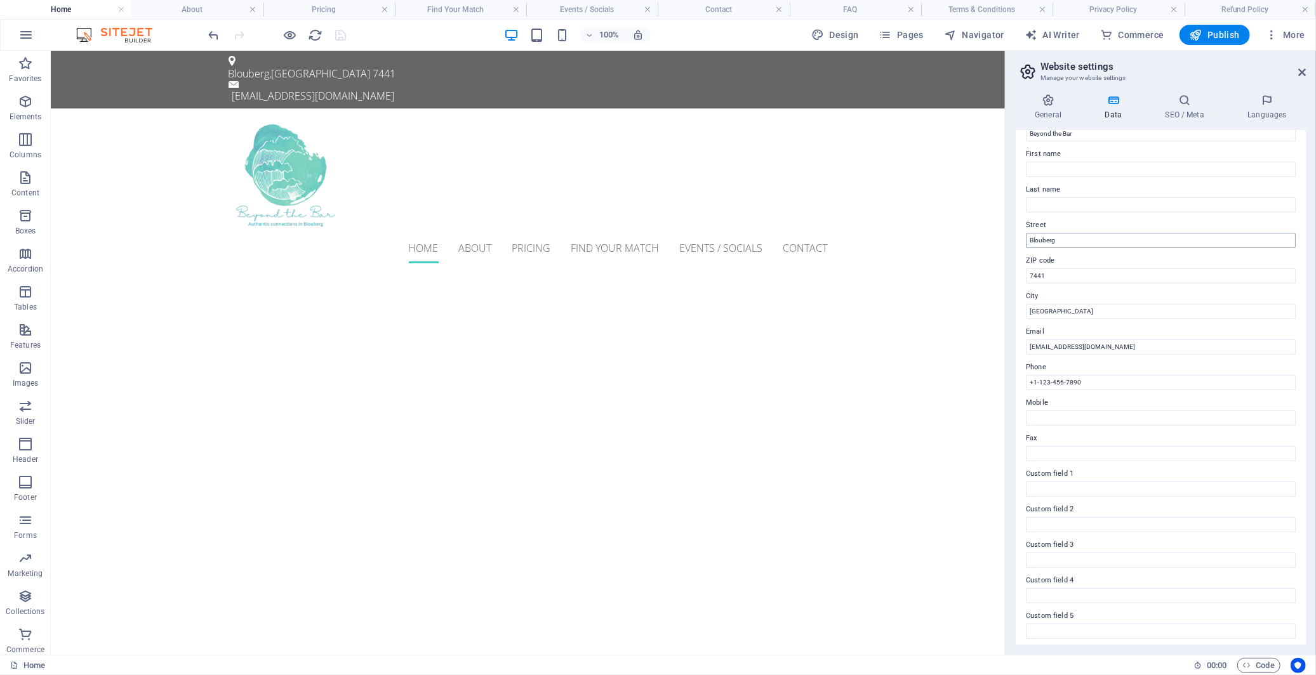
scroll to position [94, 0]
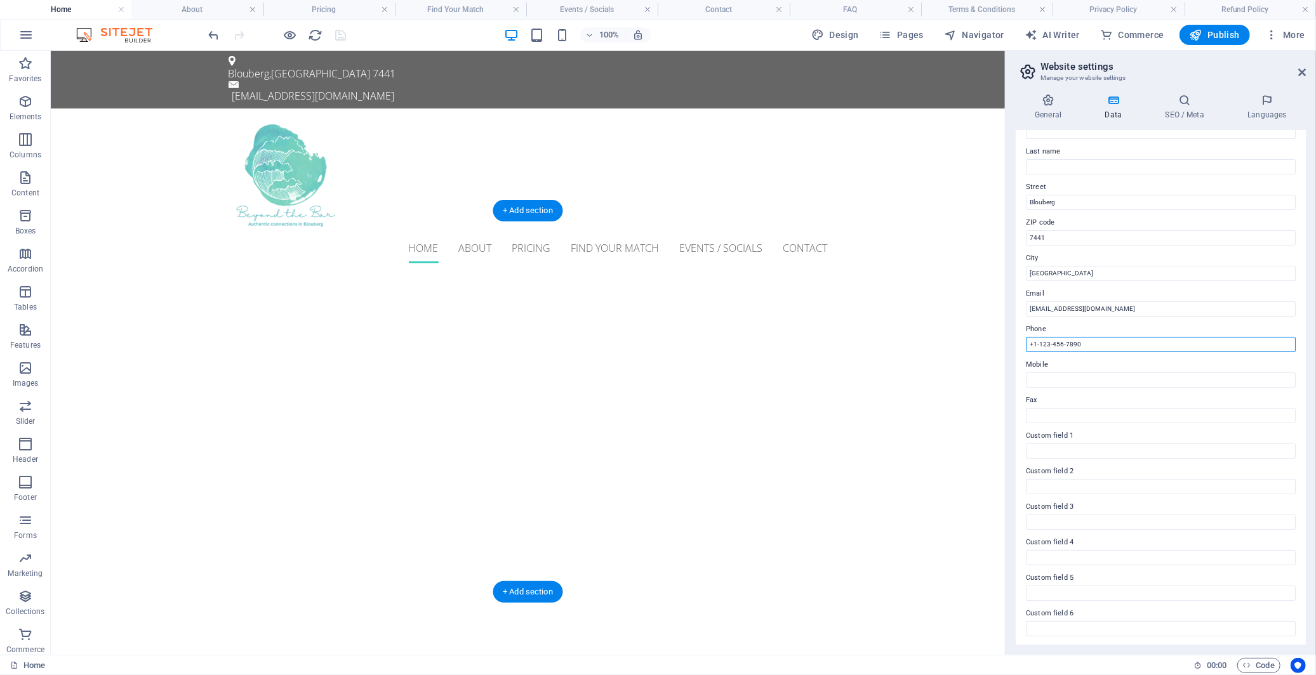
drag, startPoint x: 1139, startPoint y: 395, endPoint x: 989, endPoint y: 342, distance: 158.2
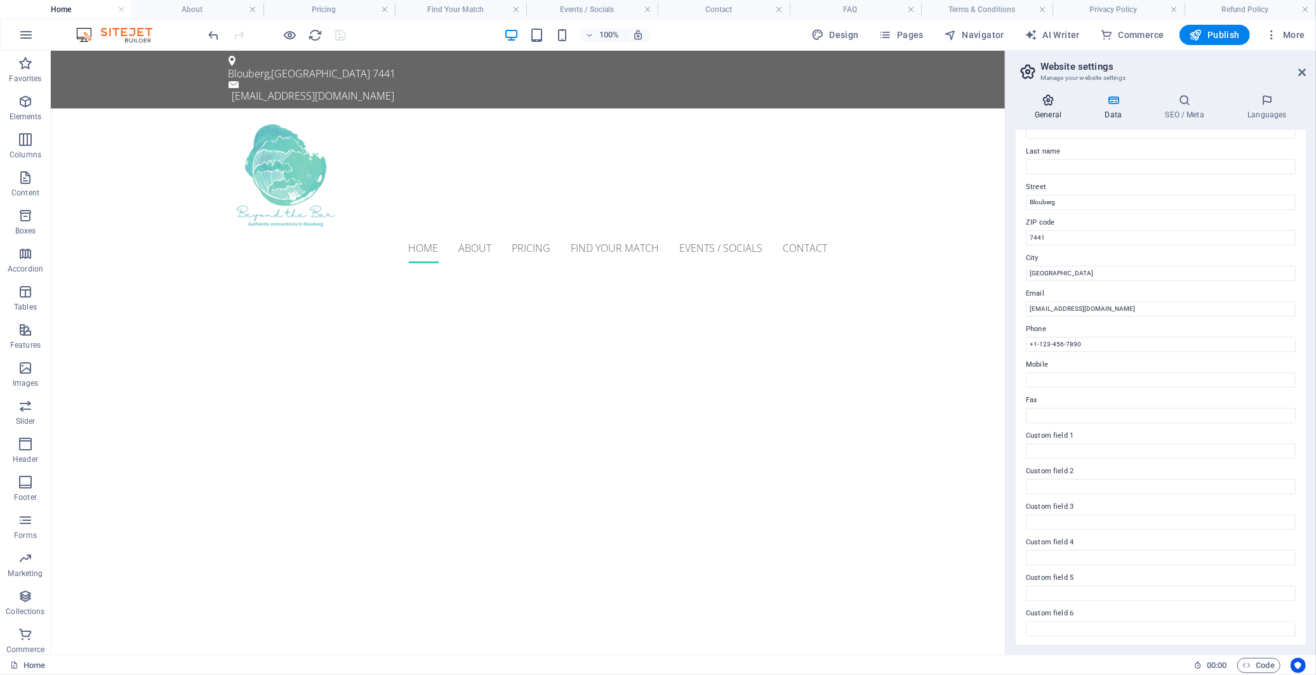
click at [1045, 103] on icon at bounding box center [1047, 100] width 65 height 13
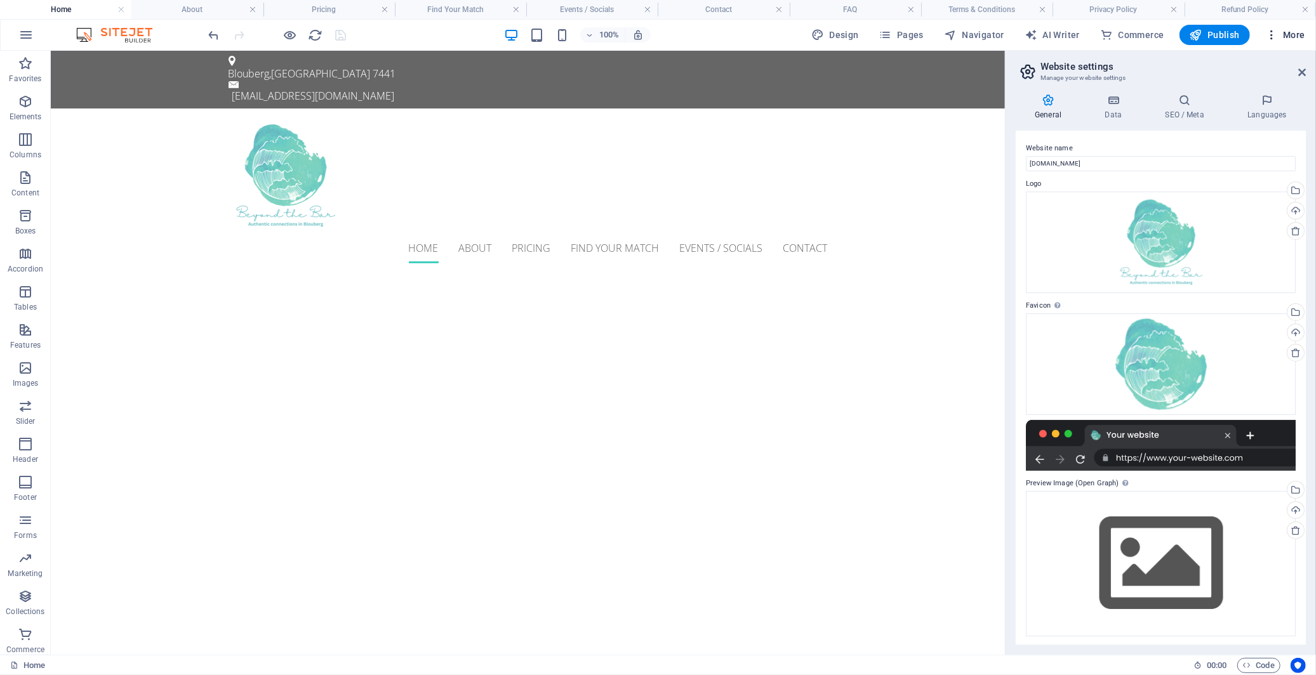
click at [1273, 37] on icon "button" at bounding box center [1271, 35] width 13 height 13
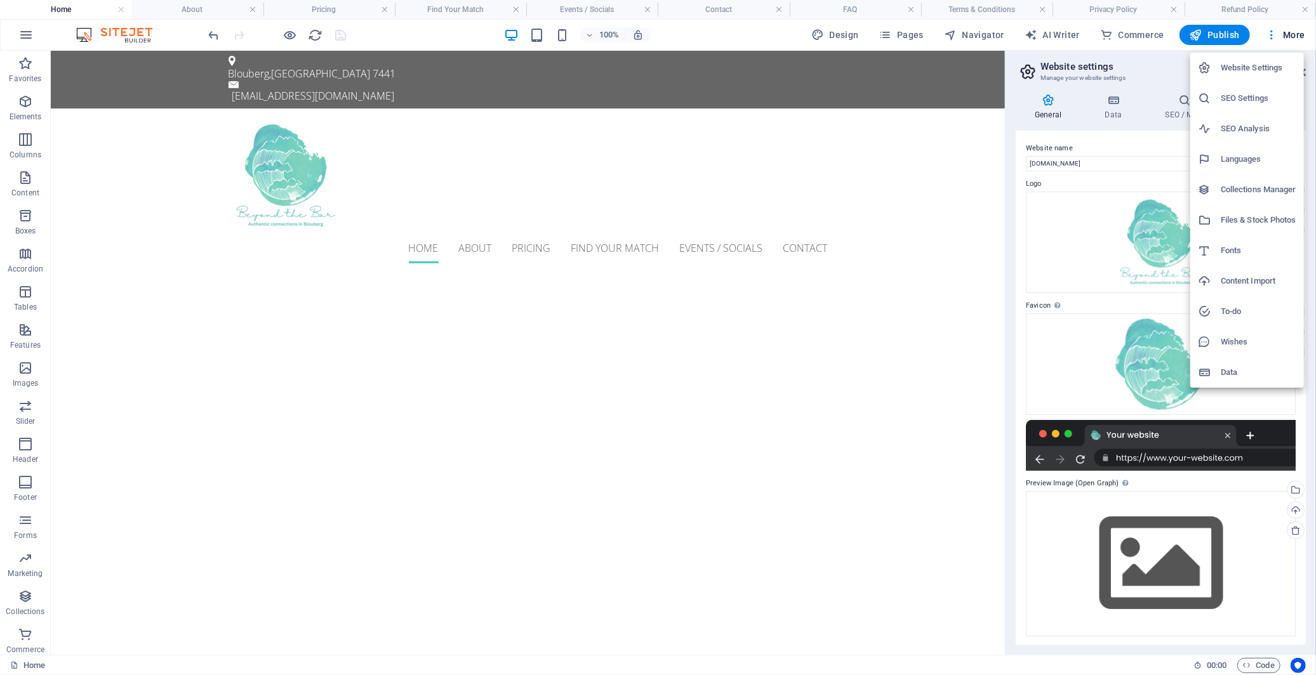
click at [1249, 128] on h6 "SEO Analysis" at bounding box center [1258, 128] width 76 height 15
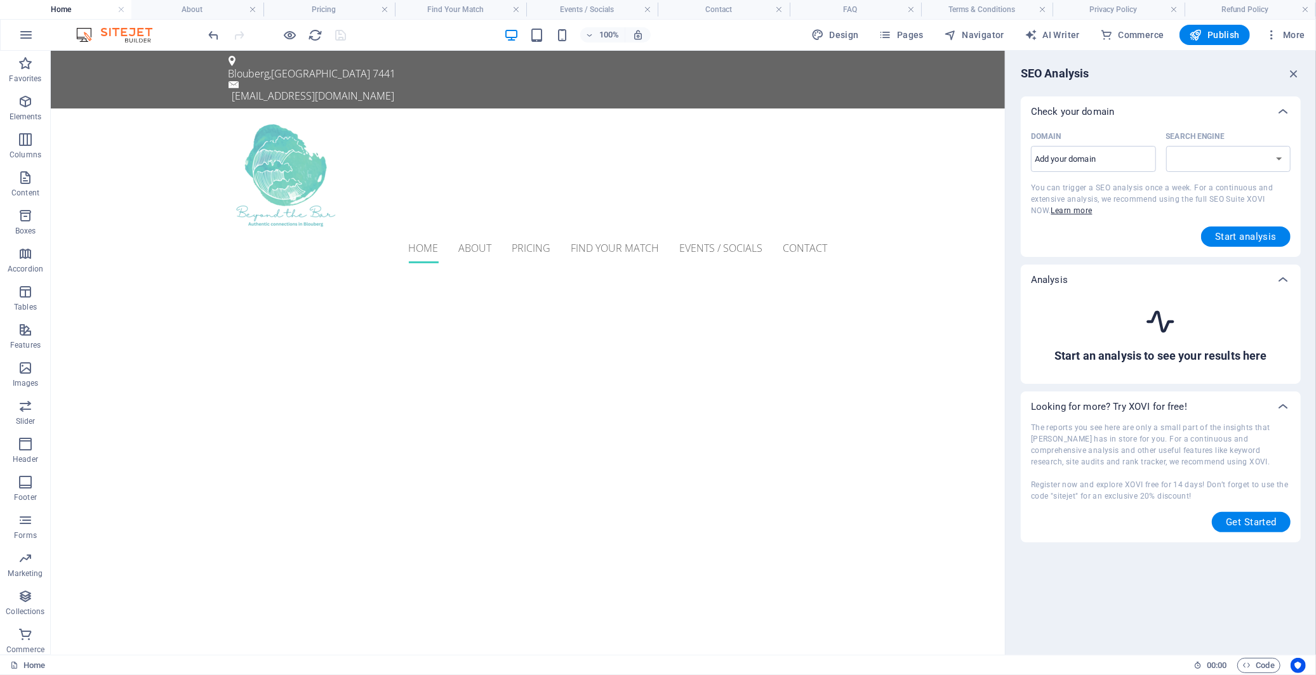
select select "[DOMAIN_NAME]"
click at [1232, 162] on select "[DOMAIN_NAME] [DOMAIN_NAME] [DOMAIN_NAME] [DOMAIN_NAME] [DOMAIN_NAME] [DOMAIN_N…" at bounding box center [1228, 159] width 125 height 26
drag, startPoint x: 1232, startPoint y: 162, endPoint x: 1222, endPoint y: 161, distance: 9.5
click at [1232, 162] on select "[DOMAIN_NAME] [DOMAIN_NAME] [DOMAIN_NAME] [DOMAIN_NAME] [DOMAIN_NAME] [DOMAIN_N…" at bounding box center [1228, 159] width 125 height 26
click at [1107, 157] on input "Domain ​" at bounding box center [1093, 159] width 125 height 20
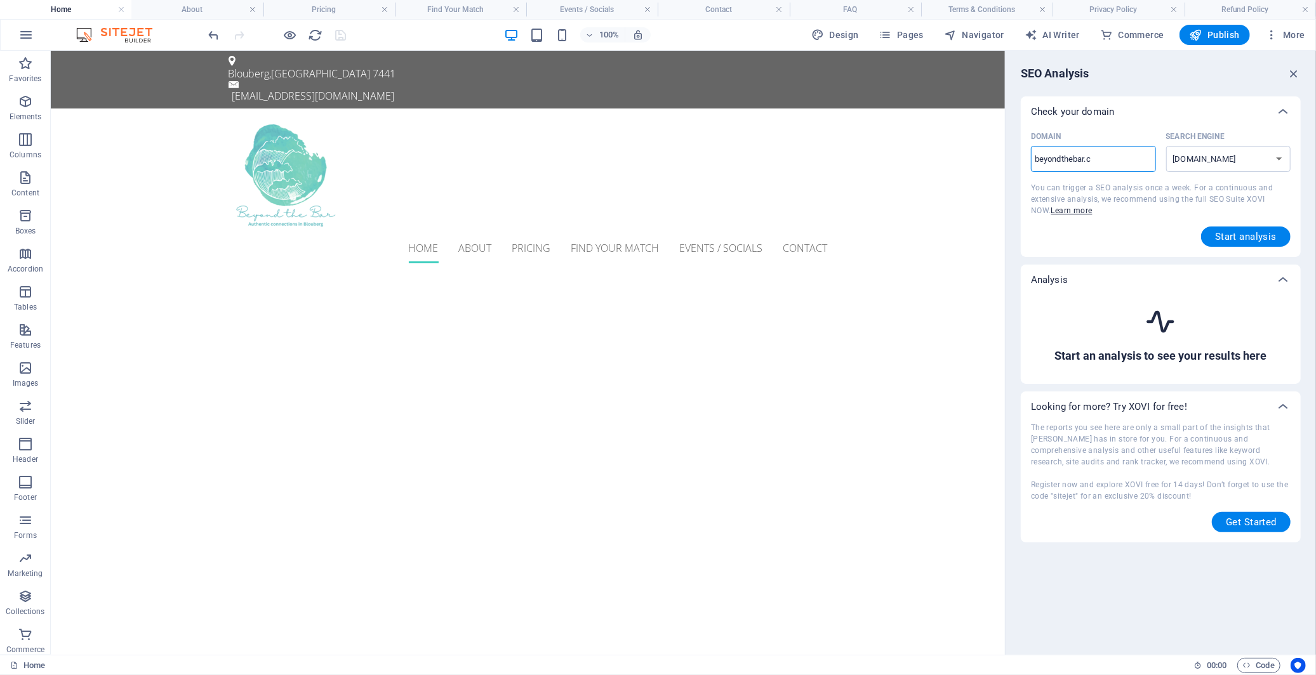
type input "[DOMAIN_NAME]"
select select "[DOMAIN_NAME]"
type input "[DOMAIN_NAME]."
select select "[DOMAIN_NAME]"
type input "[DOMAIN_NAME]"
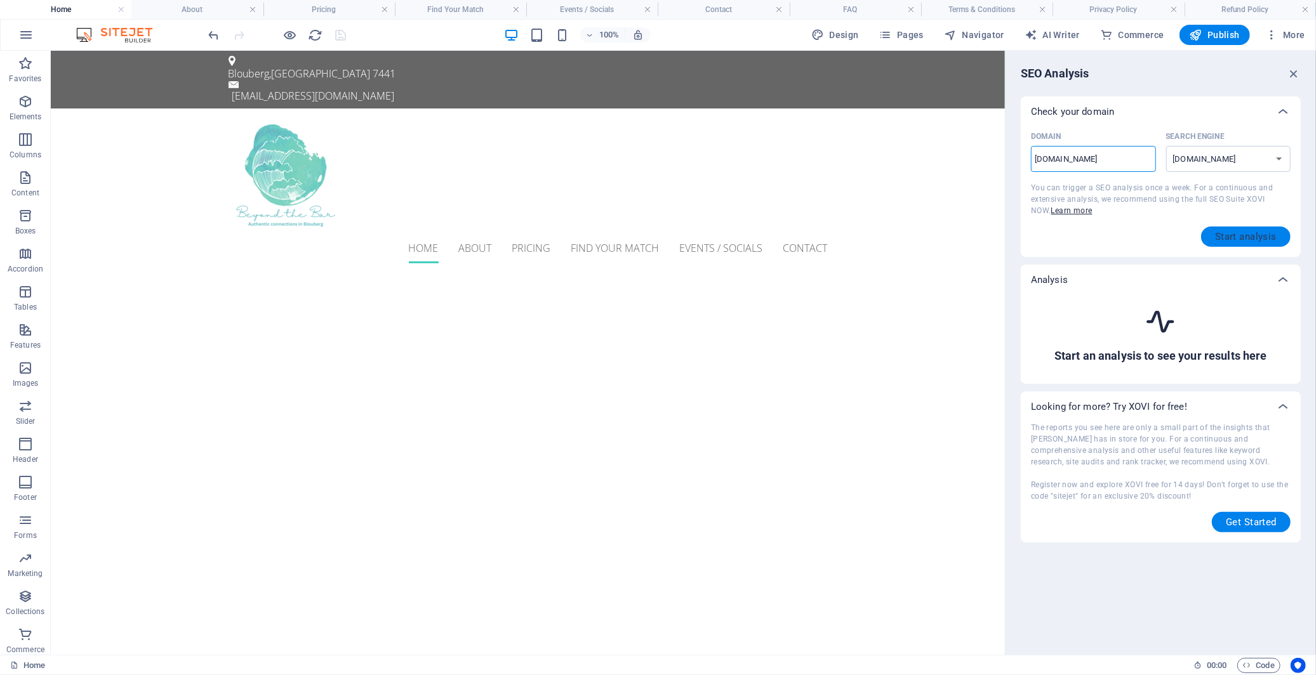
click at [1227, 237] on span "Start analysis" at bounding box center [1246, 237] width 62 height 10
